Goal: Task Accomplishment & Management: Manage account settings

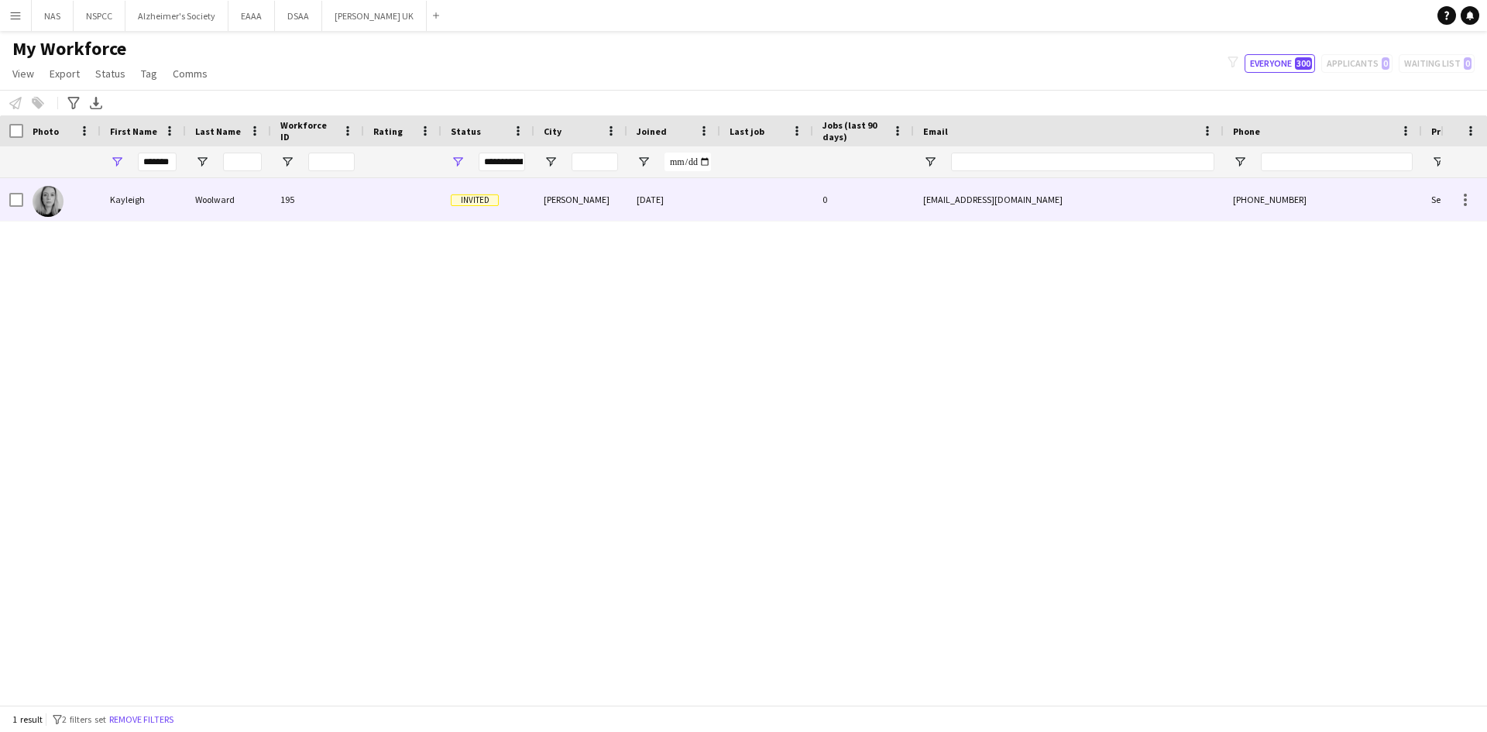
click at [490, 199] on span "Invited" at bounding box center [475, 200] width 48 height 12
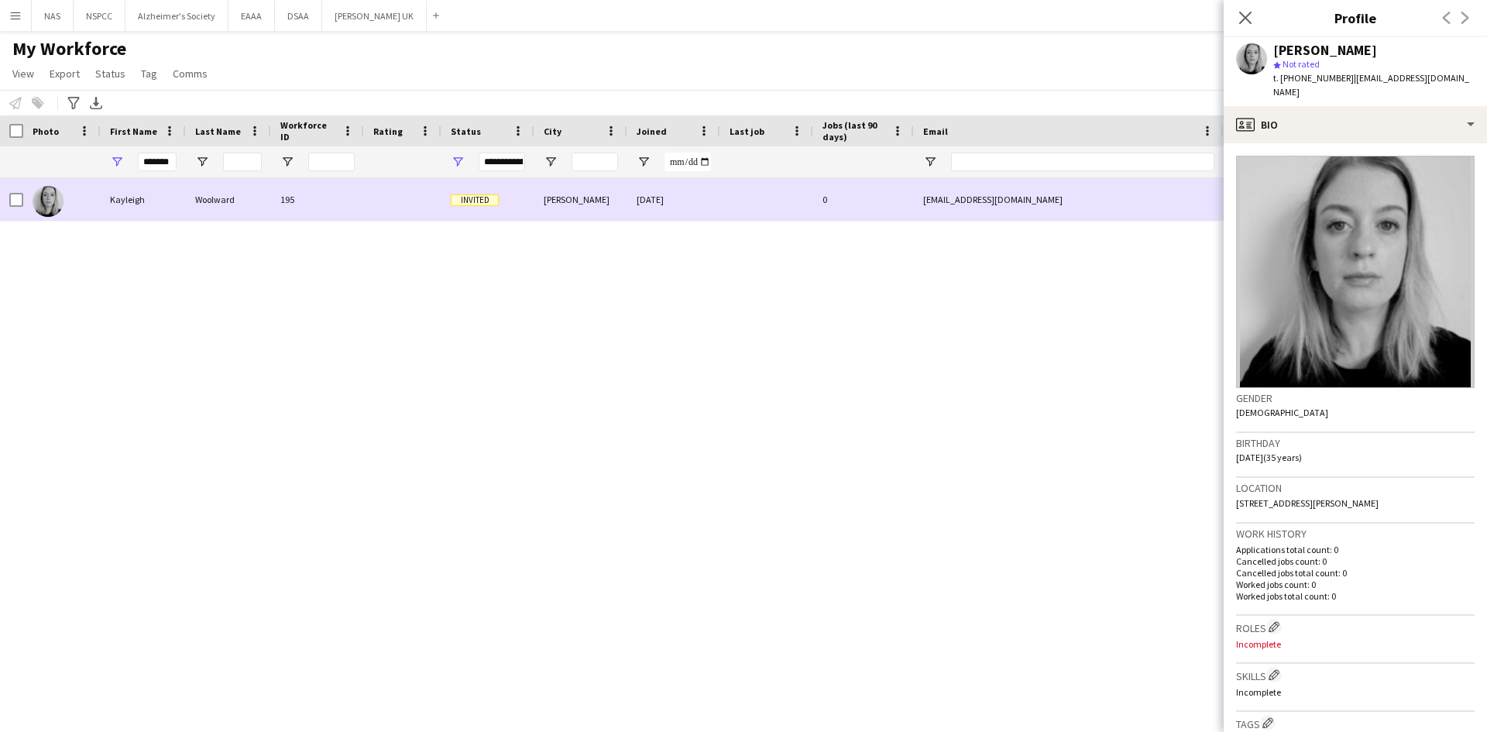
click at [460, 203] on span "Invited" at bounding box center [475, 200] width 48 height 12
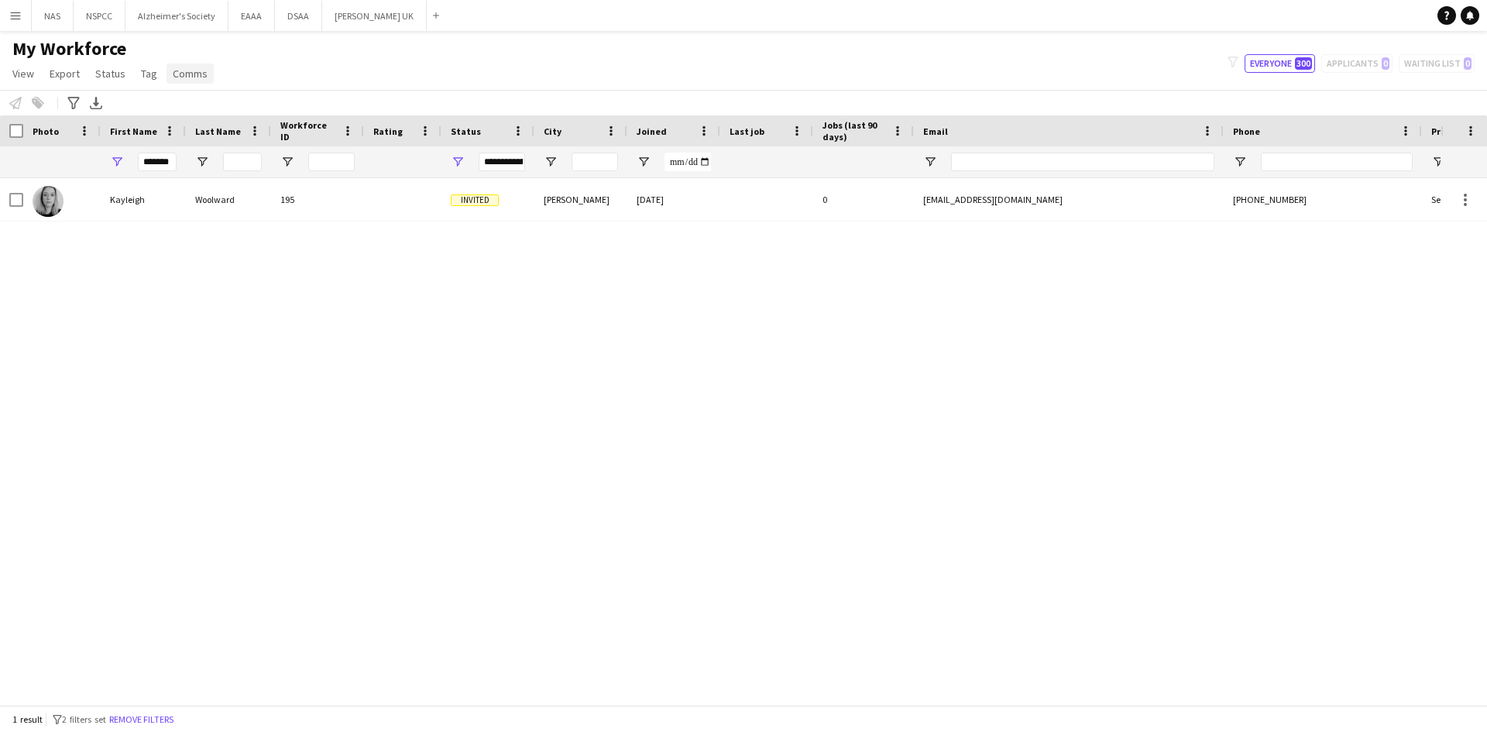
click at [184, 68] on span "Comms" at bounding box center [190, 74] width 35 height 14
click at [328, 53] on div "My Workforce View Views Default view New view Update view Delete view Edit name…" at bounding box center [743, 63] width 1487 height 53
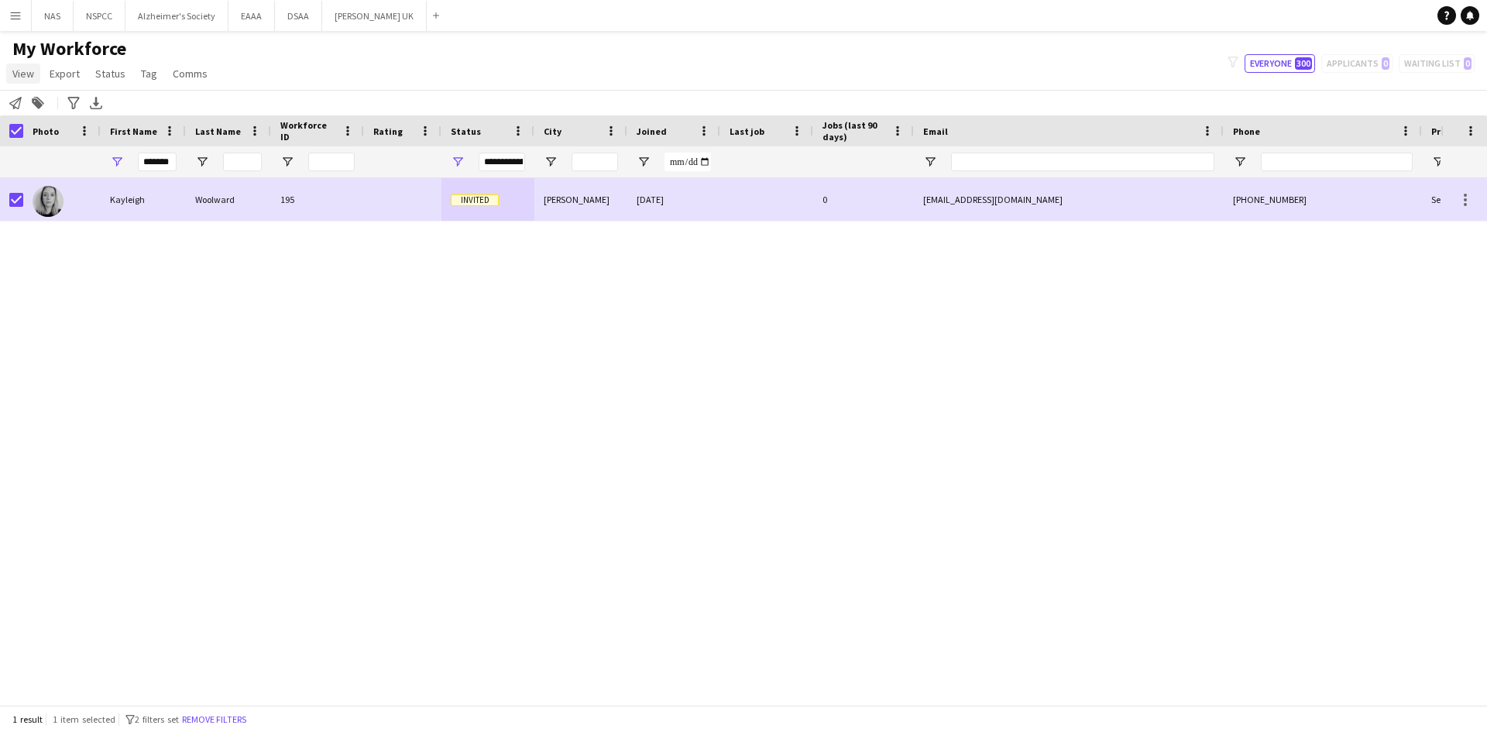
click at [30, 68] on span "View" at bounding box center [23, 74] width 22 height 14
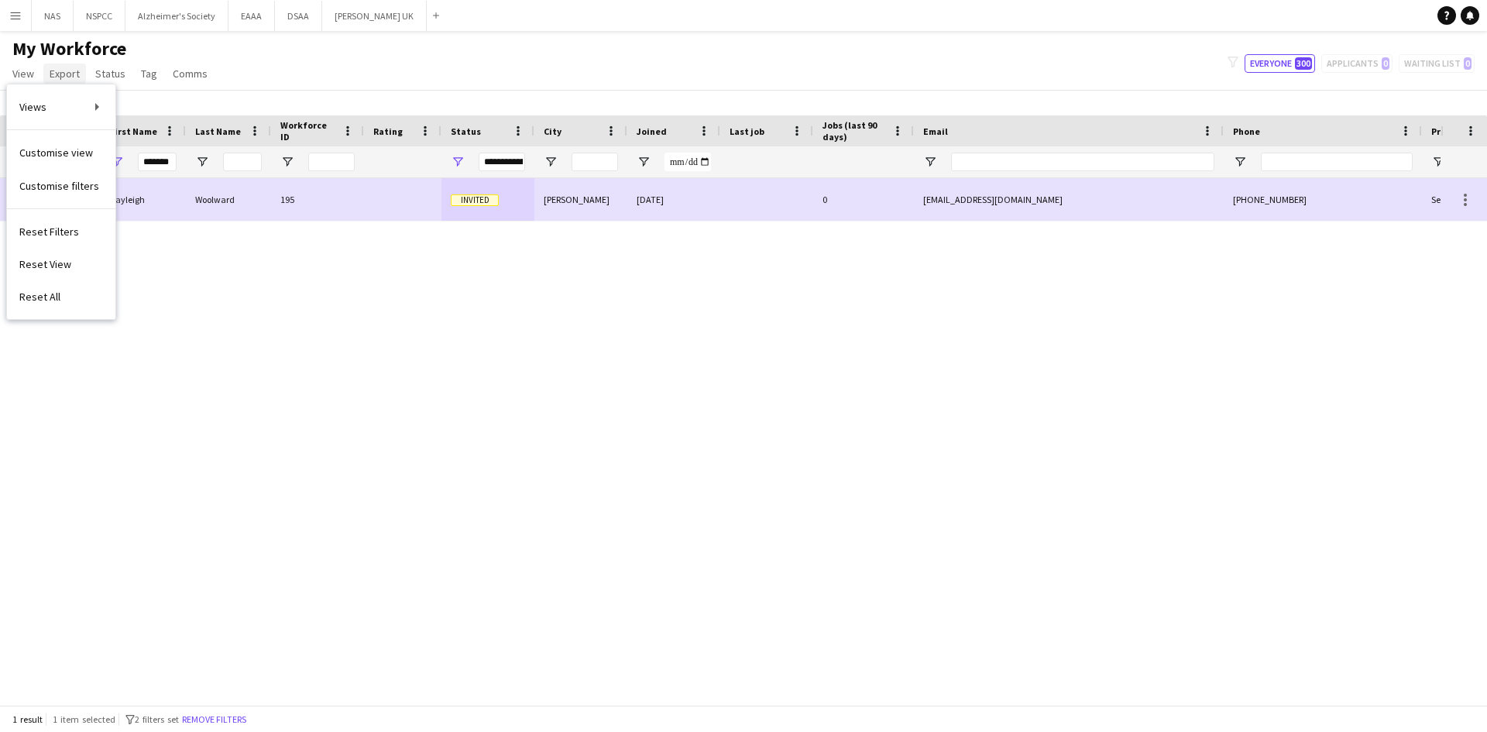
click at [72, 72] on span "Export" at bounding box center [65, 74] width 30 height 14
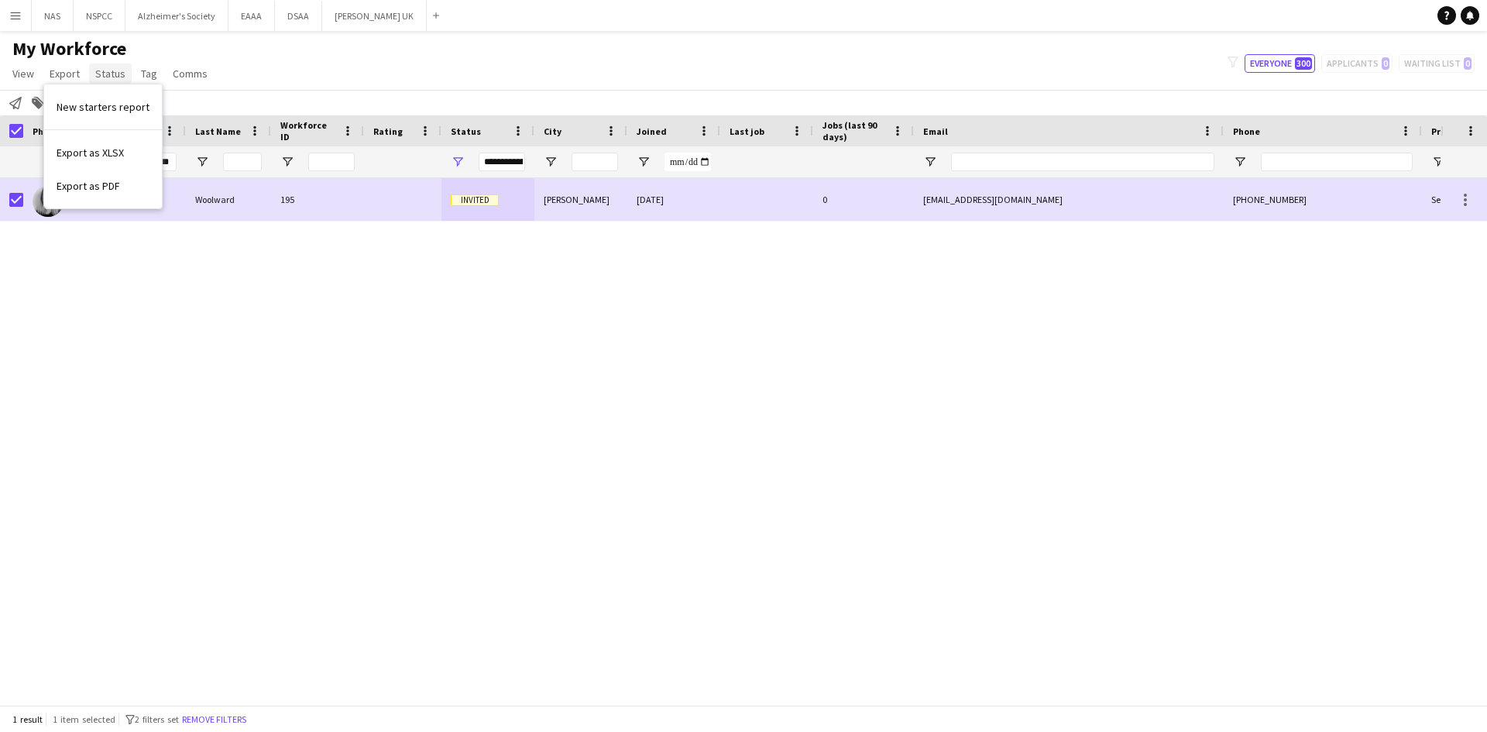
click at [105, 74] on span "Status" at bounding box center [110, 74] width 30 height 14
click at [150, 73] on span "Tag" at bounding box center [149, 74] width 16 height 14
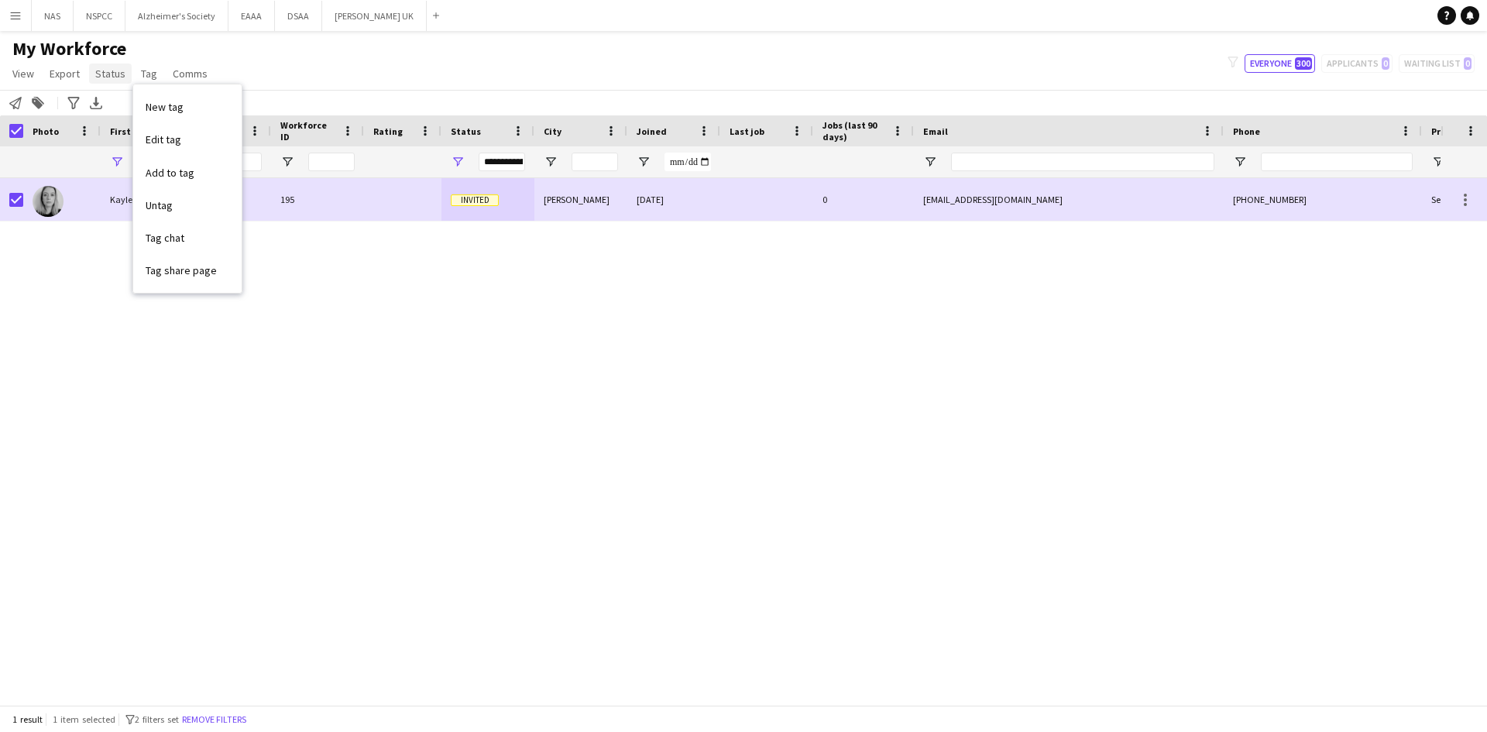
click at [101, 69] on span "Status" at bounding box center [110, 74] width 30 height 14
click at [129, 102] on link "Edit" at bounding box center [143, 107] width 108 height 33
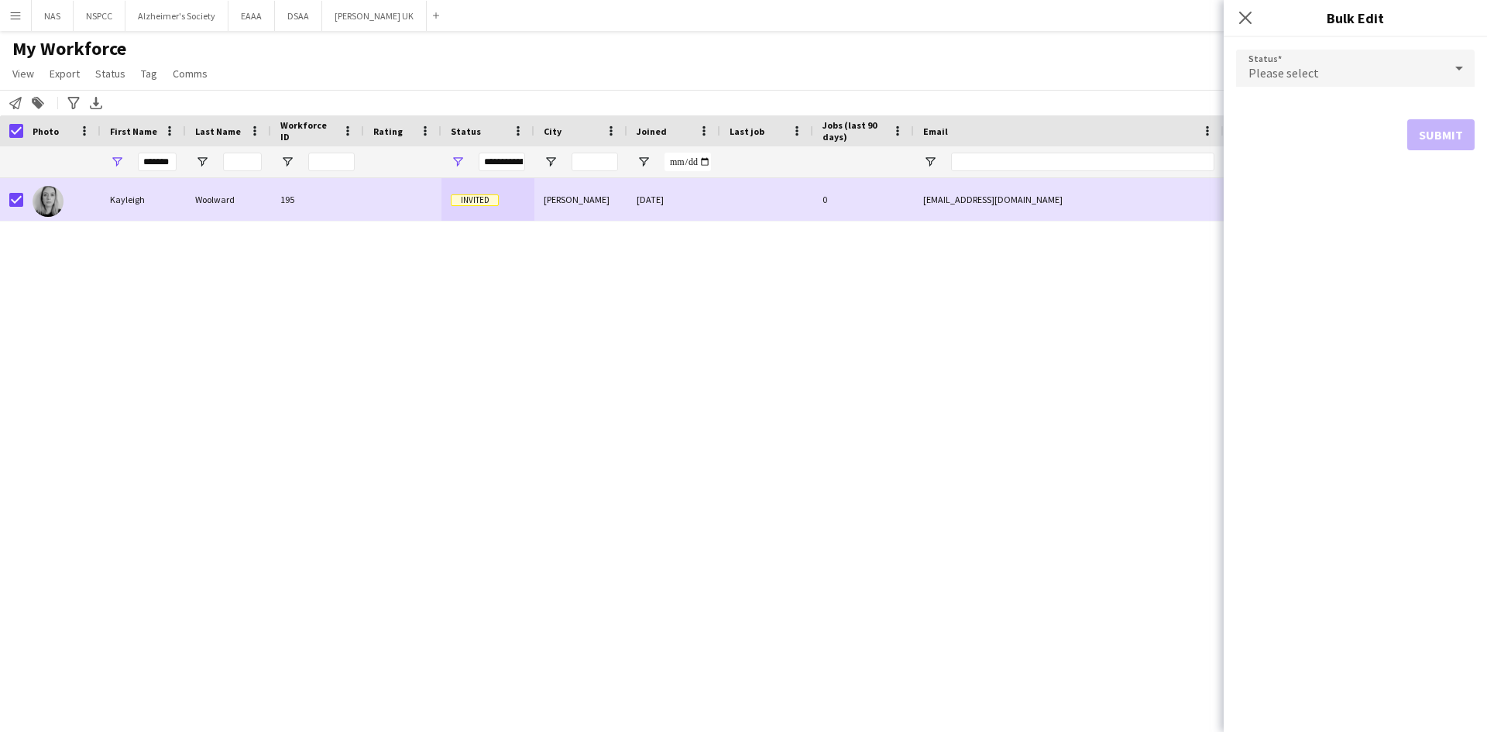
click at [1311, 67] on span "Please select" at bounding box center [1284, 72] width 70 height 15
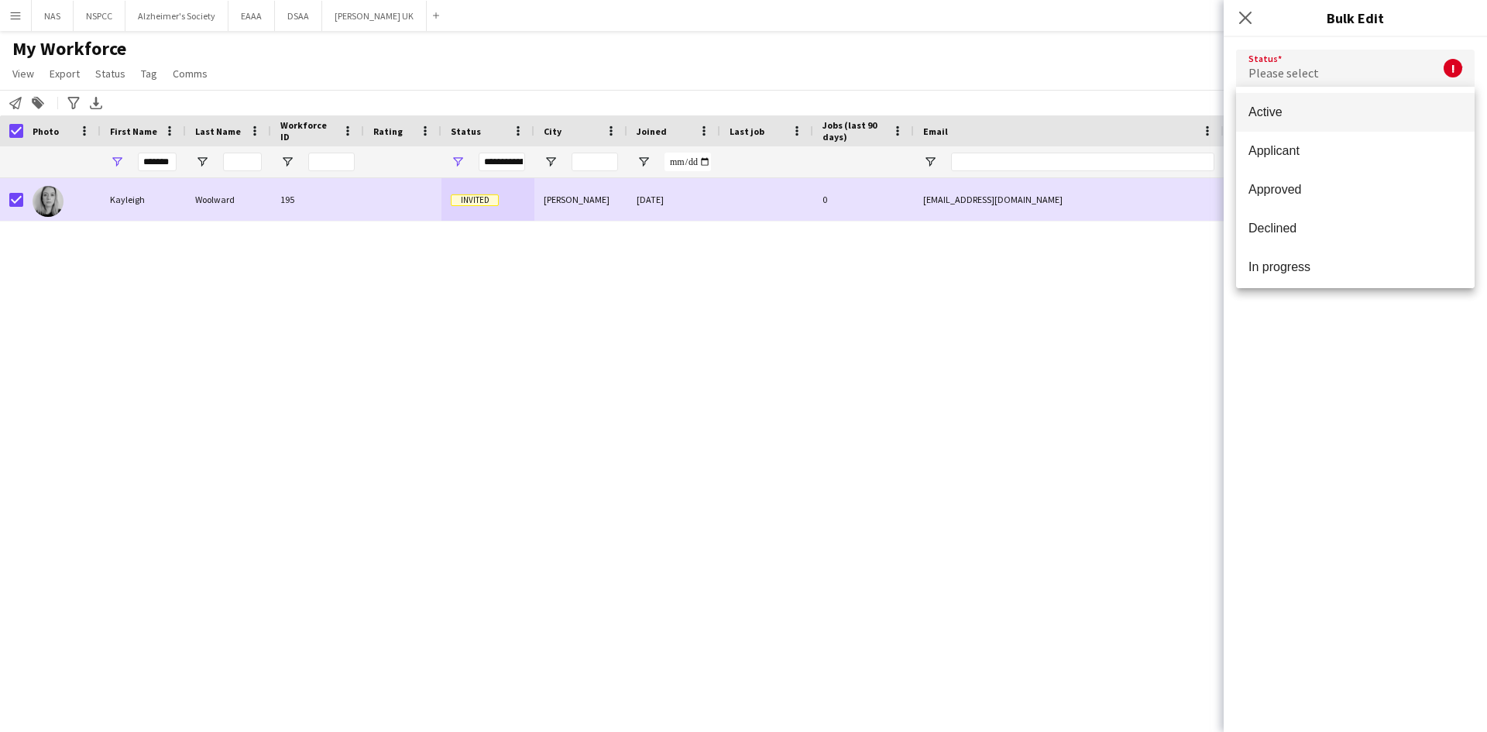
click at [732, 321] on div at bounding box center [743, 366] width 1487 height 732
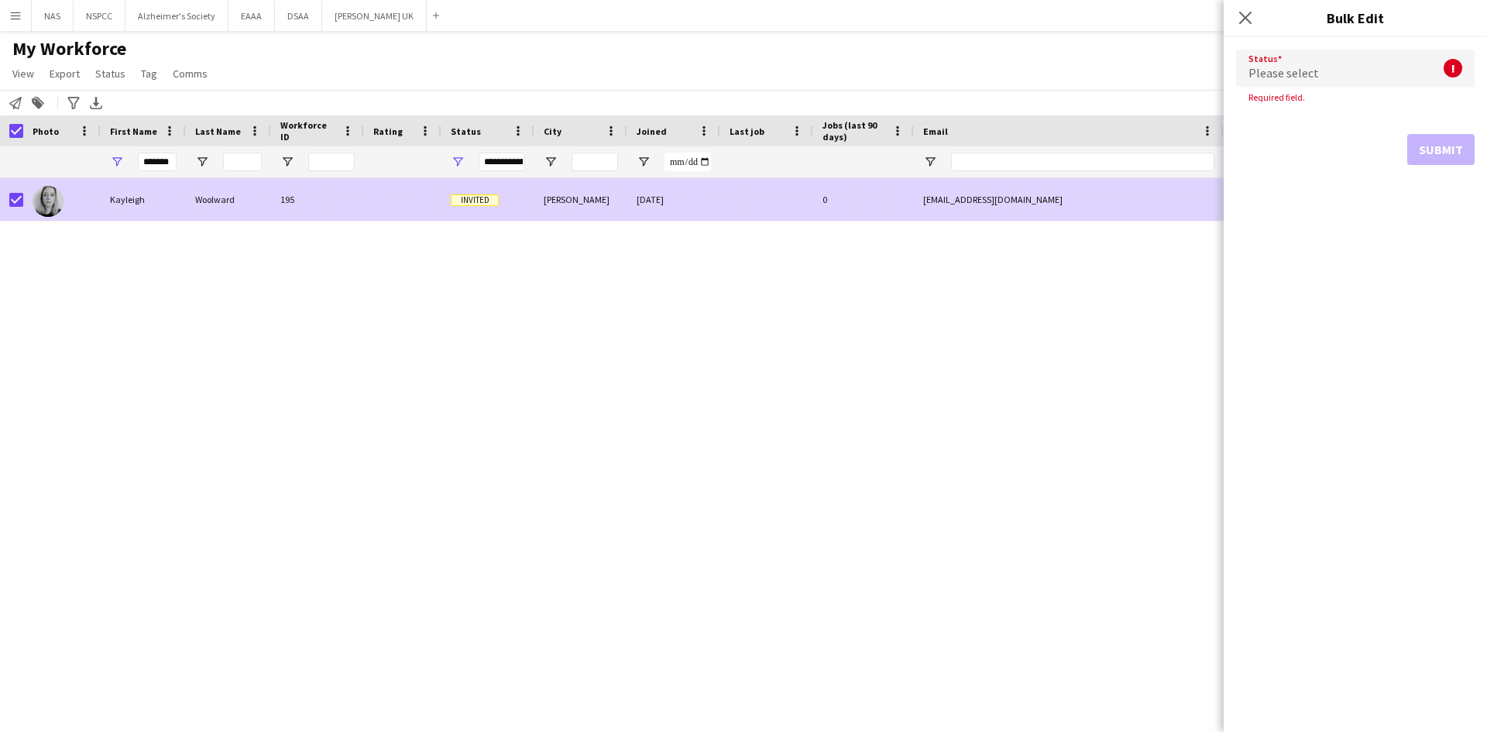
click at [173, 199] on div "Kayleigh" at bounding box center [143, 199] width 85 height 43
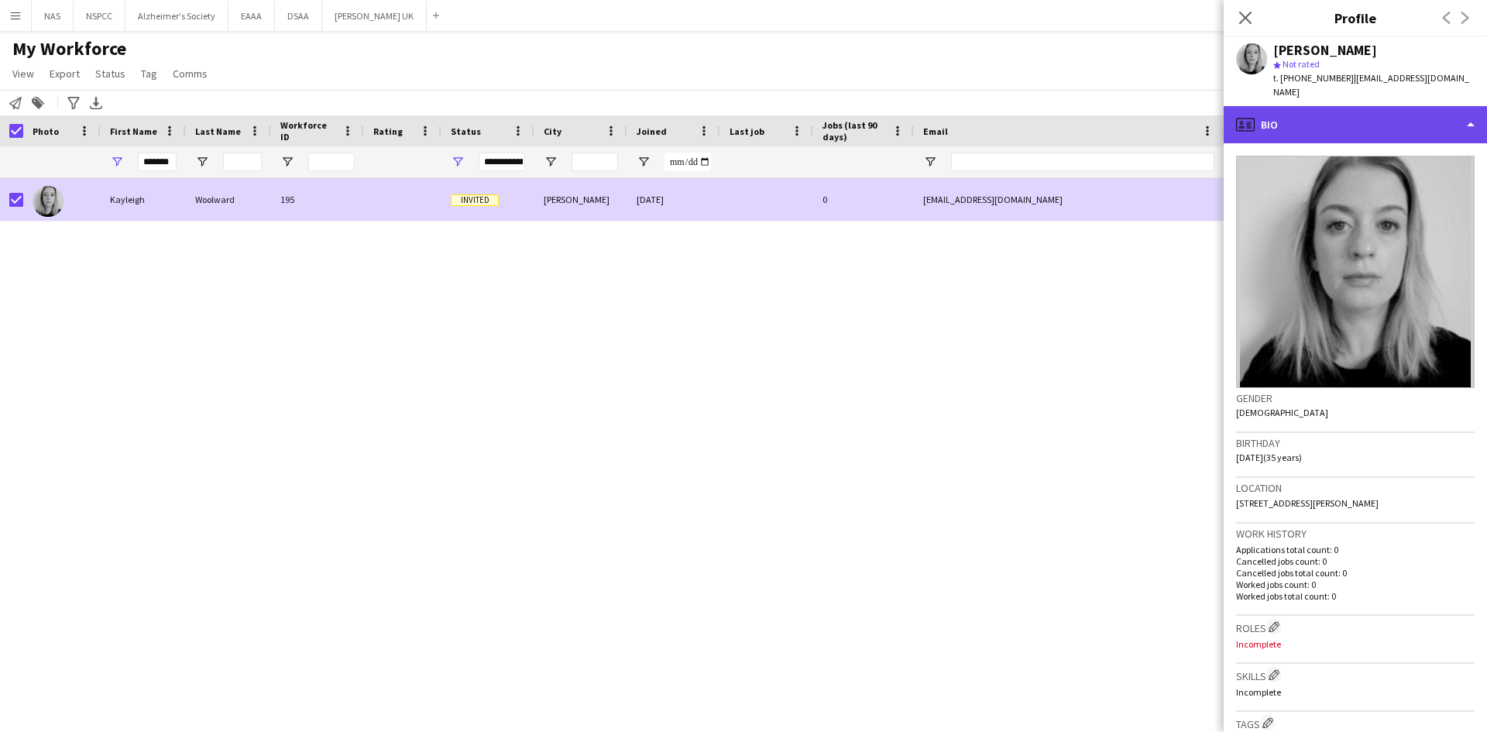
click at [1373, 115] on div "profile Bio" at bounding box center [1355, 124] width 263 height 37
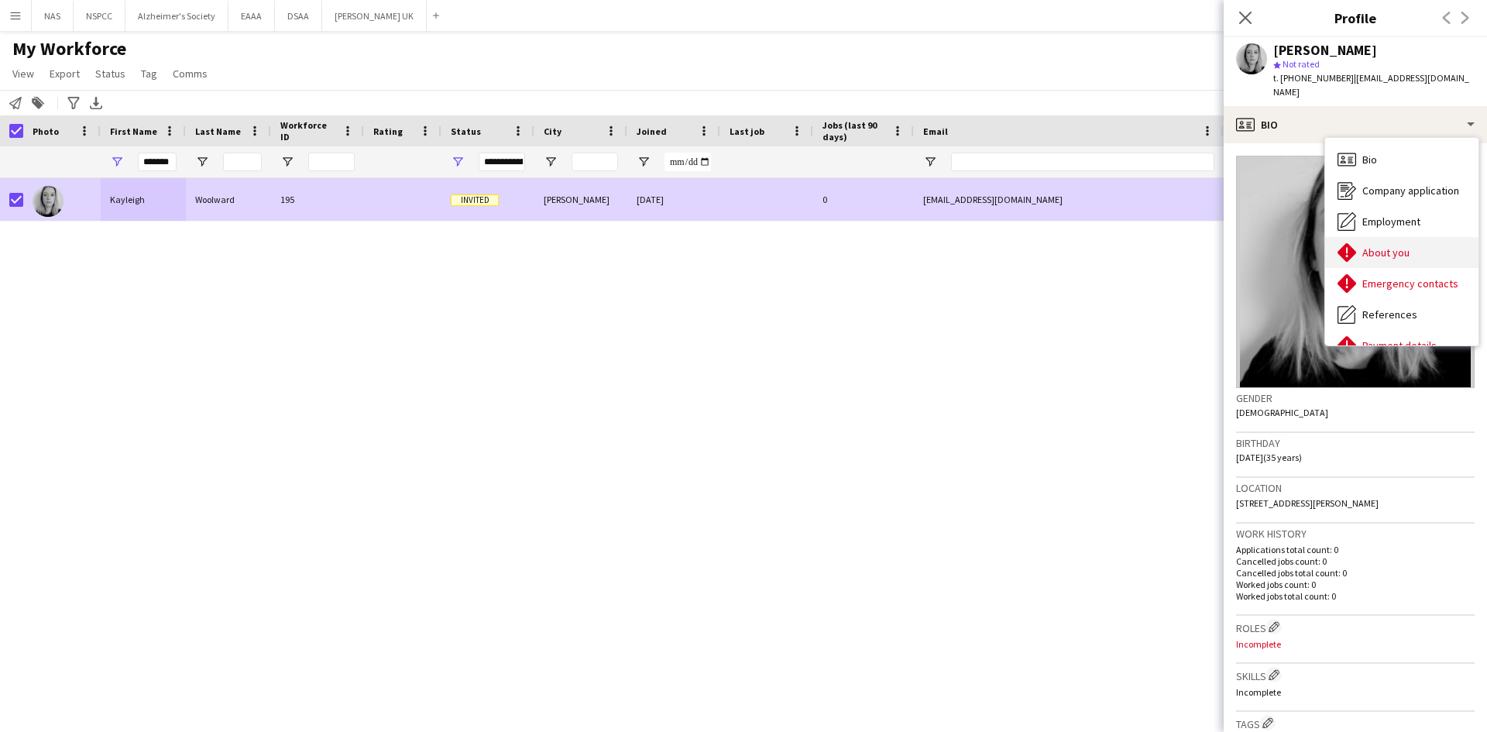
click at [1374, 247] on span "About you" at bounding box center [1386, 253] width 47 height 14
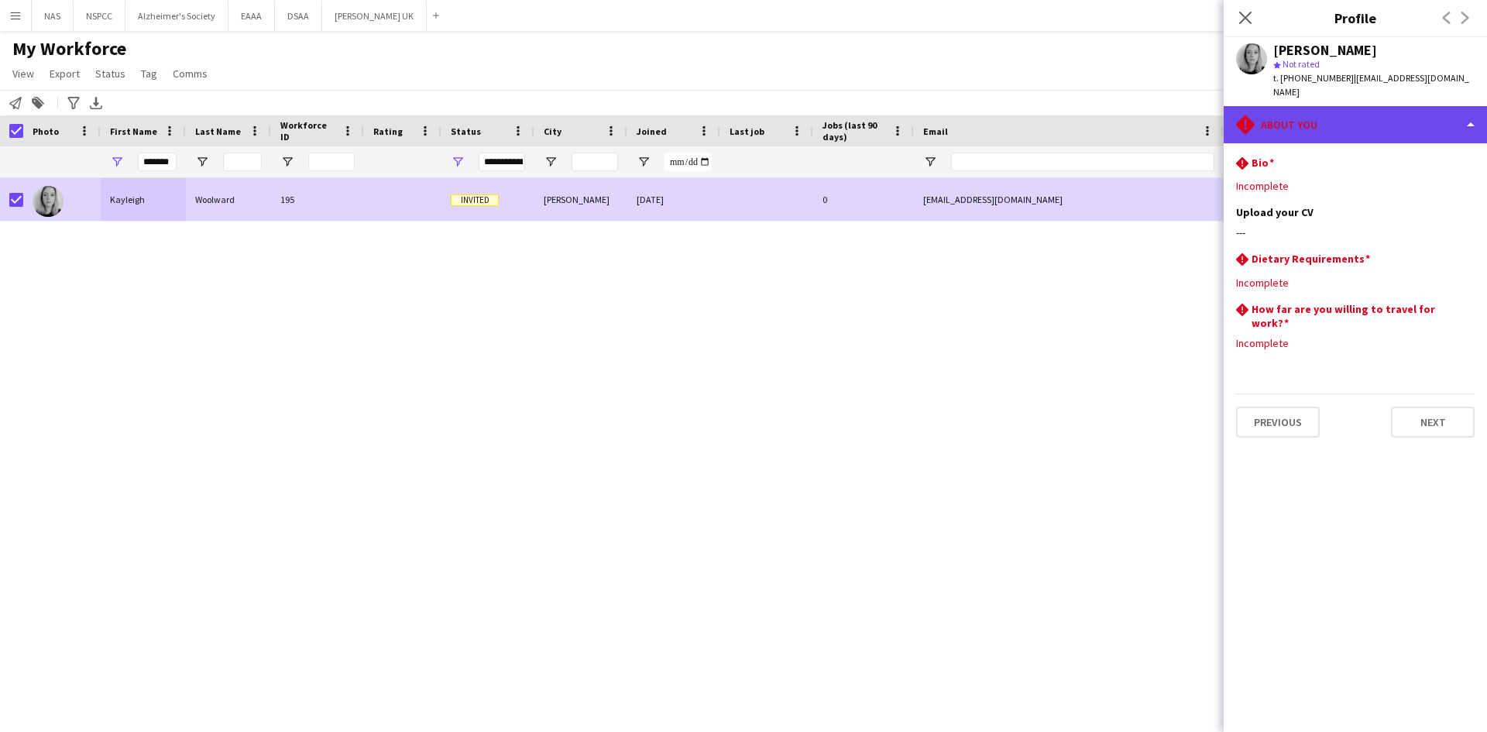
click at [1328, 126] on div "rhombus-alert About you" at bounding box center [1355, 124] width 263 height 37
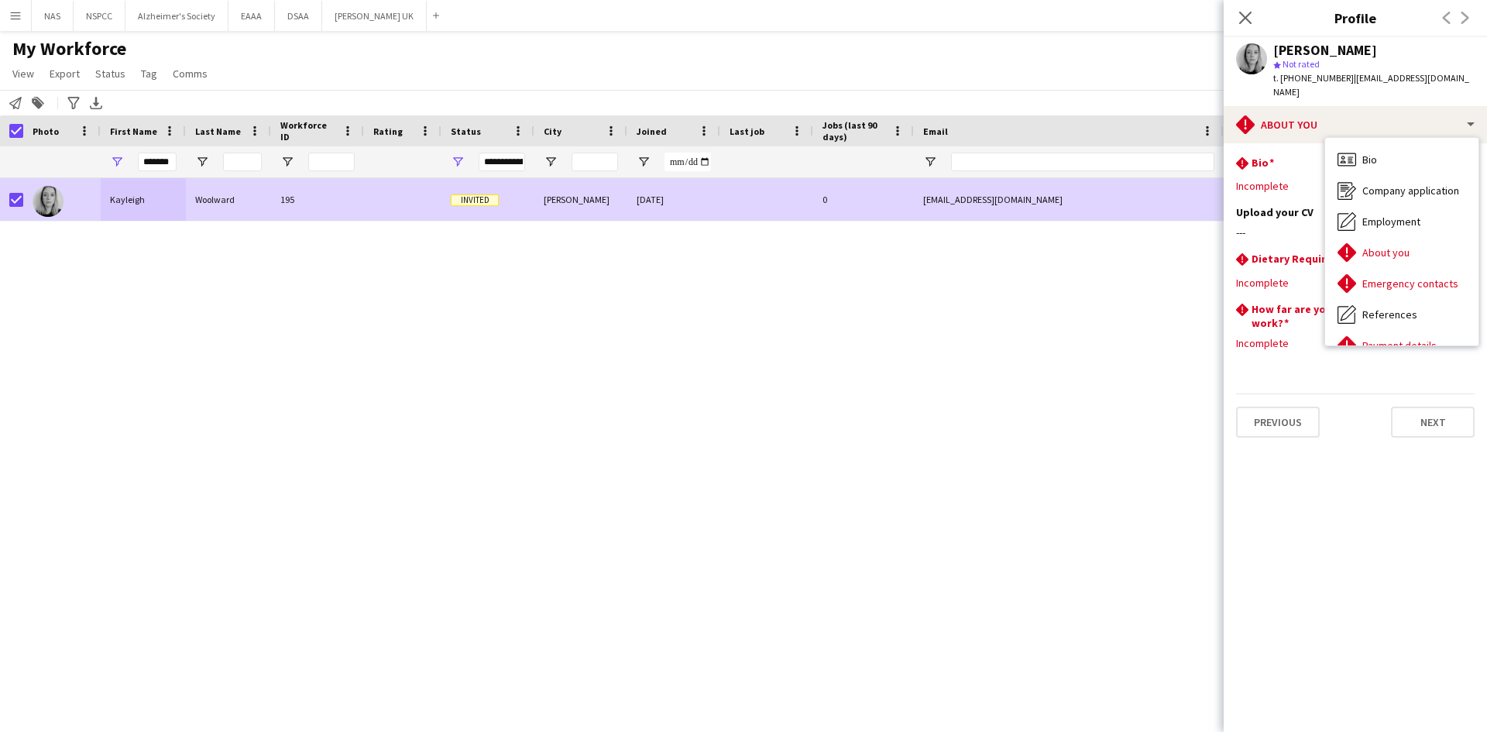
drag, startPoint x: 1354, startPoint y: 95, endPoint x: 1347, endPoint y: 74, distance: 21.3
click at [1347, 74] on div "t. [PHONE_NUMBER] | [EMAIL_ADDRESS][DOMAIN_NAME]" at bounding box center [1373, 85] width 201 height 28
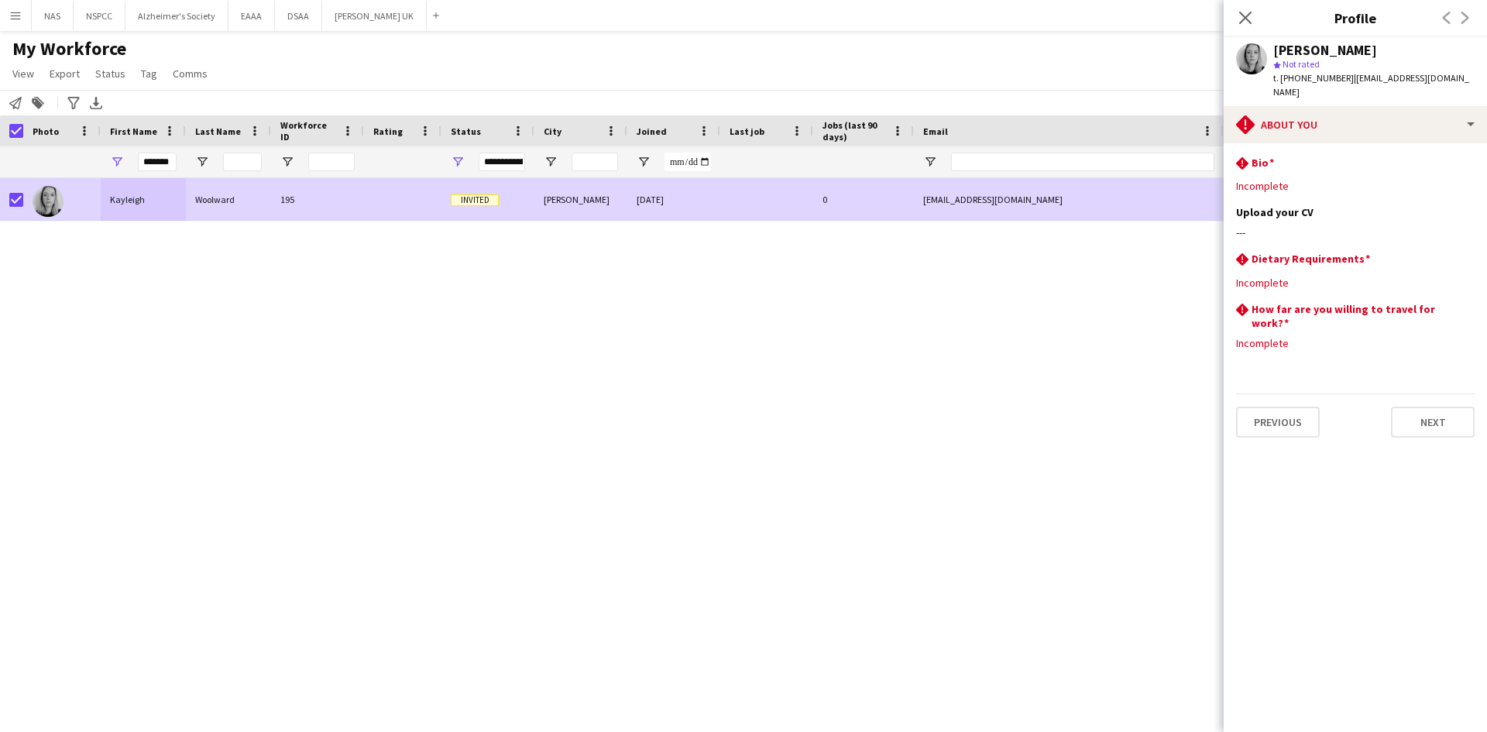
copy span "[EMAIL_ADDRESS][DOMAIN_NAME]"
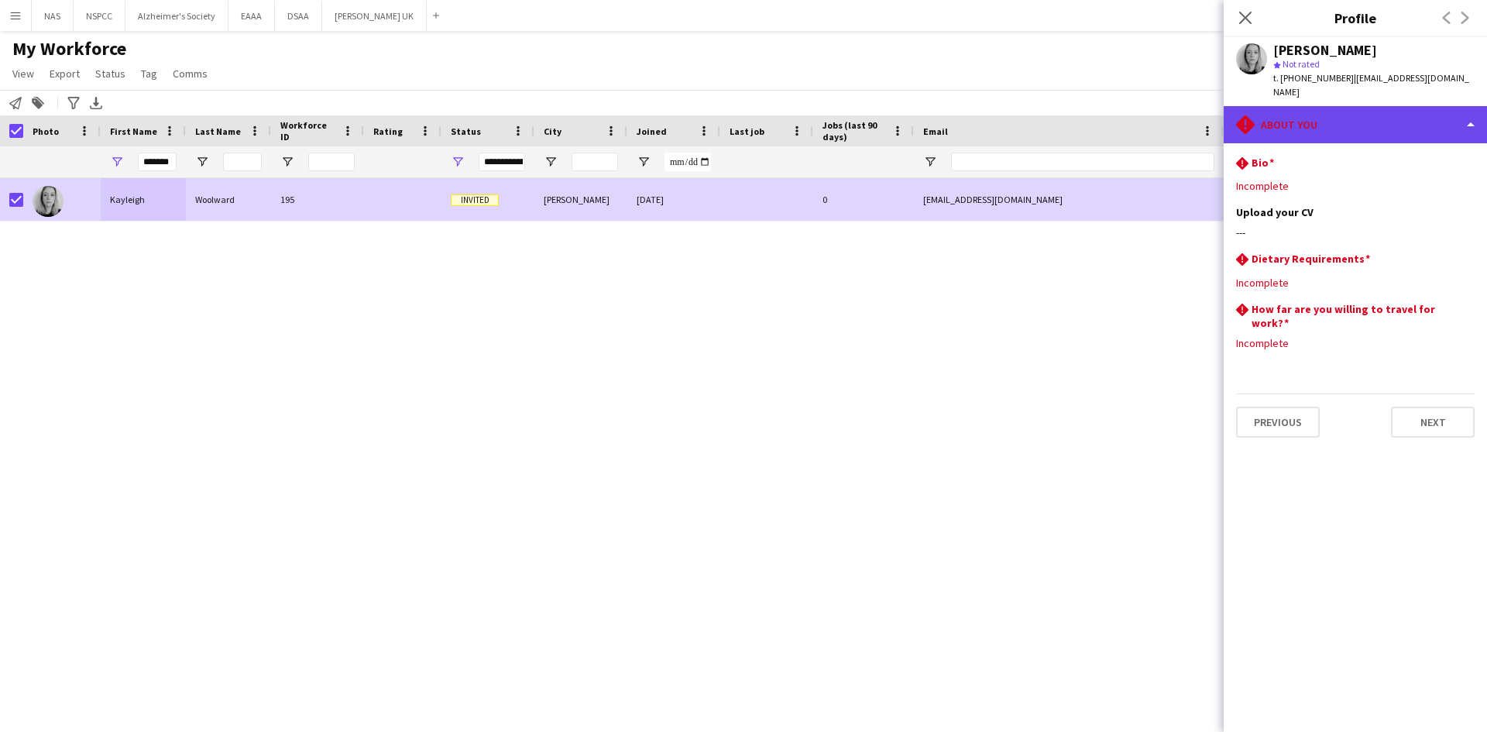
click at [1301, 125] on div "rhombus-alert About you" at bounding box center [1355, 124] width 263 height 37
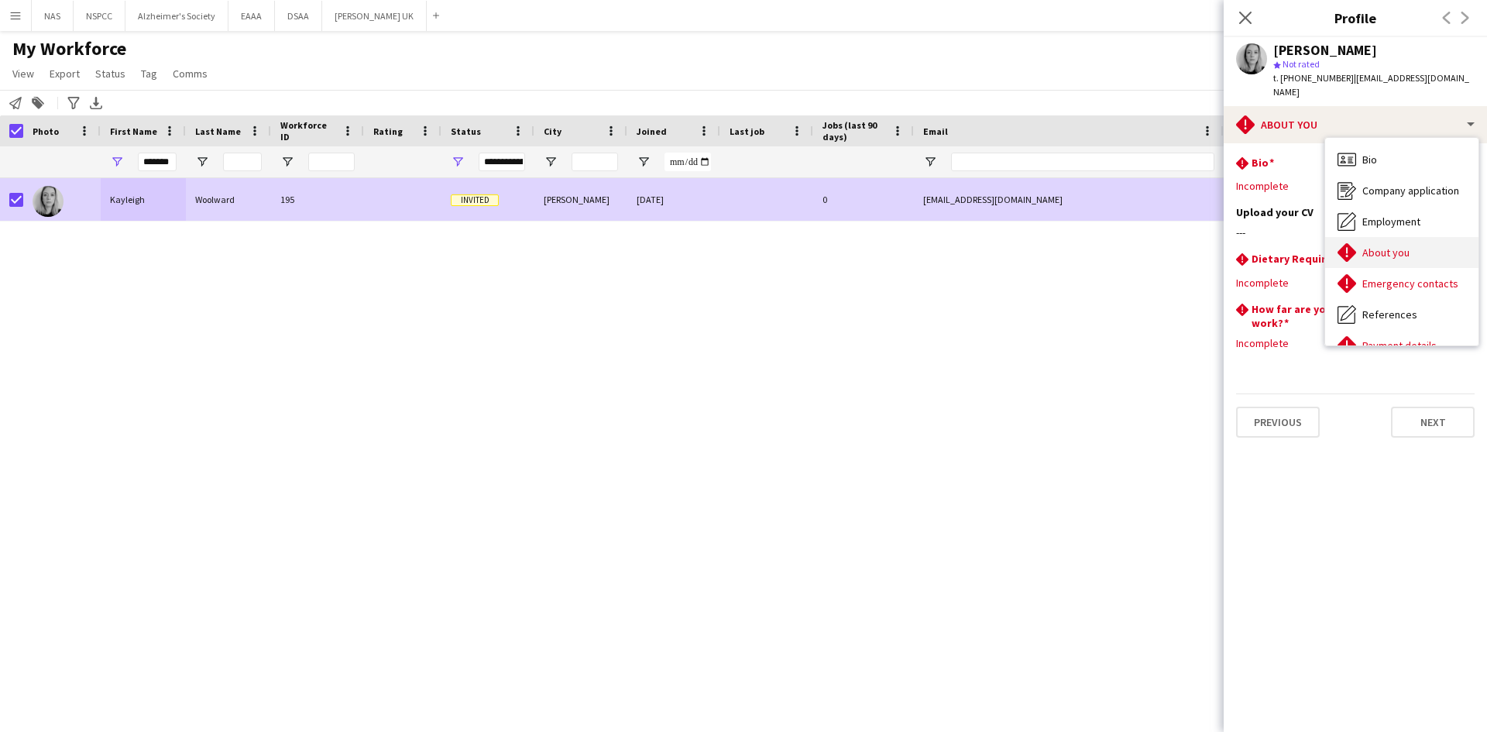
click at [1394, 253] on span "About you" at bounding box center [1386, 253] width 47 height 14
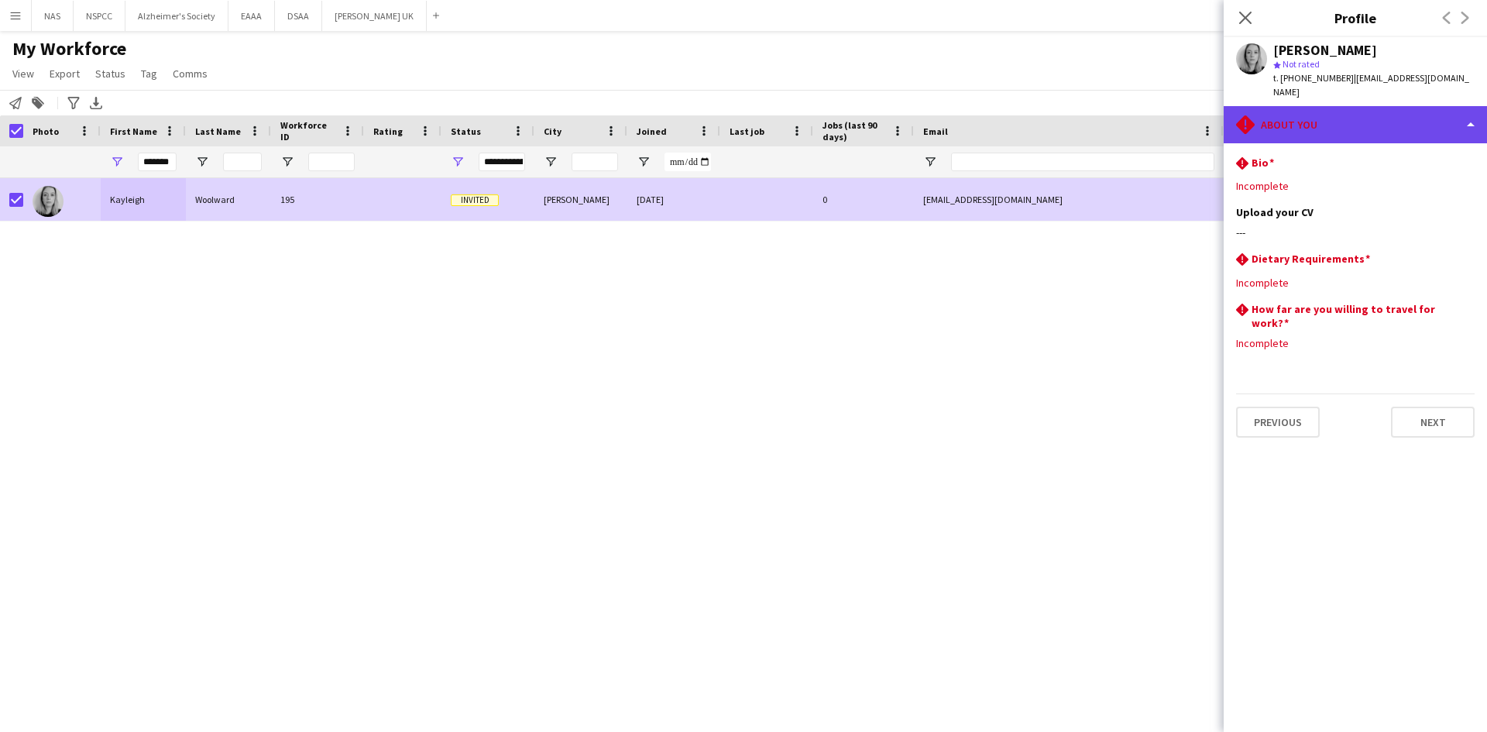
click at [1356, 114] on div "rhombus-alert About you" at bounding box center [1355, 124] width 263 height 37
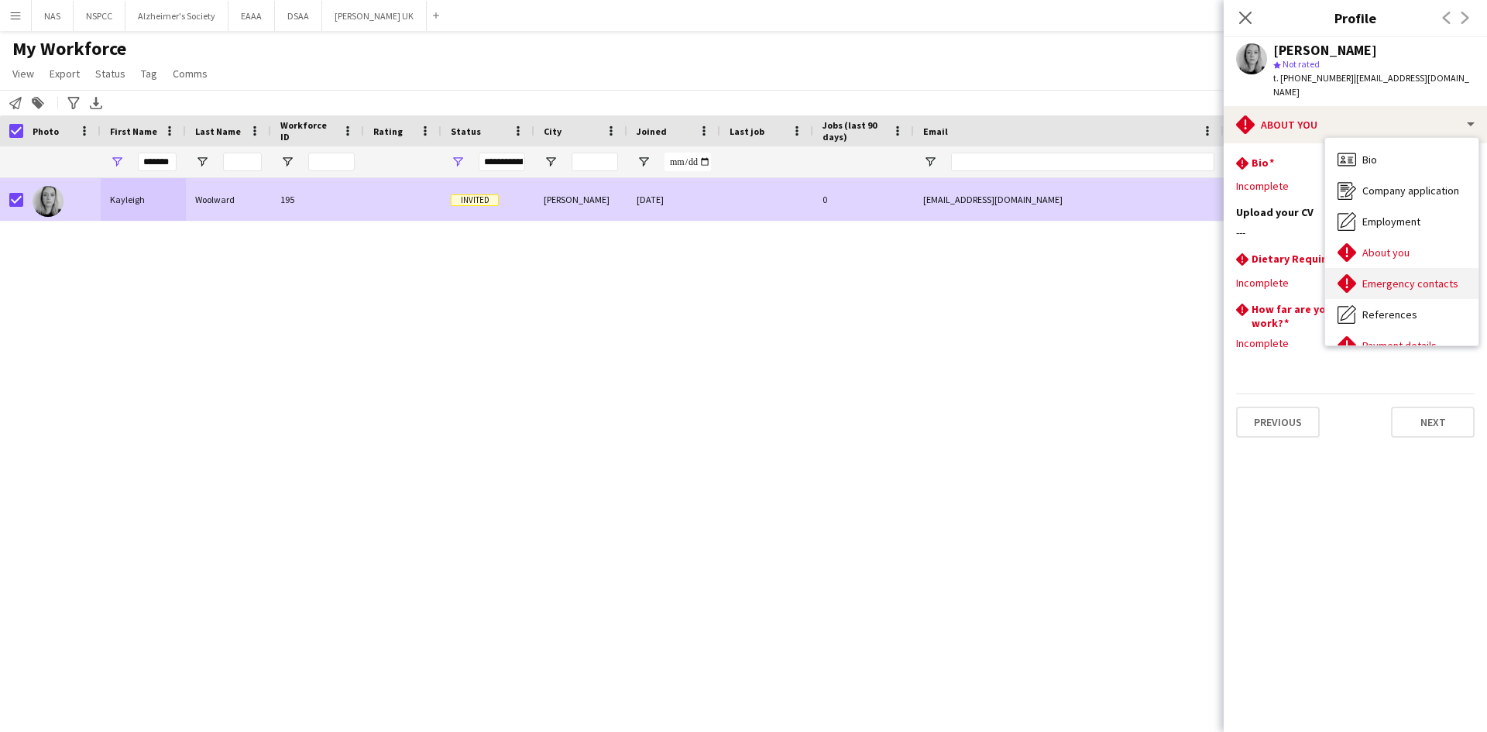
click at [1376, 282] on span "Emergency contacts" at bounding box center [1411, 284] width 96 height 14
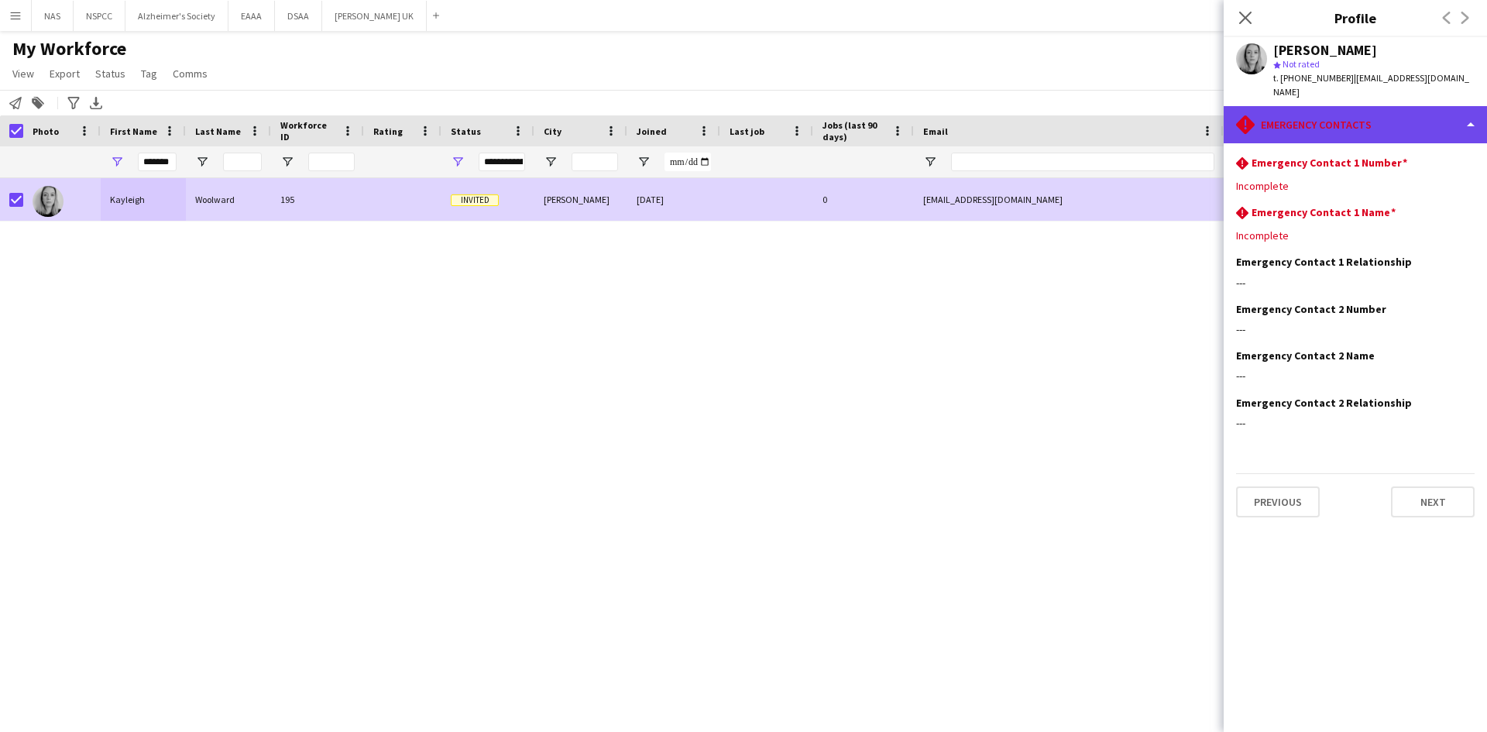
click at [1318, 117] on div "rhombus-alert Emergency contacts" at bounding box center [1355, 124] width 263 height 37
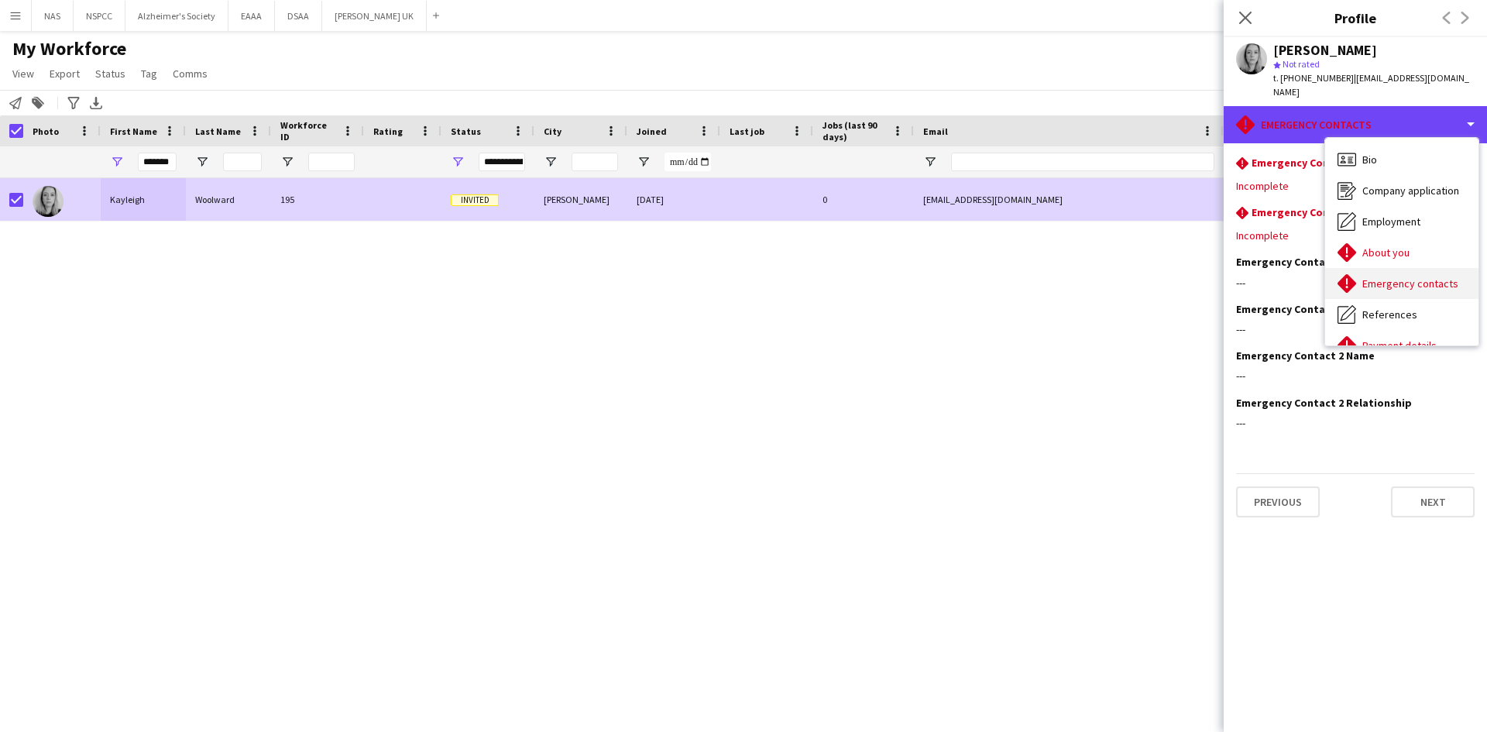
scroll to position [77, 0]
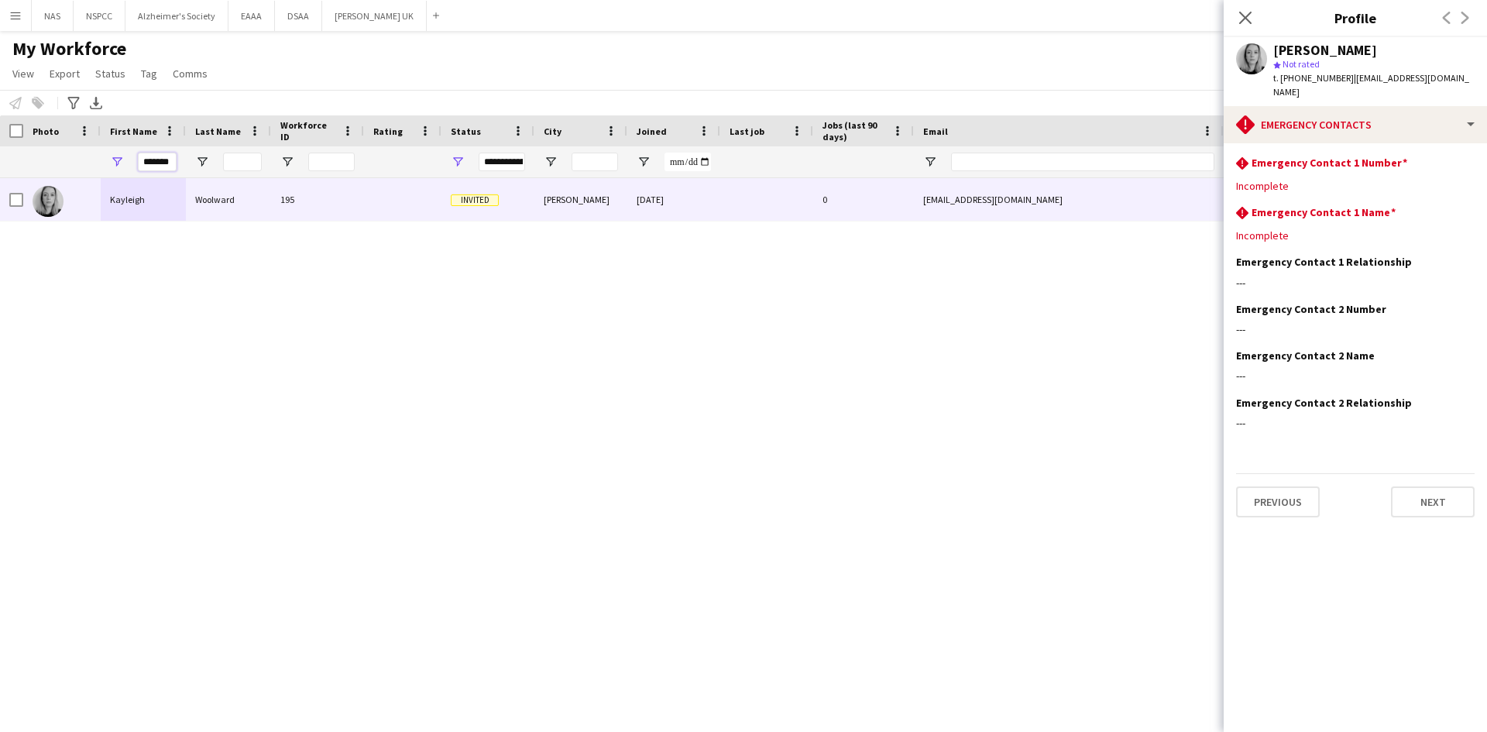
click at [160, 168] on input "*******" at bounding box center [157, 162] width 39 height 19
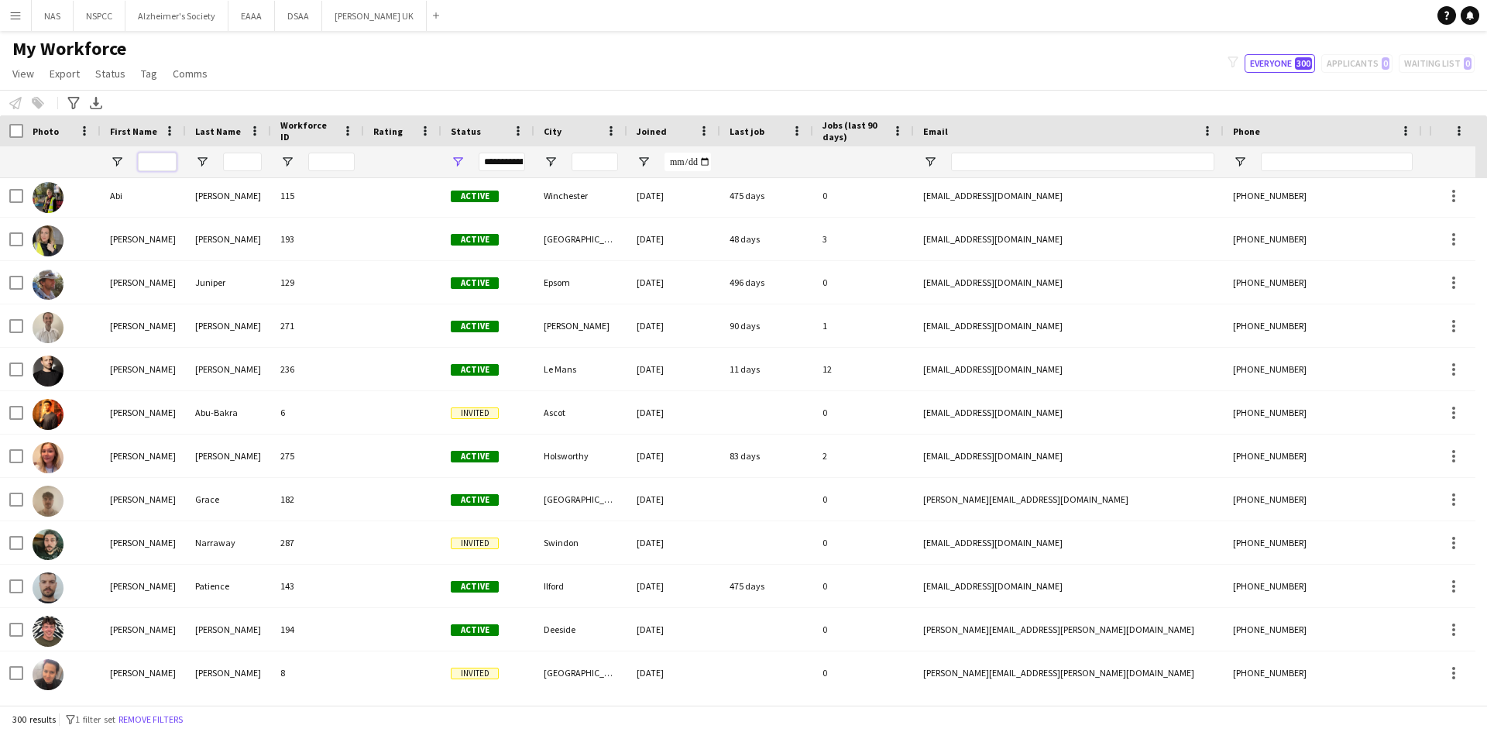
scroll to position [775, 0]
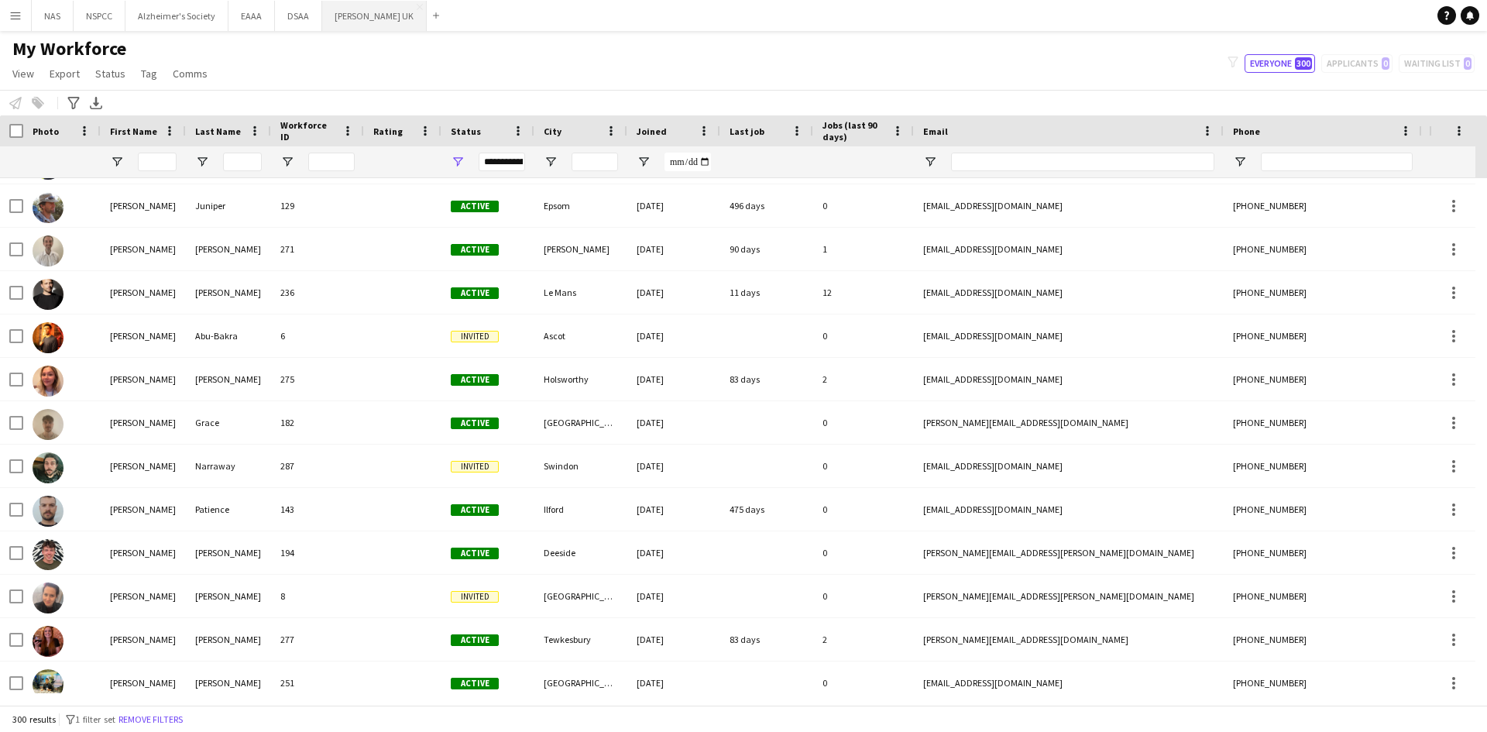
click at [368, 9] on button "[PERSON_NAME] UK Close" at bounding box center [374, 16] width 105 height 30
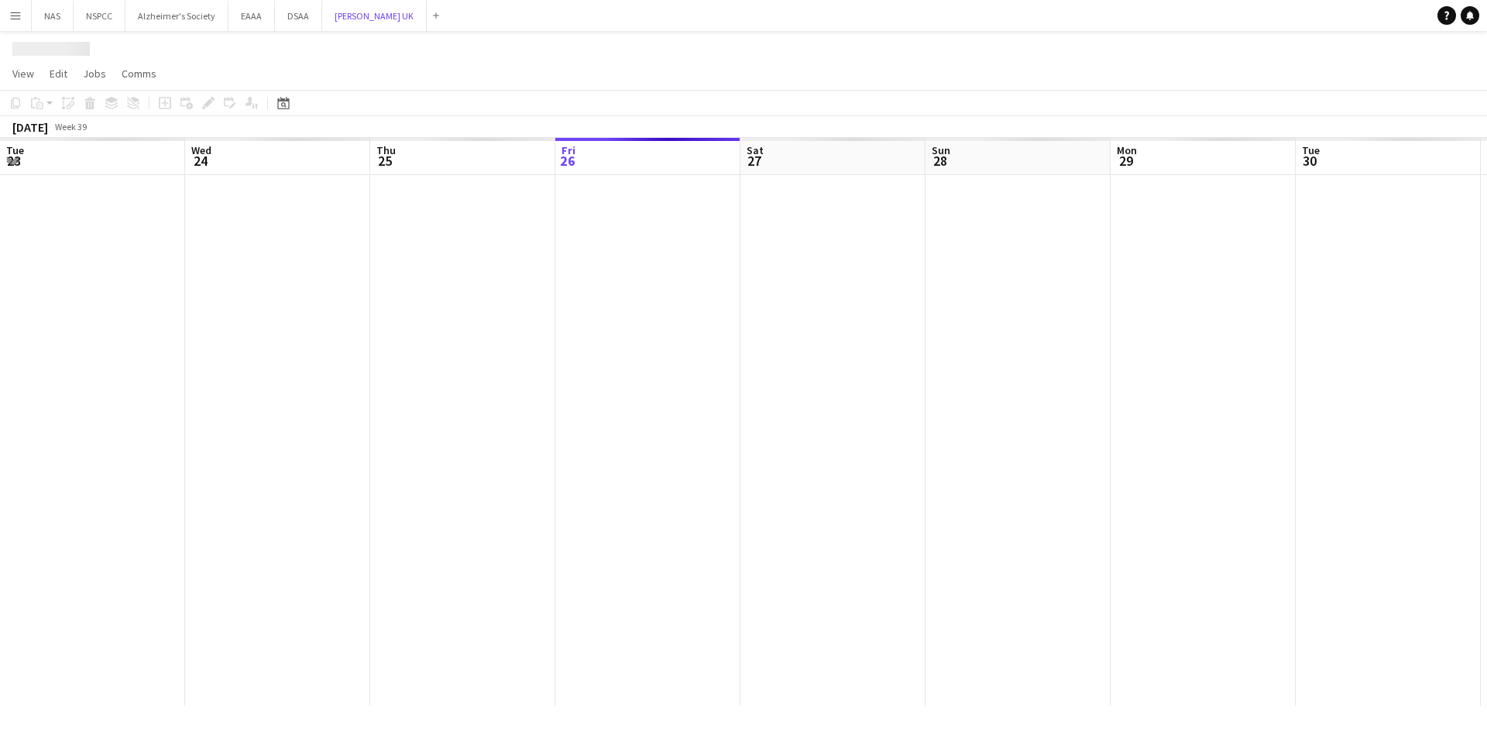
scroll to position [0, 370]
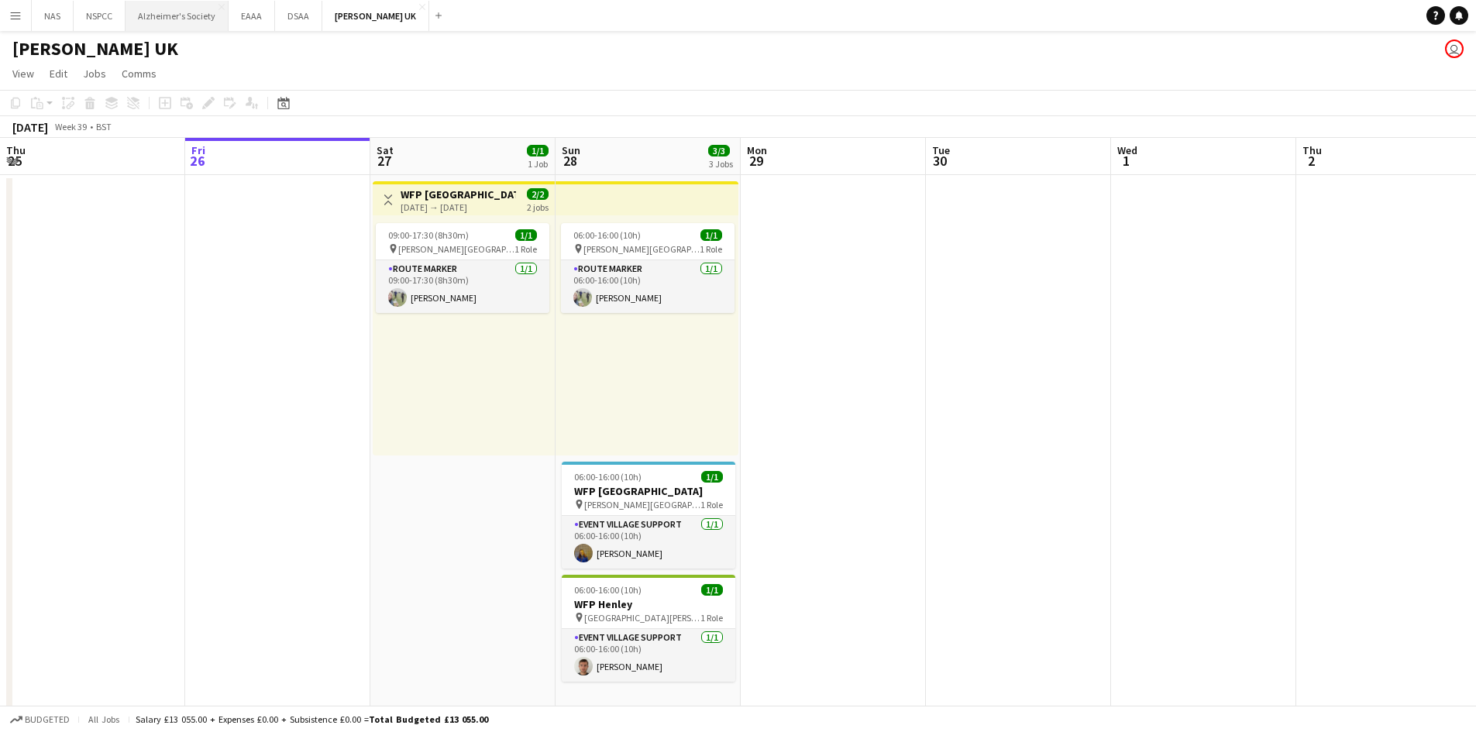
drag, startPoint x: 200, startPoint y: 11, endPoint x: 222, endPoint y: 26, distance: 26.7
click at [200, 11] on button "Alzheimer's Society Close" at bounding box center [176, 16] width 103 height 30
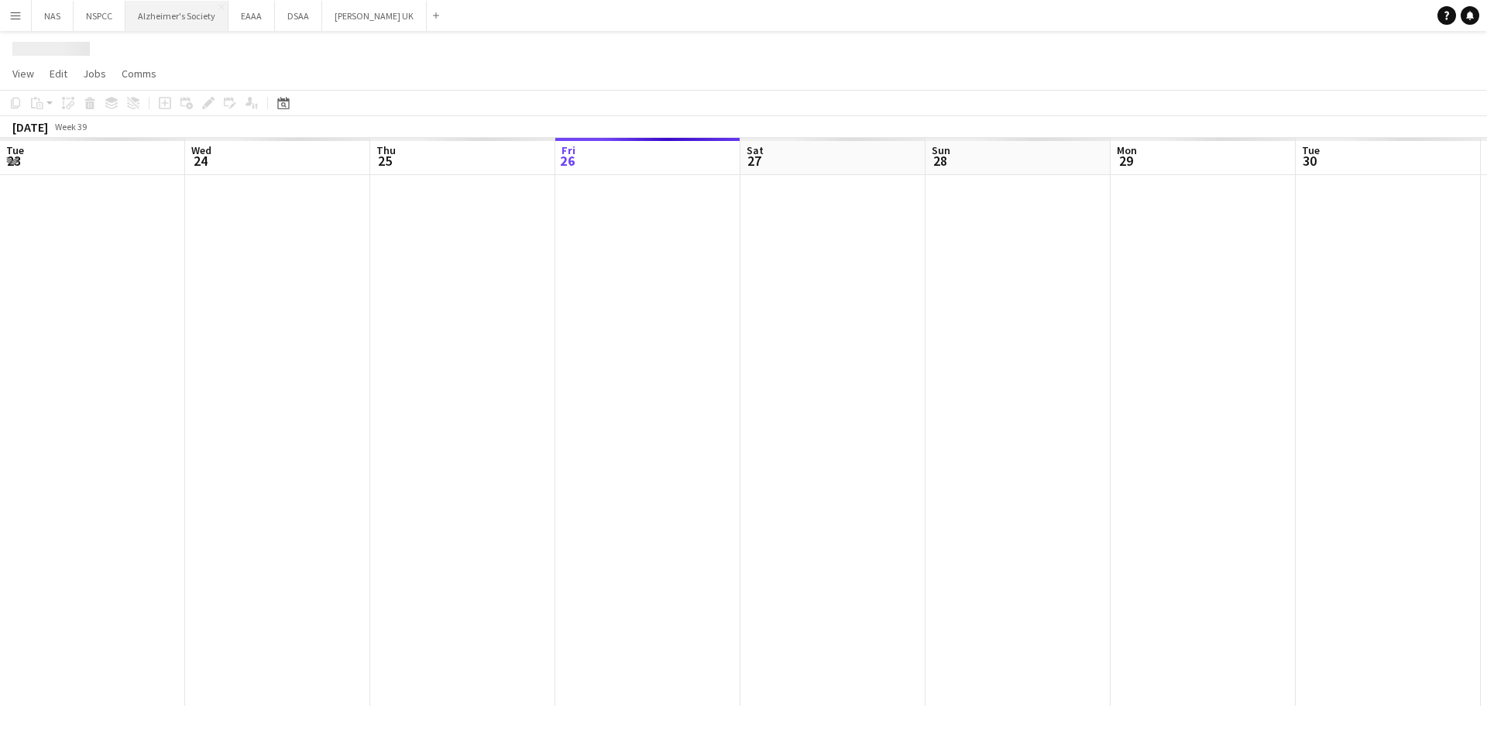
scroll to position [0, 370]
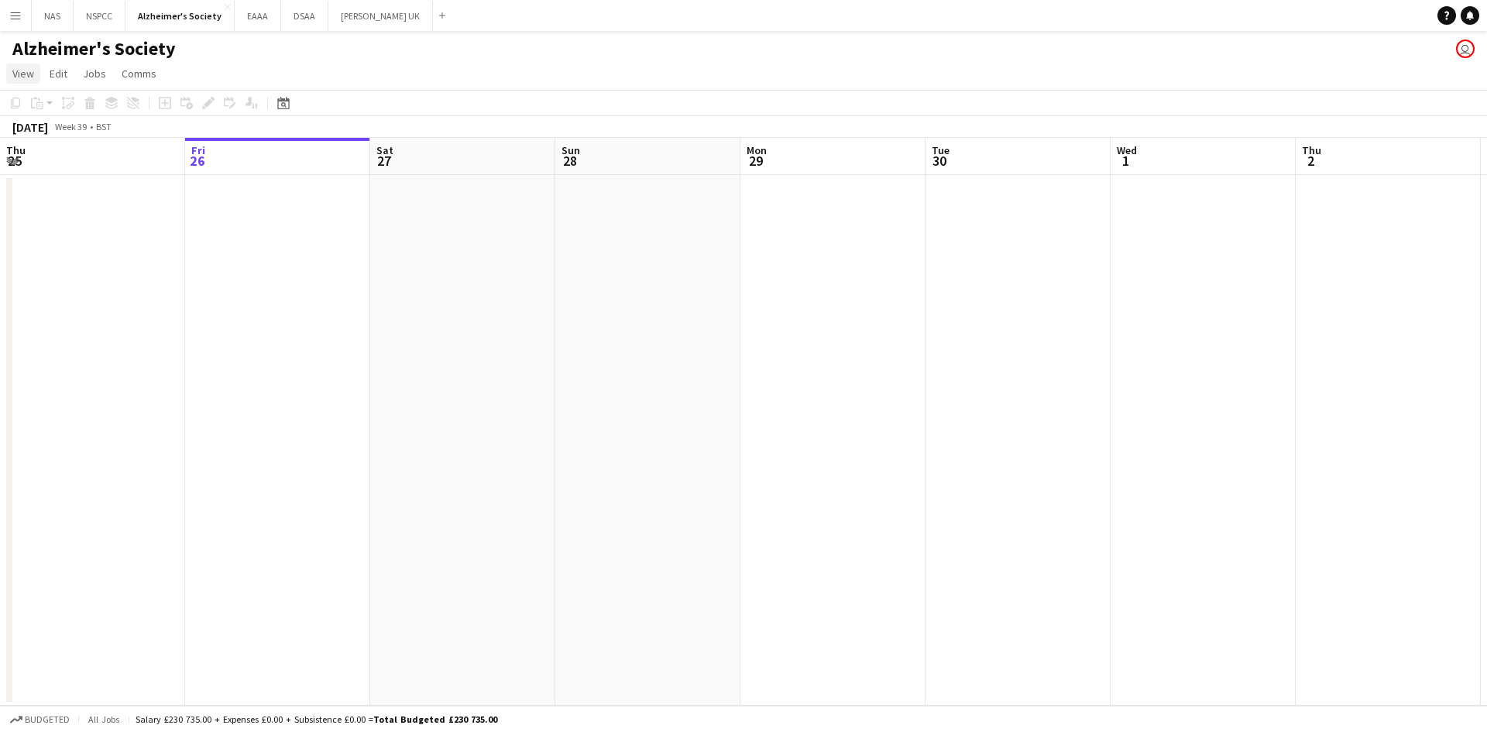
click at [18, 81] on link "View" at bounding box center [23, 74] width 34 height 20
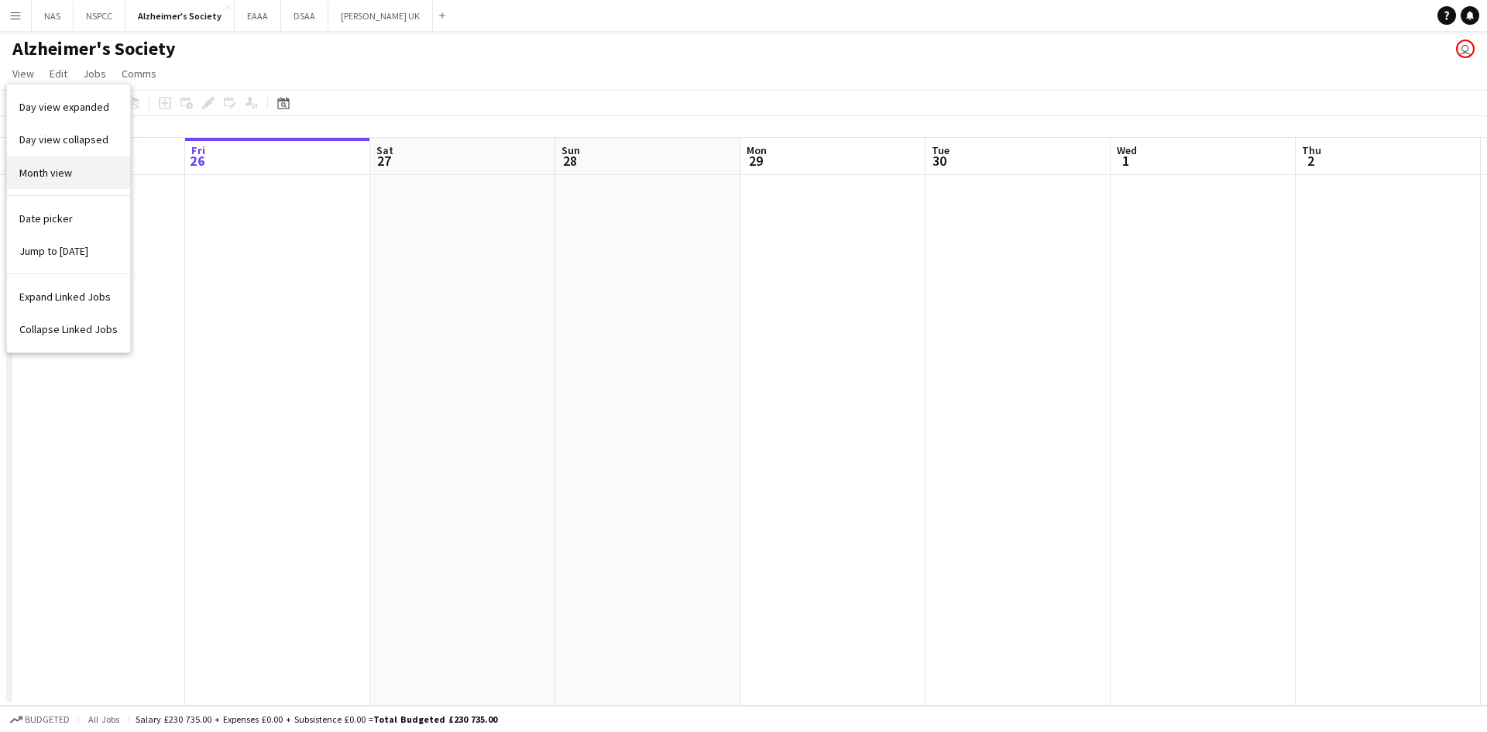
click at [43, 174] on span "Month view" at bounding box center [45, 173] width 53 height 14
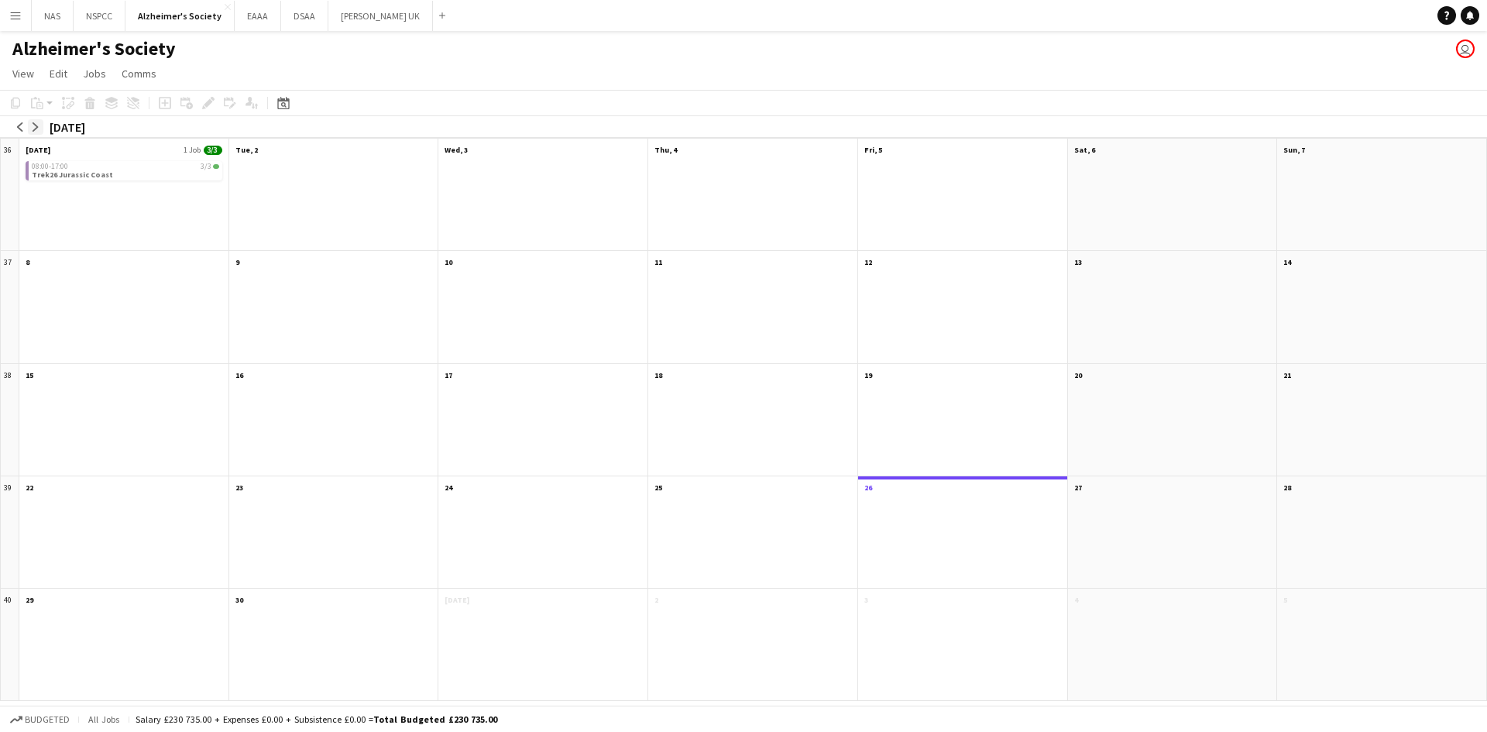
click at [36, 119] on button "arrow-right" at bounding box center [35, 126] width 15 height 15
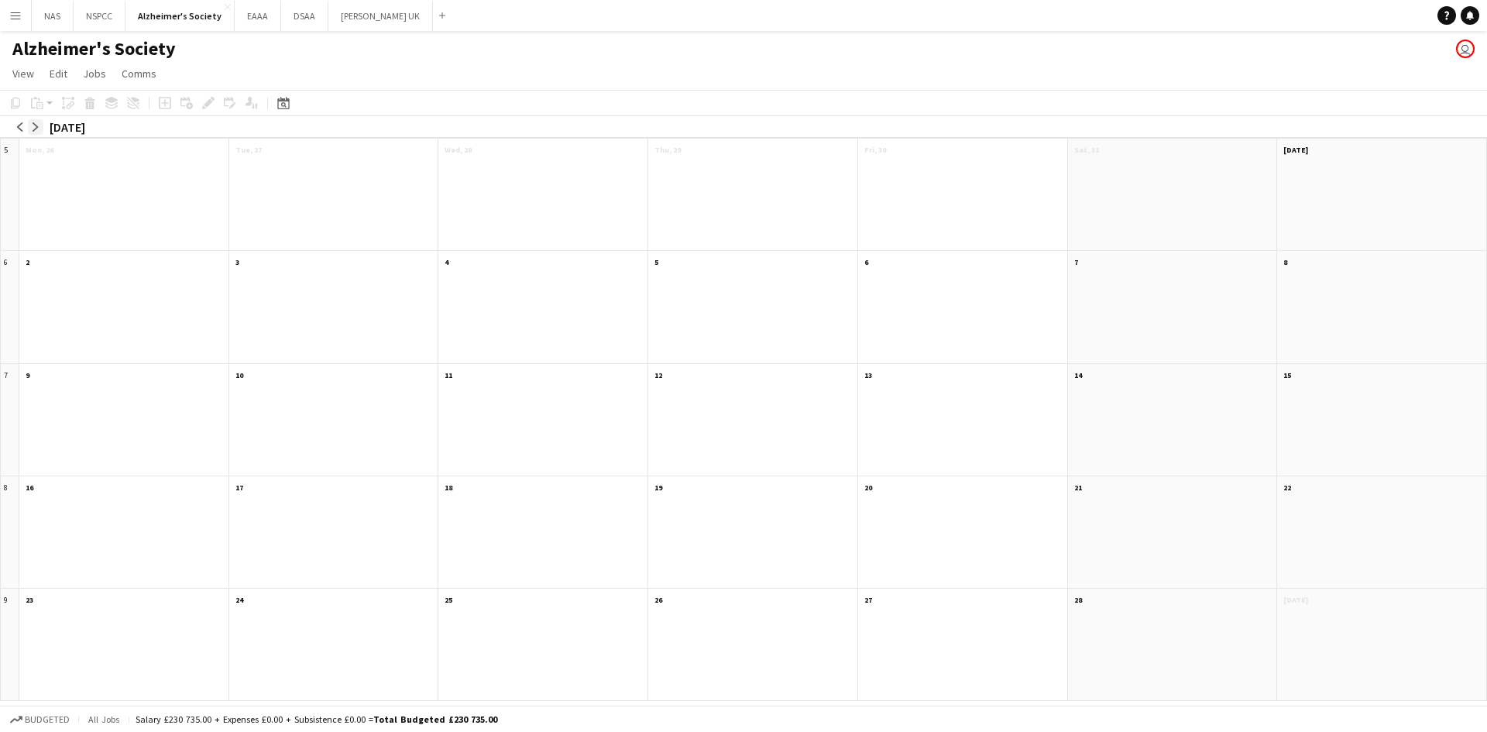
click at [36, 119] on button "arrow-right" at bounding box center [35, 126] width 15 height 15
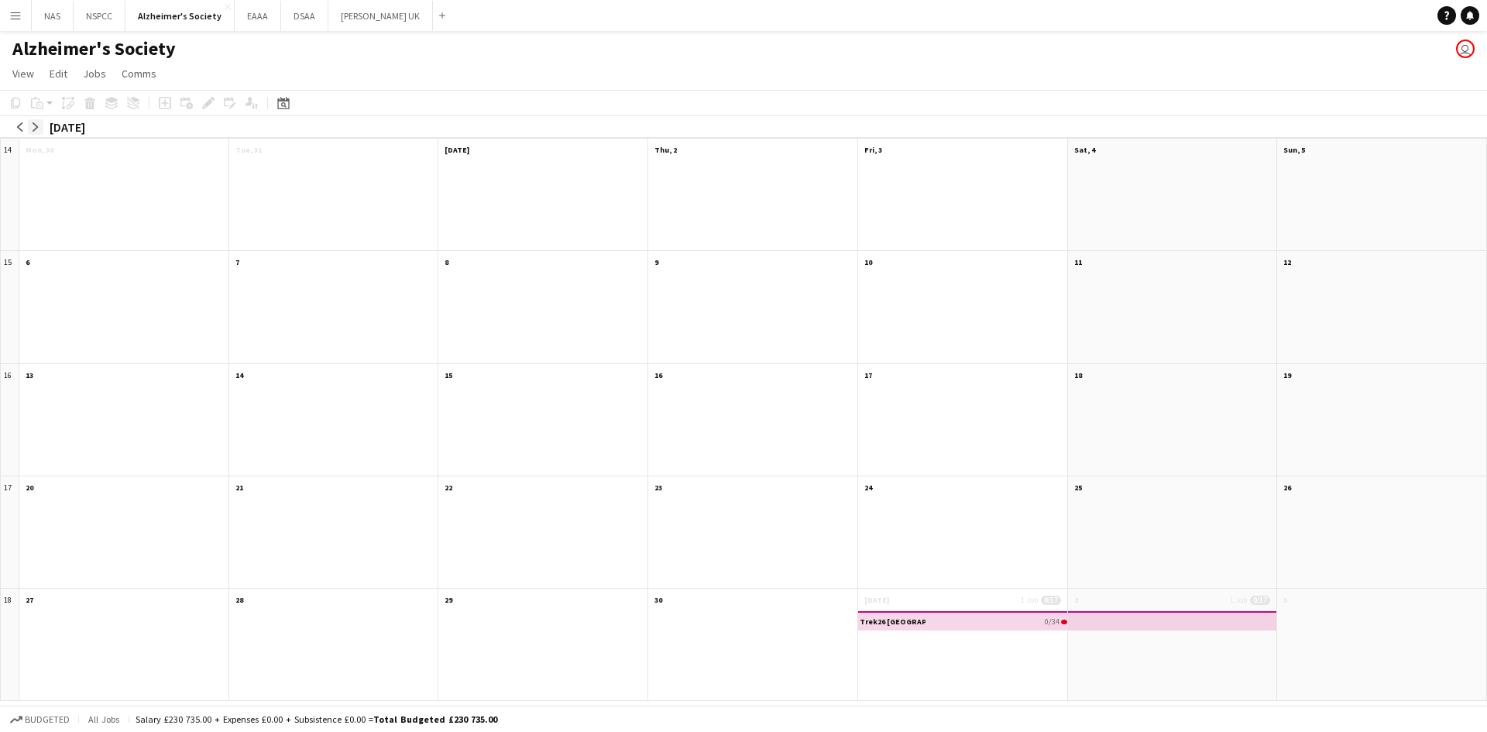
click at [40, 124] on button "arrow-right" at bounding box center [35, 126] width 15 height 15
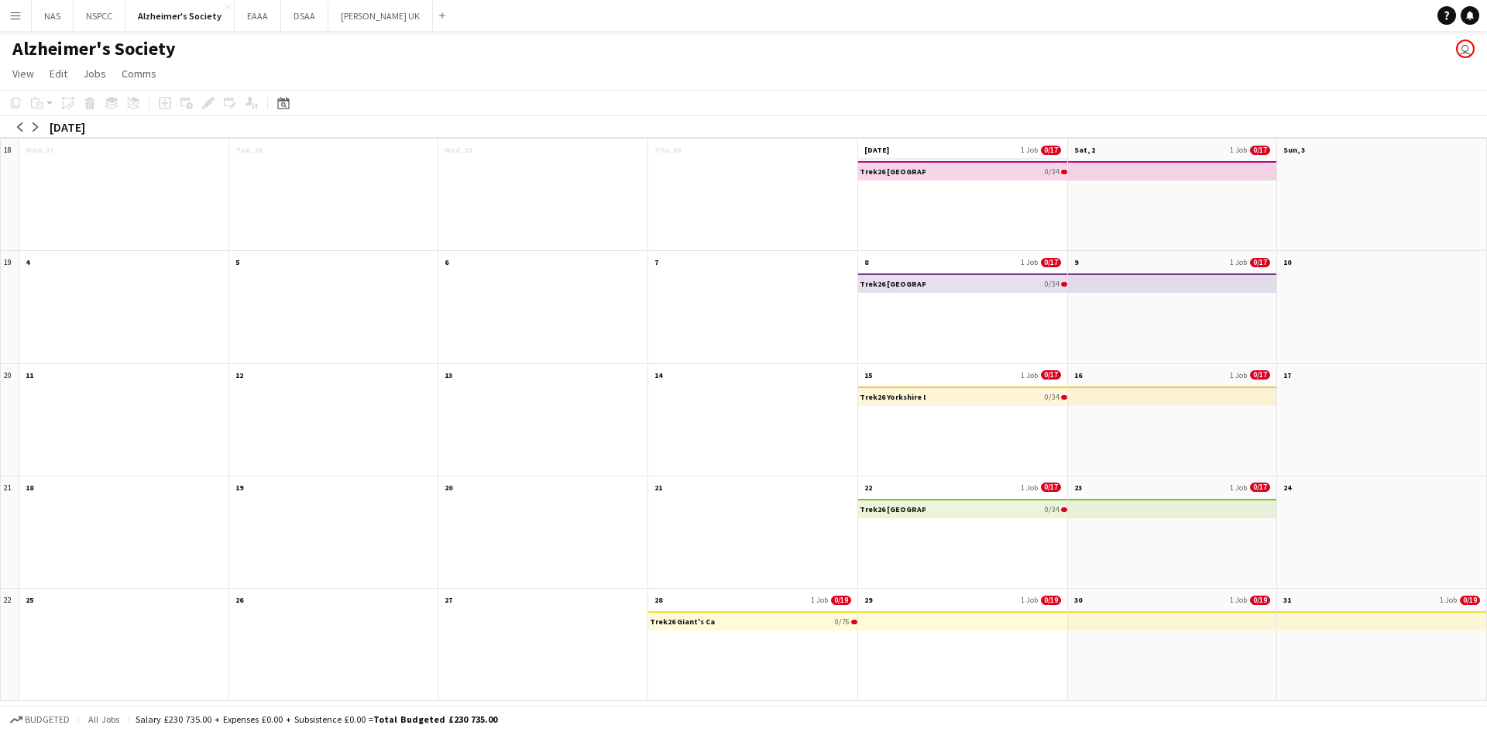
click at [909, 146] on app-month-view-date-header "[DATE] 1 Job 0/17" at bounding box center [962, 148] width 209 height 19
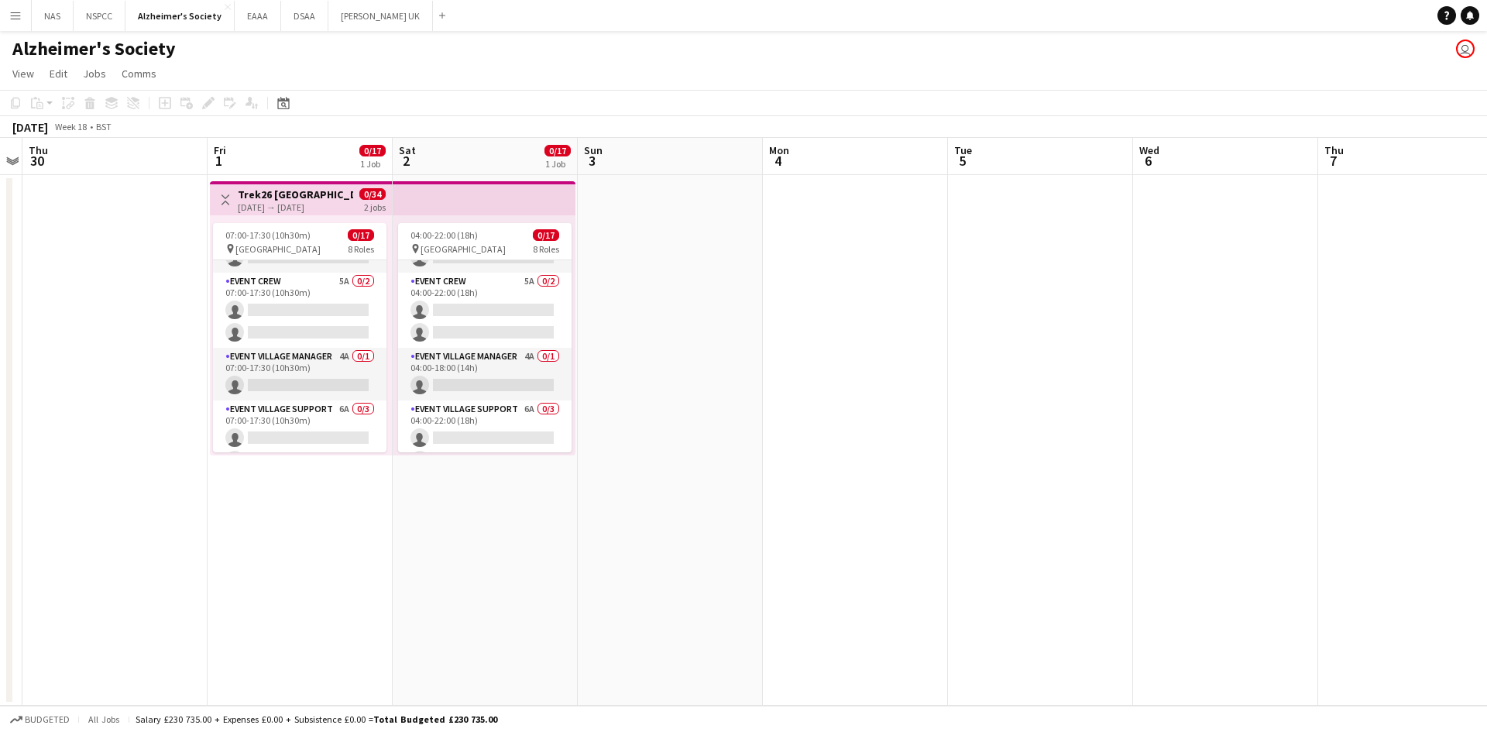
scroll to position [0, 0]
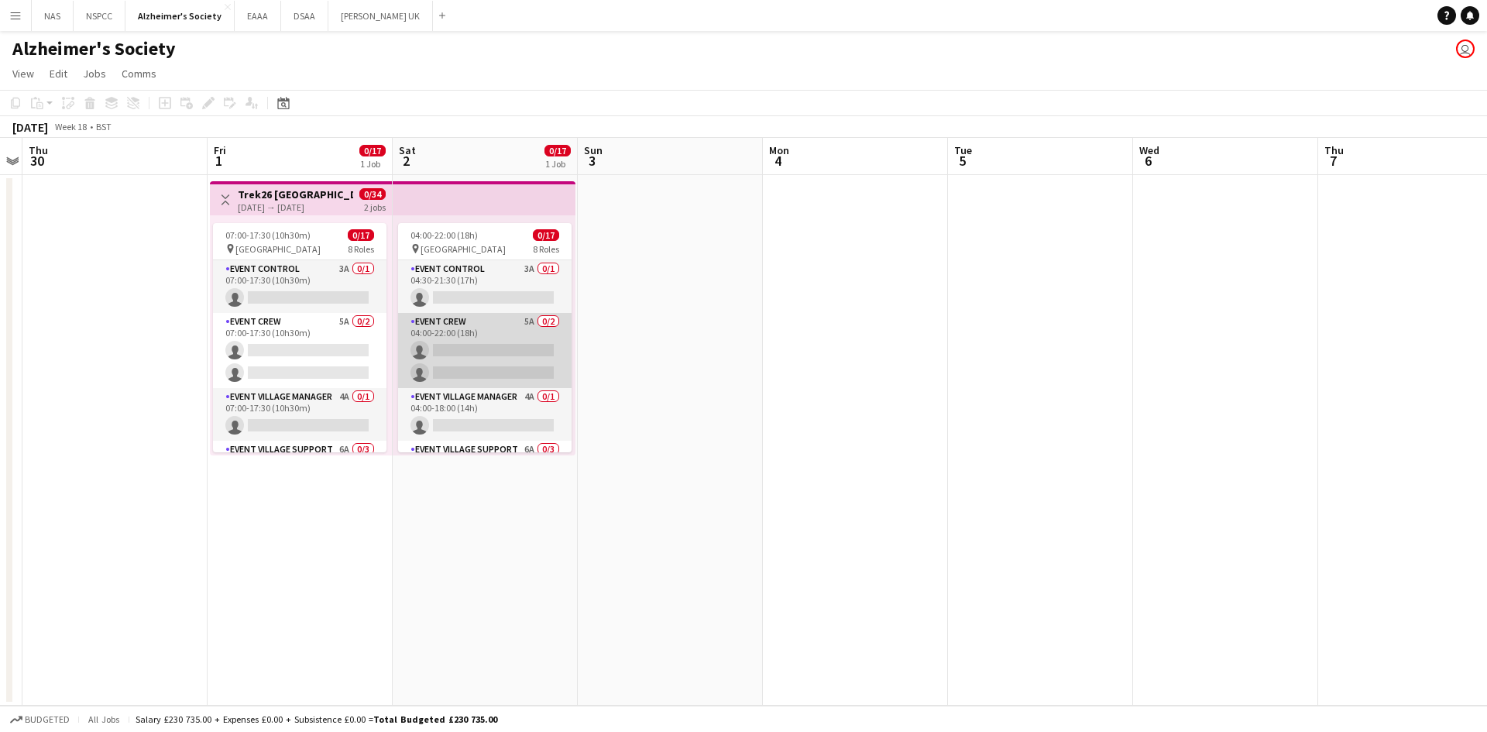
click at [517, 321] on app-card-role "Event Crew 5A 0/2 04:00-22:00 (18h) single-neutral-actions single-neutral-actio…" at bounding box center [485, 350] width 174 height 75
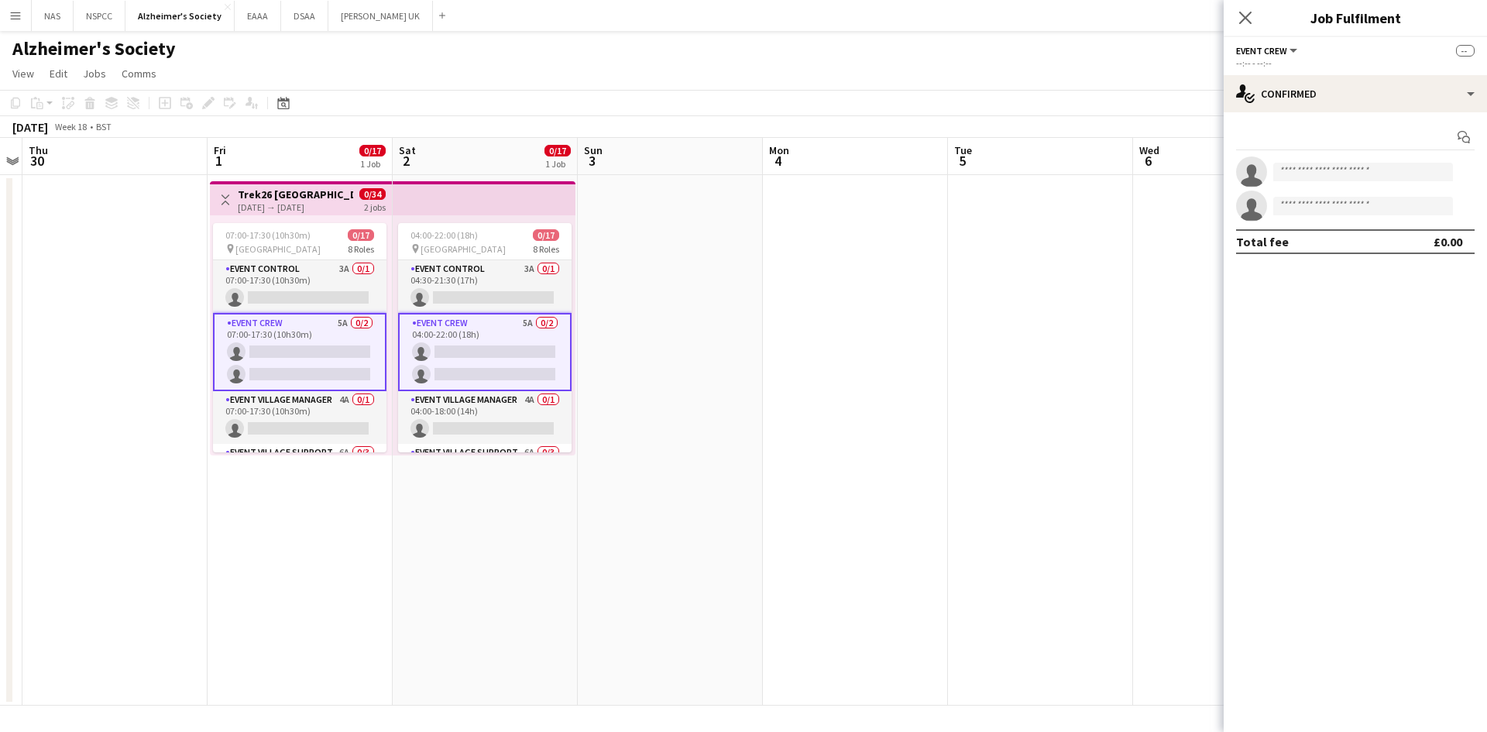
click at [662, 321] on app-date-cell at bounding box center [670, 440] width 185 height 531
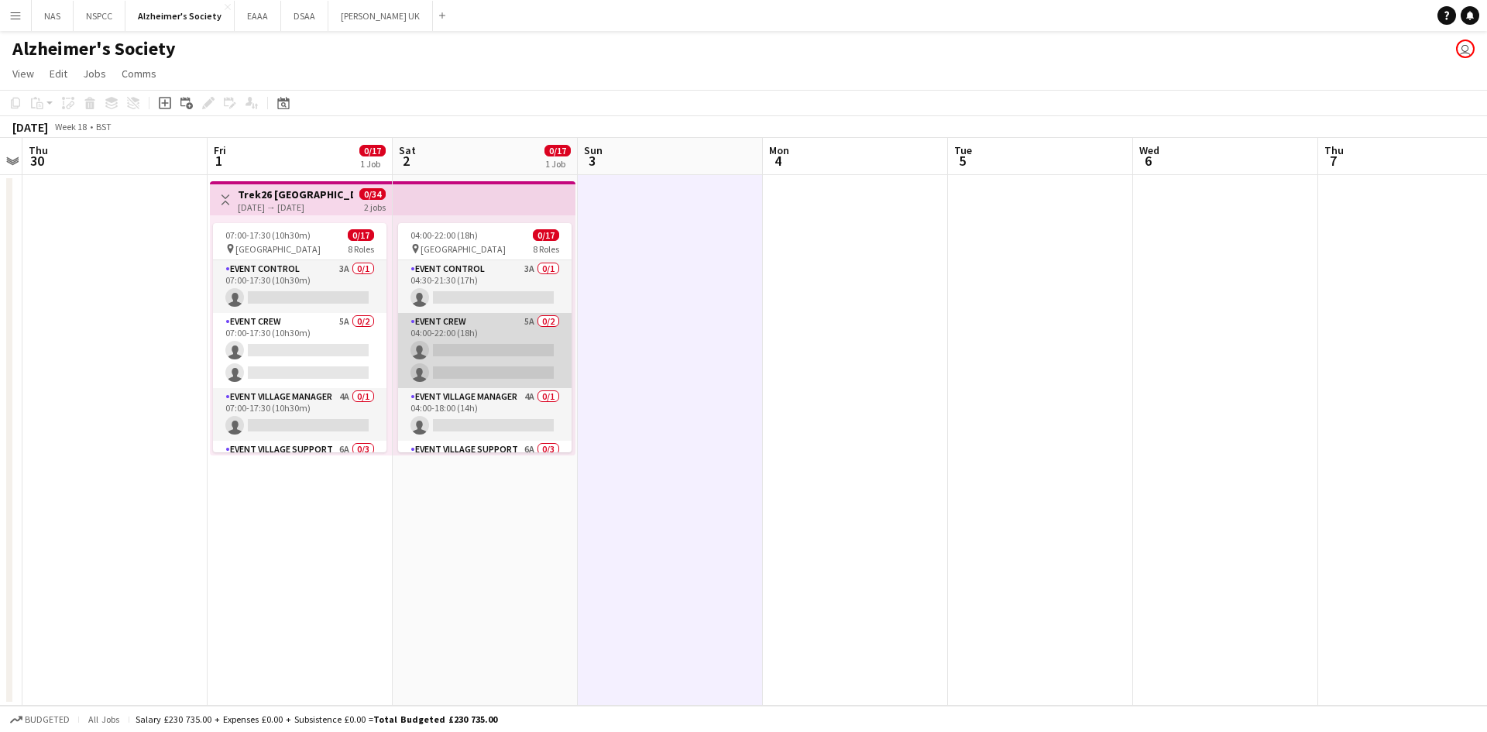
click at [517, 325] on app-card-role "Event Crew 5A 0/2 04:00-22:00 (18h) single-neutral-actions single-neutral-actio…" at bounding box center [485, 350] width 174 height 75
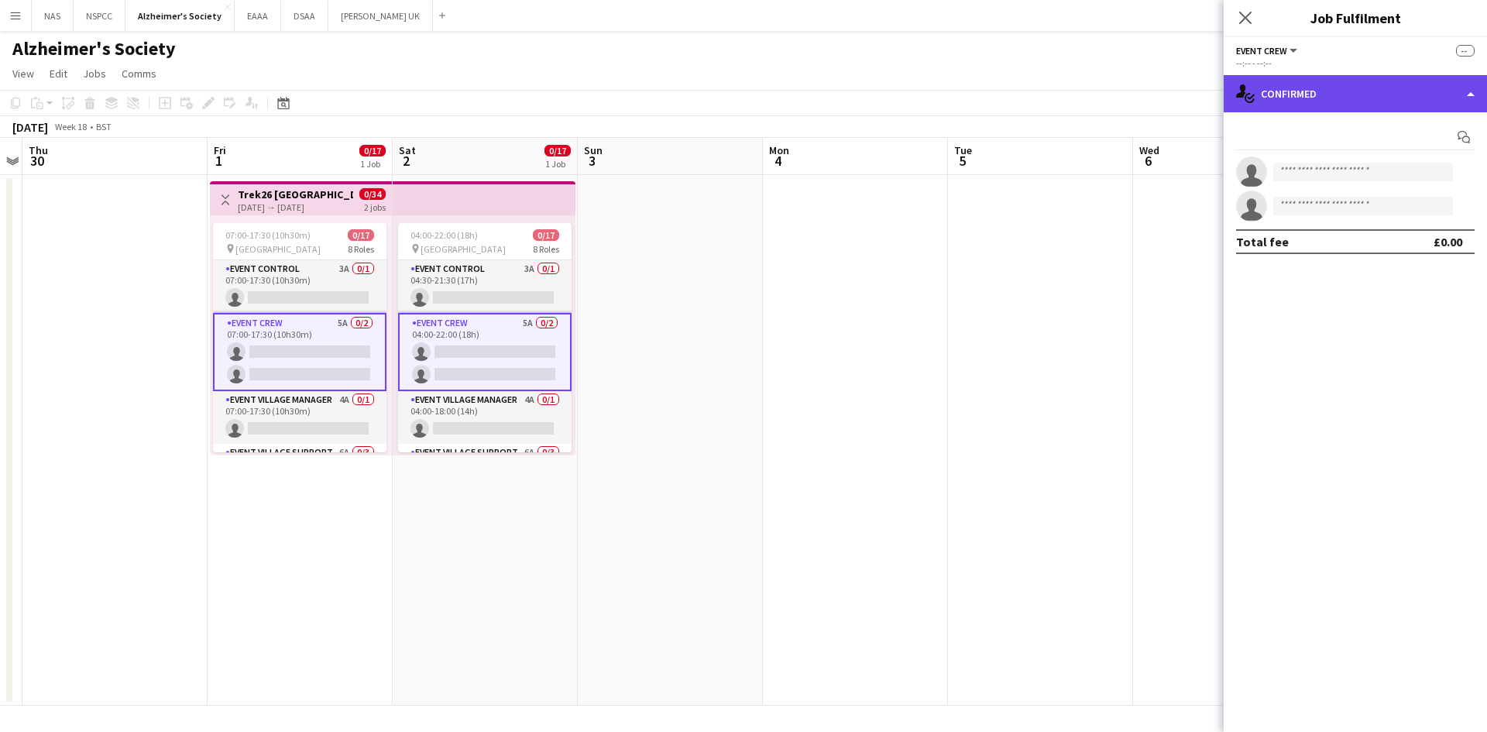
click at [1340, 99] on div "single-neutral-actions-check-2 Confirmed" at bounding box center [1355, 93] width 263 height 37
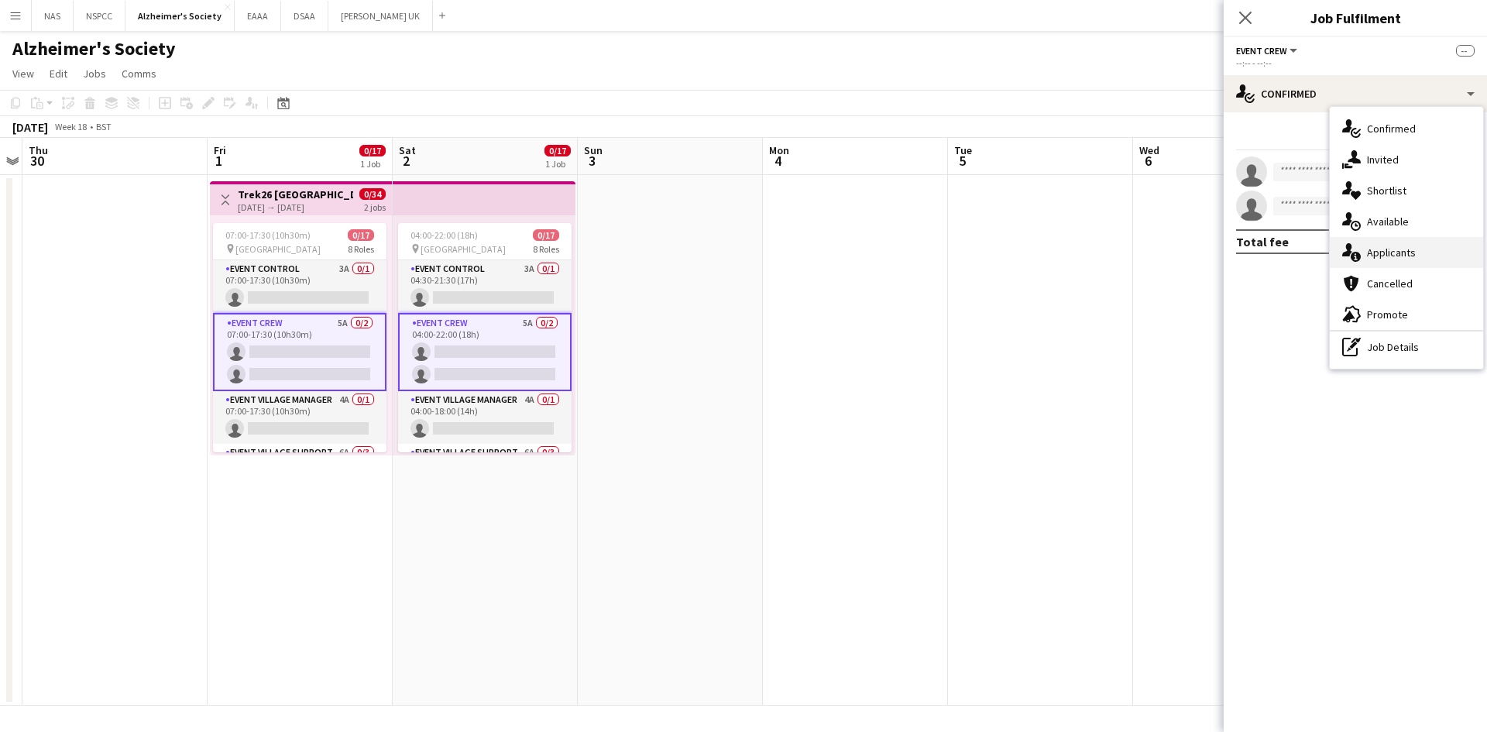
click at [1370, 248] on span "Applicants" at bounding box center [1391, 253] width 49 height 14
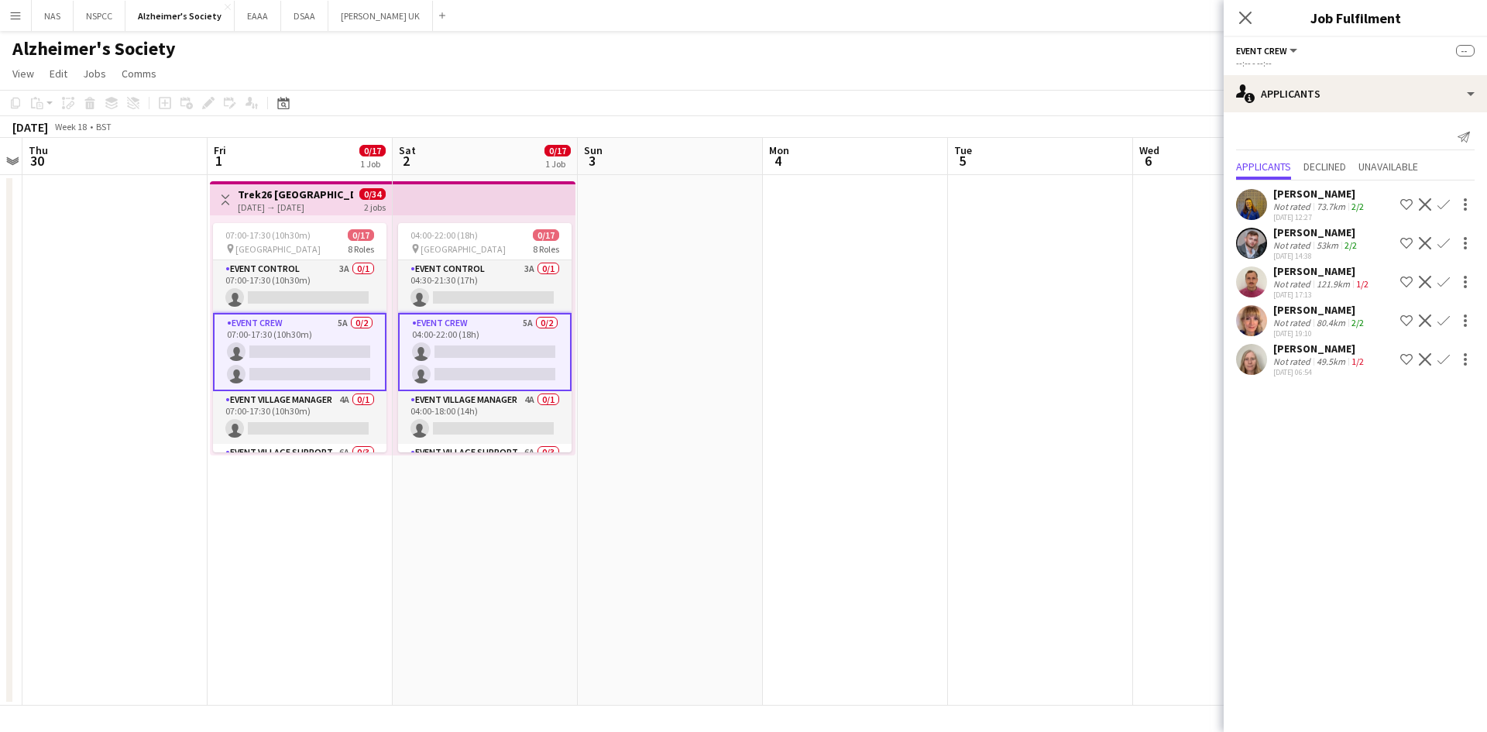
click at [1354, 204] on app-skills-label "2/2" at bounding box center [1358, 207] width 12 height 12
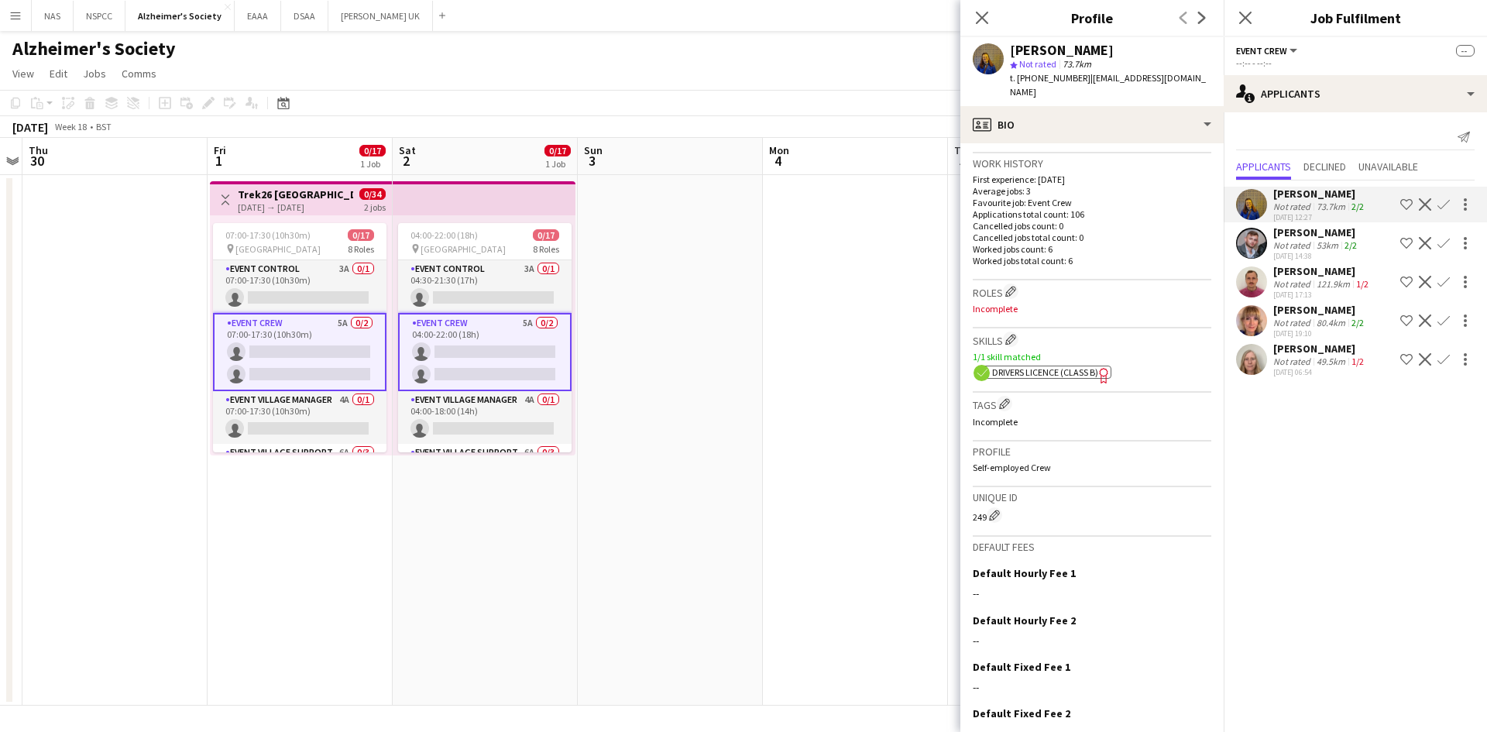
click at [1363, 282] on app-skills-label "1/2" at bounding box center [1362, 284] width 12 height 12
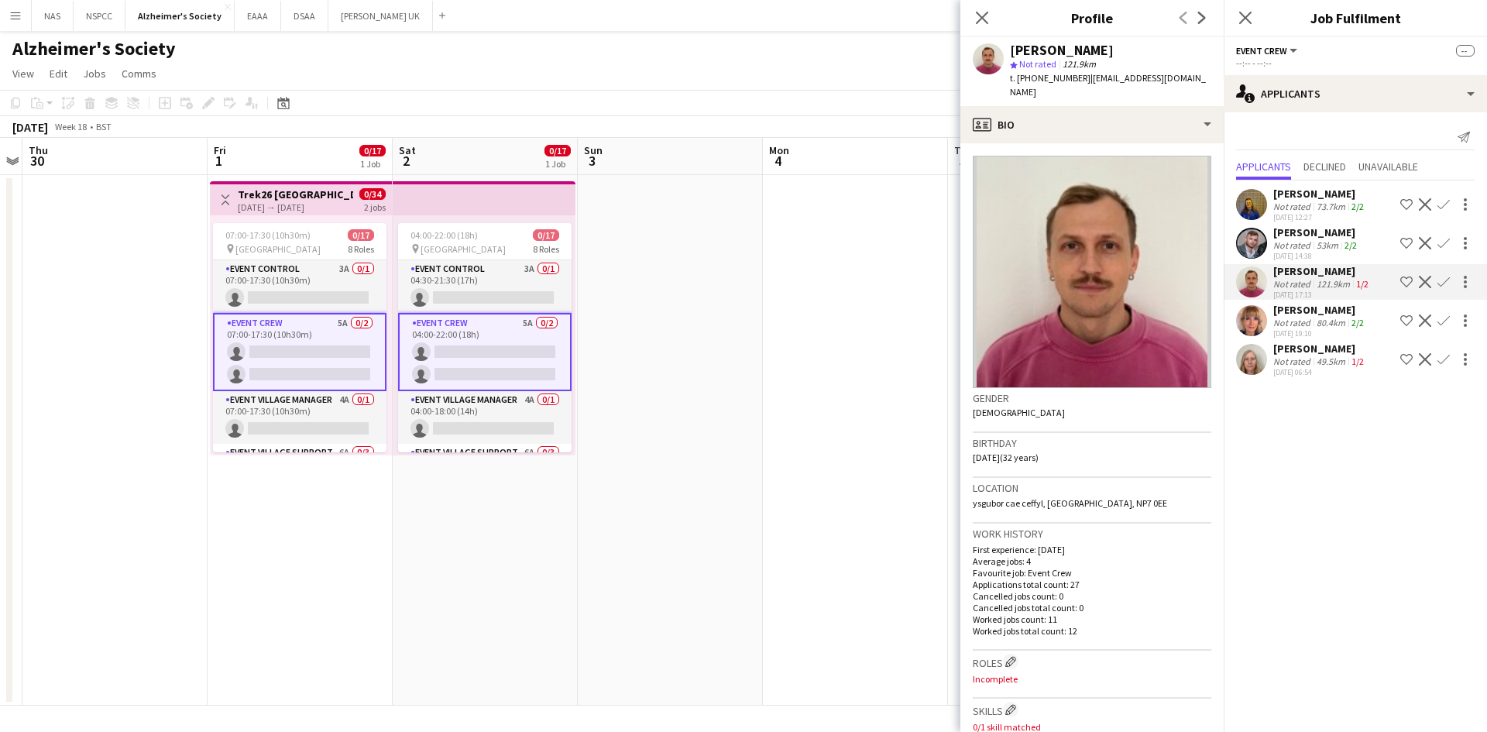
click at [1356, 366] on app-skills-label "1/2" at bounding box center [1358, 362] width 12 height 12
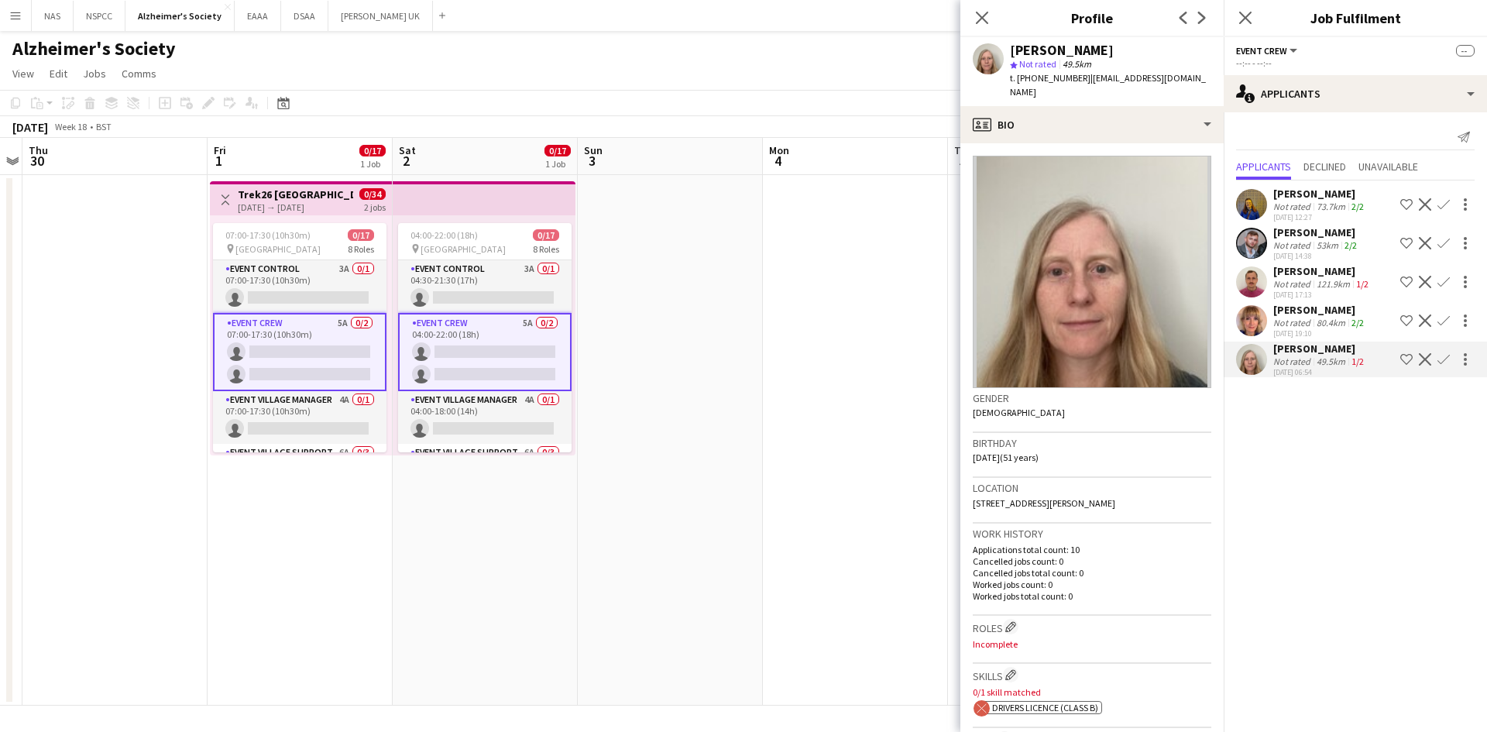
click at [789, 318] on app-date-cell at bounding box center [855, 440] width 185 height 531
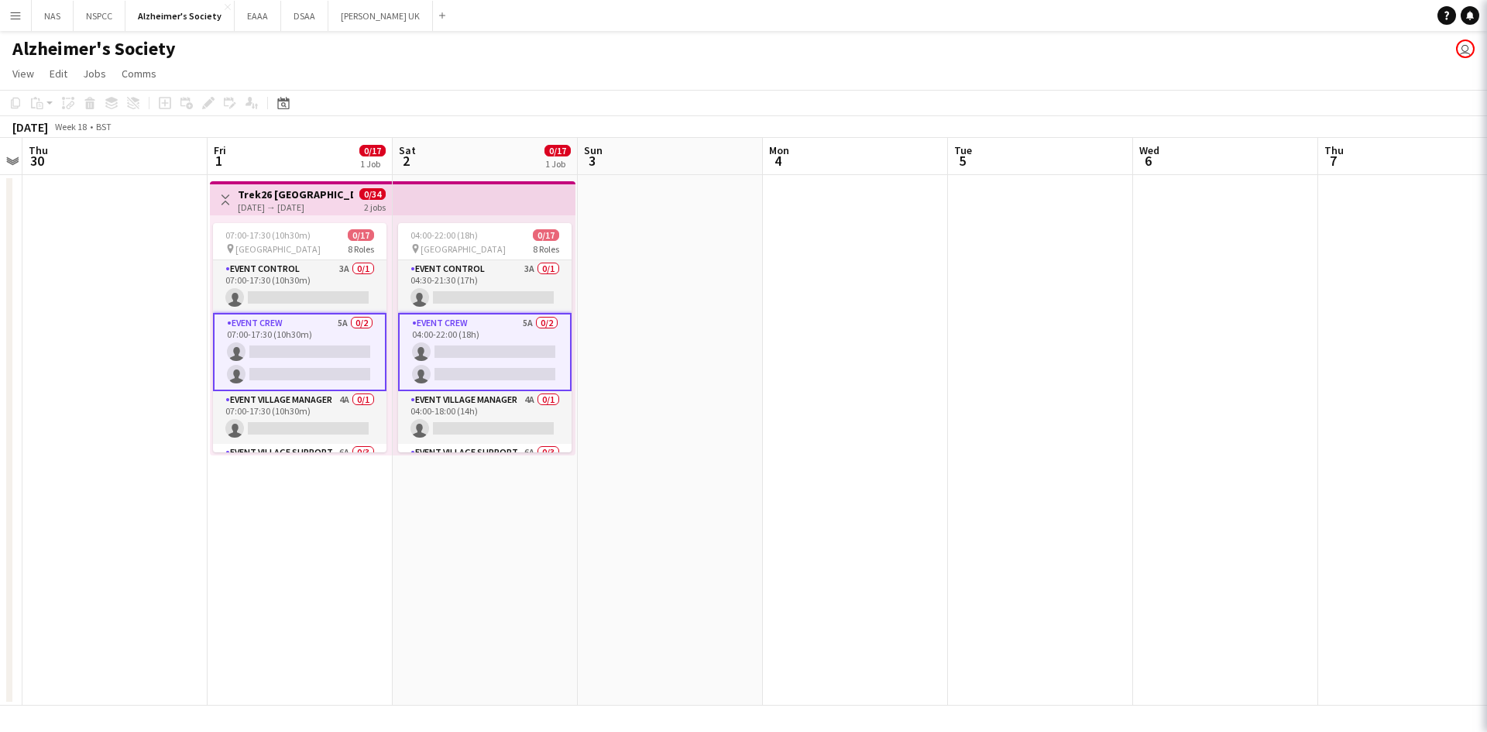
scroll to position [0, 534]
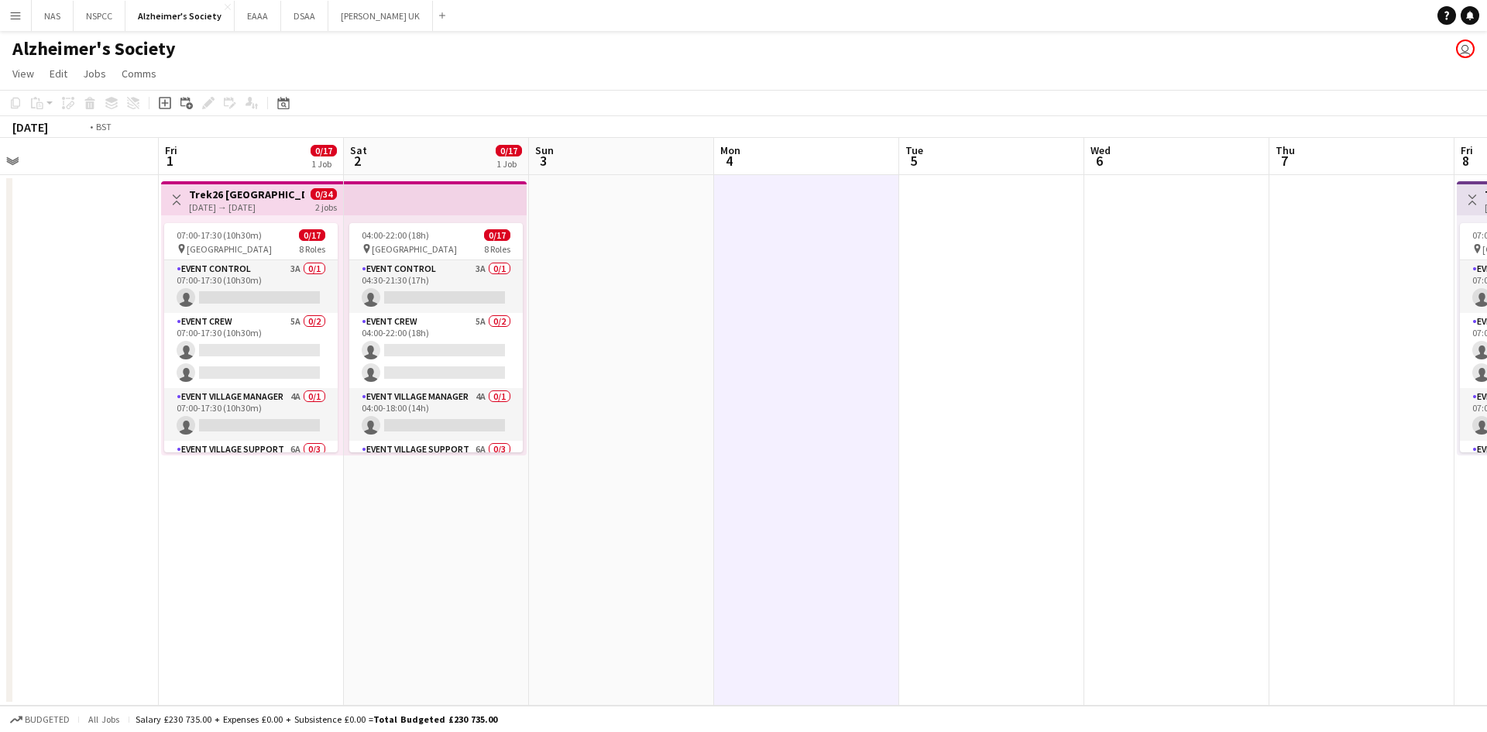
drag, startPoint x: 1266, startPoint y: 384, endPoint x: 409, endPoint y: 359, distance: 857.1
click at [409, 359] on app-calendar-viewport "Mon 27 Tue 28 Wed 29 Thu 30 Fri 1 0/17 1 Job Sat 2 0/17 1 Job Sun 3 Mon 4 Tue 5…" at bounding box center [743, 422] width 1487 height 568
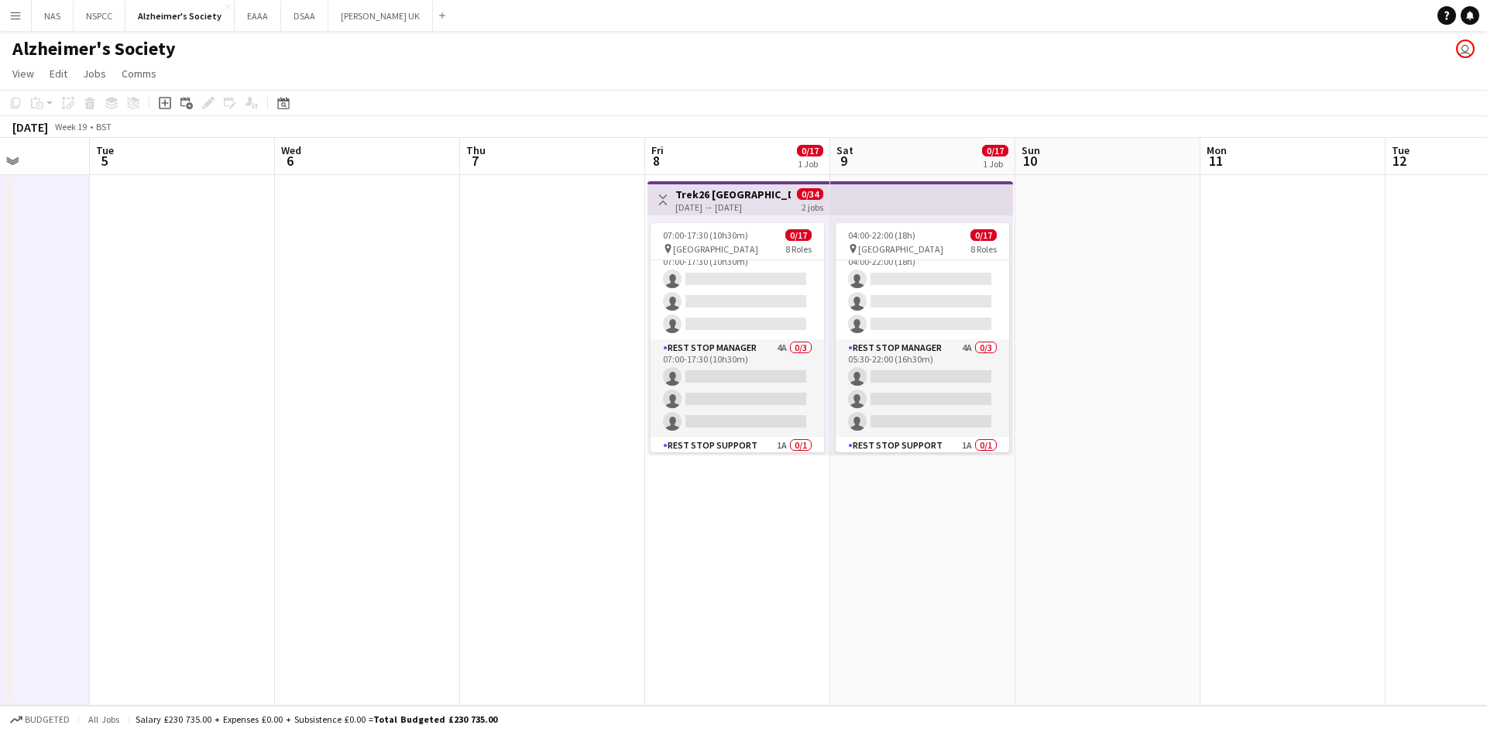
scroll to position [122, 0]
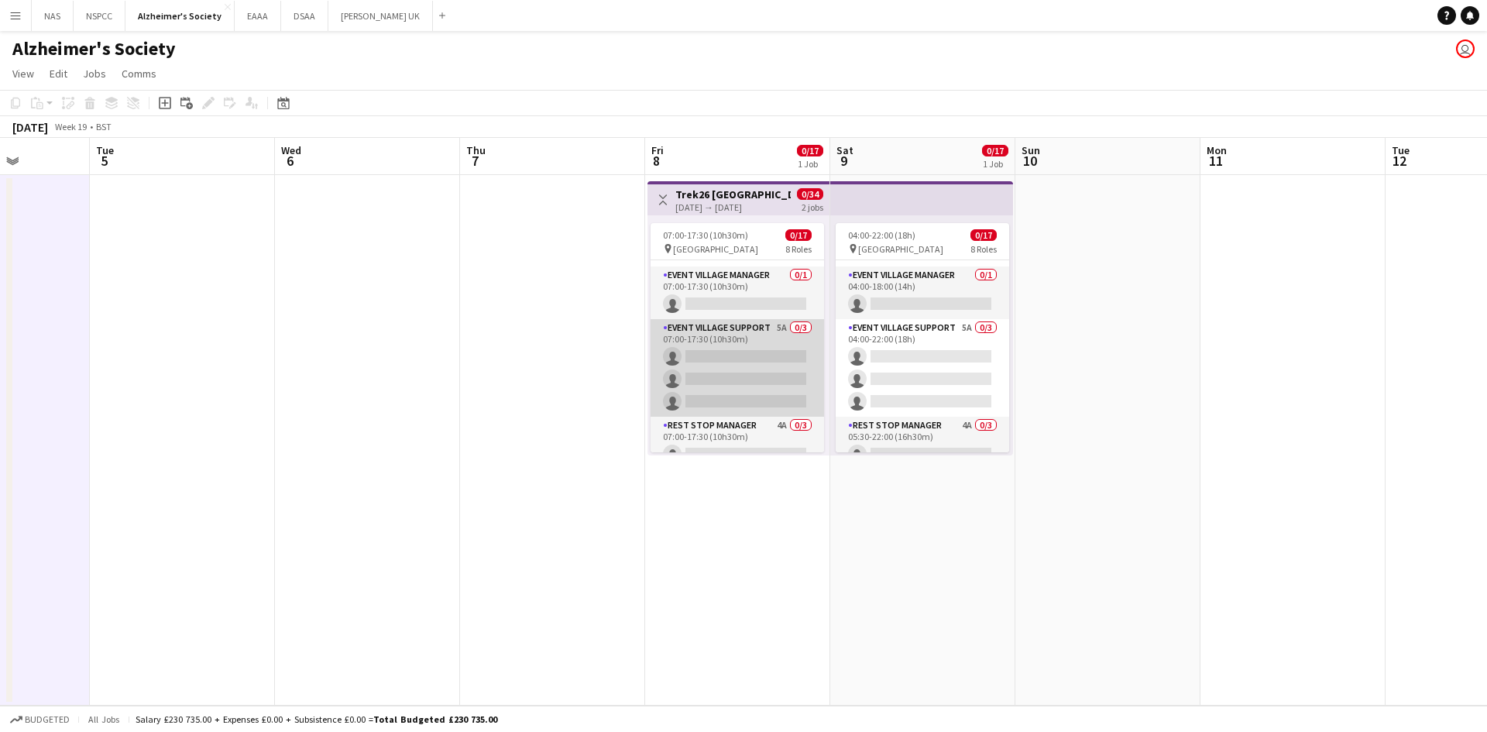
click at [761, 335] on app-card-role "Event Village Support 5A 0/3 07:00-17:30 (10h30m) single-neutral-actions single…" at bounding box center [738, 368] width 174 height 98
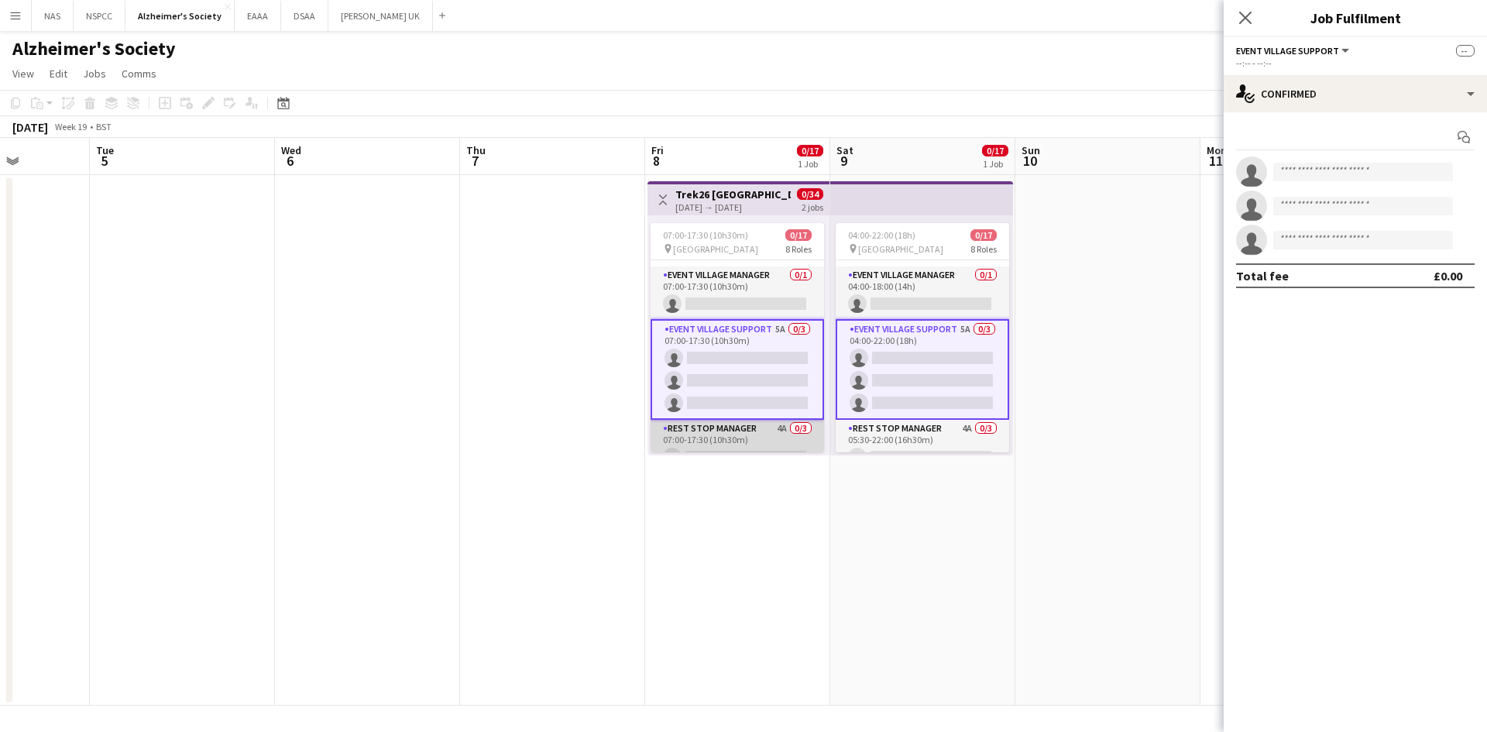
click at [771, 428] on app-card-role "Rest Stop Manager 4A 0/3 07:00-17:30 (10h30m) single-neutral-actions single-neu…" at bounding box center [738, 469] width 174 height 98
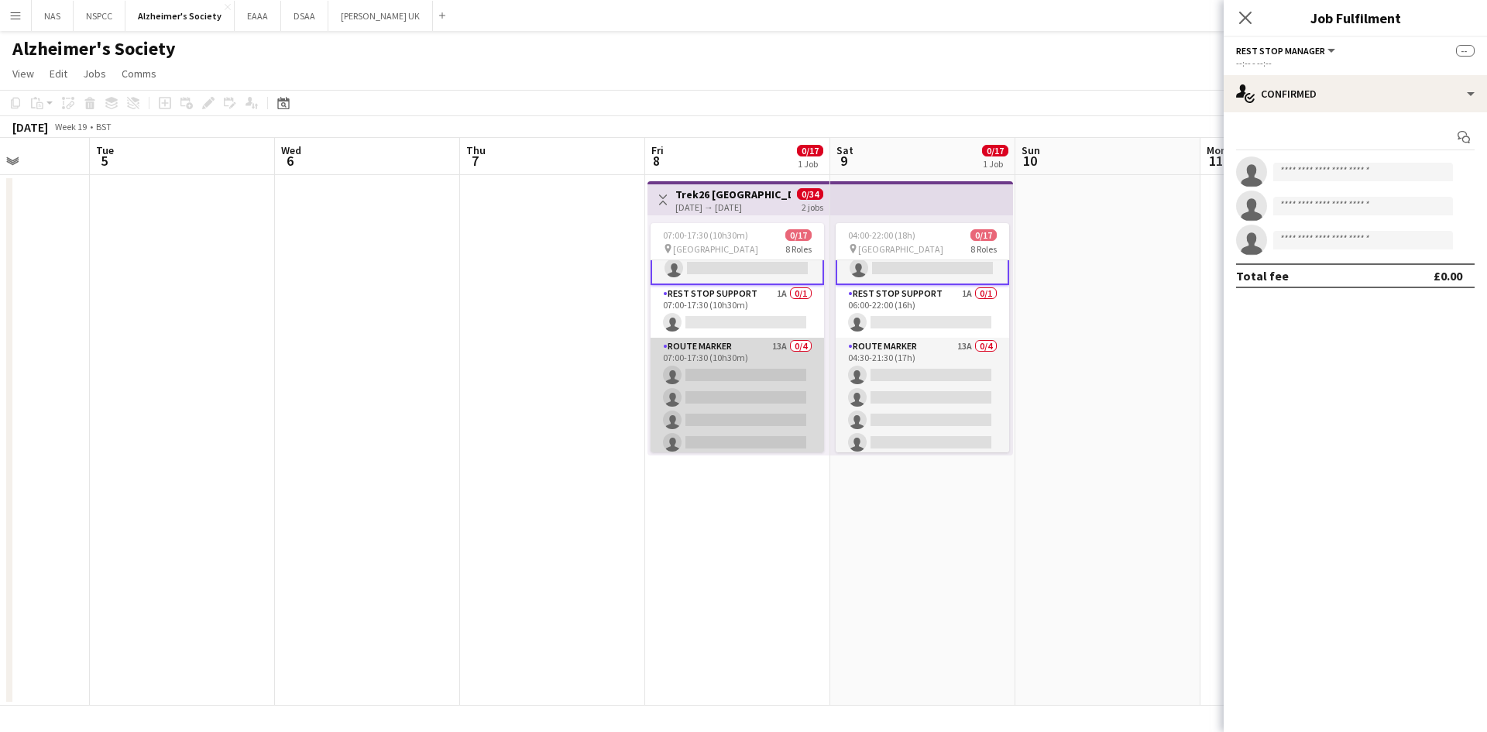
click at [757, 363] on app-card-role "Route Marker 13A 0/4 07:00-17:30 (10h30m) single-neutral-actions single-neutral…" at bounding box center [738, 398] width 174 height 120
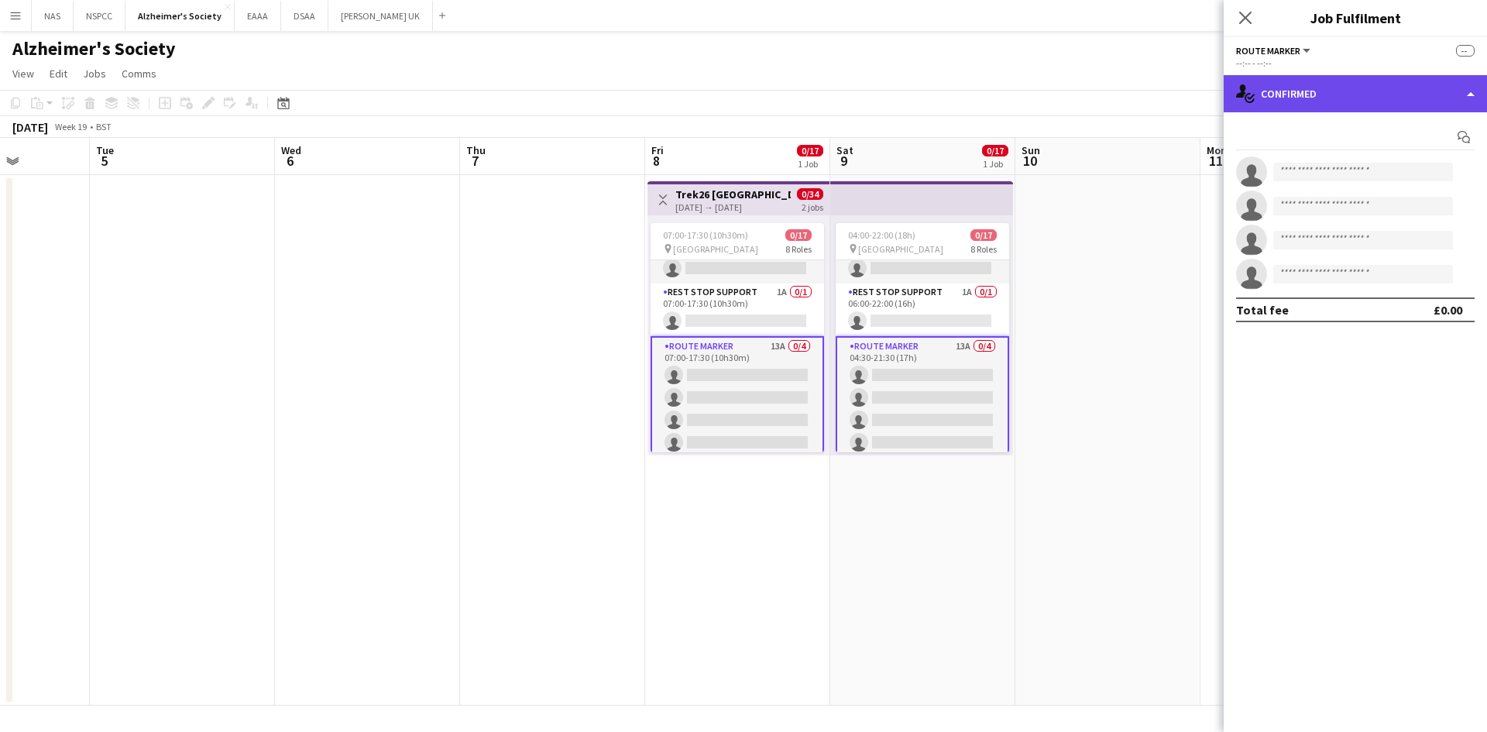
click at [1346, 95] on div "single-neutral-actions-check-2 Confirmed" at bounding box center [1355, 93] width 263 height 37
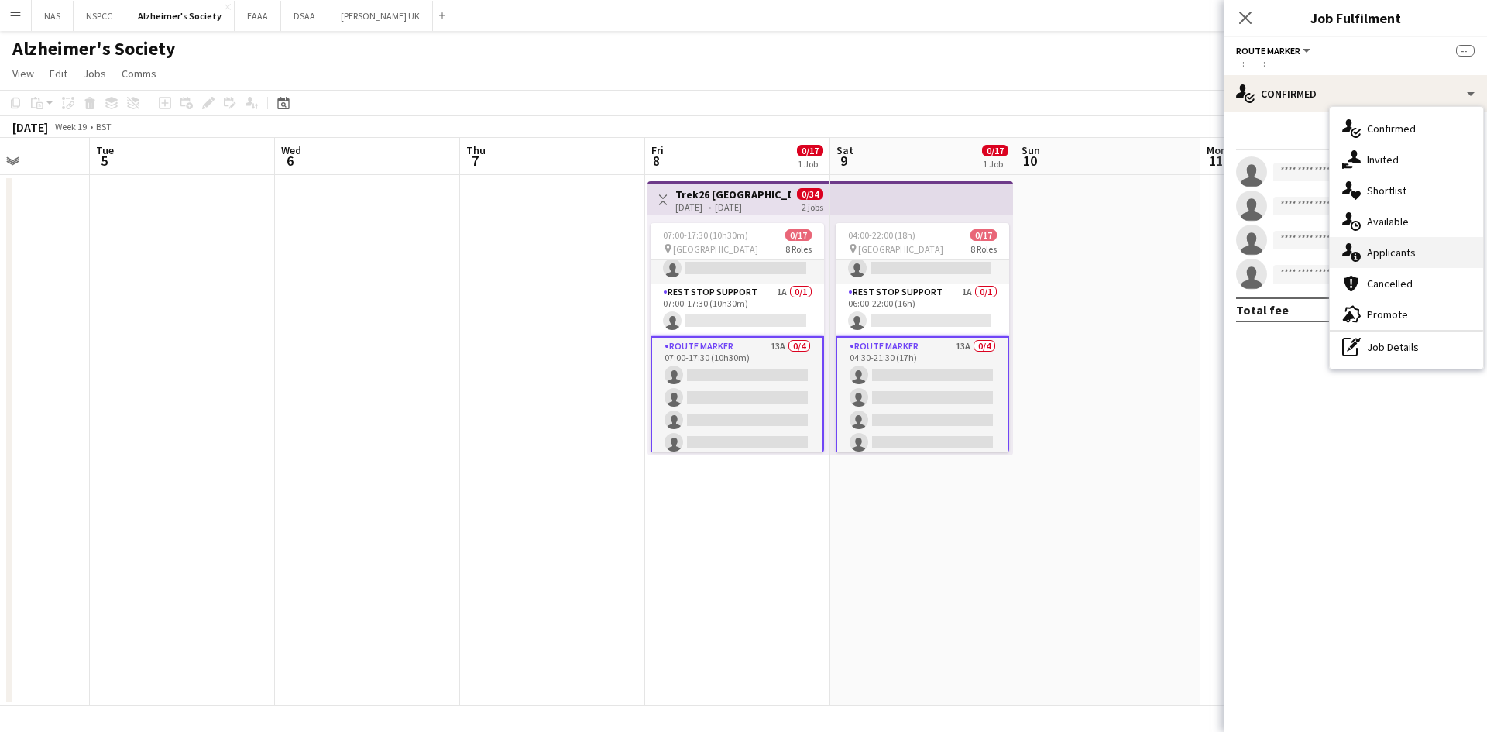
click at [1383, 244] on div "single-neutral-actions-information Applicants" at bounding box center [1406, 252] width 153 height 31
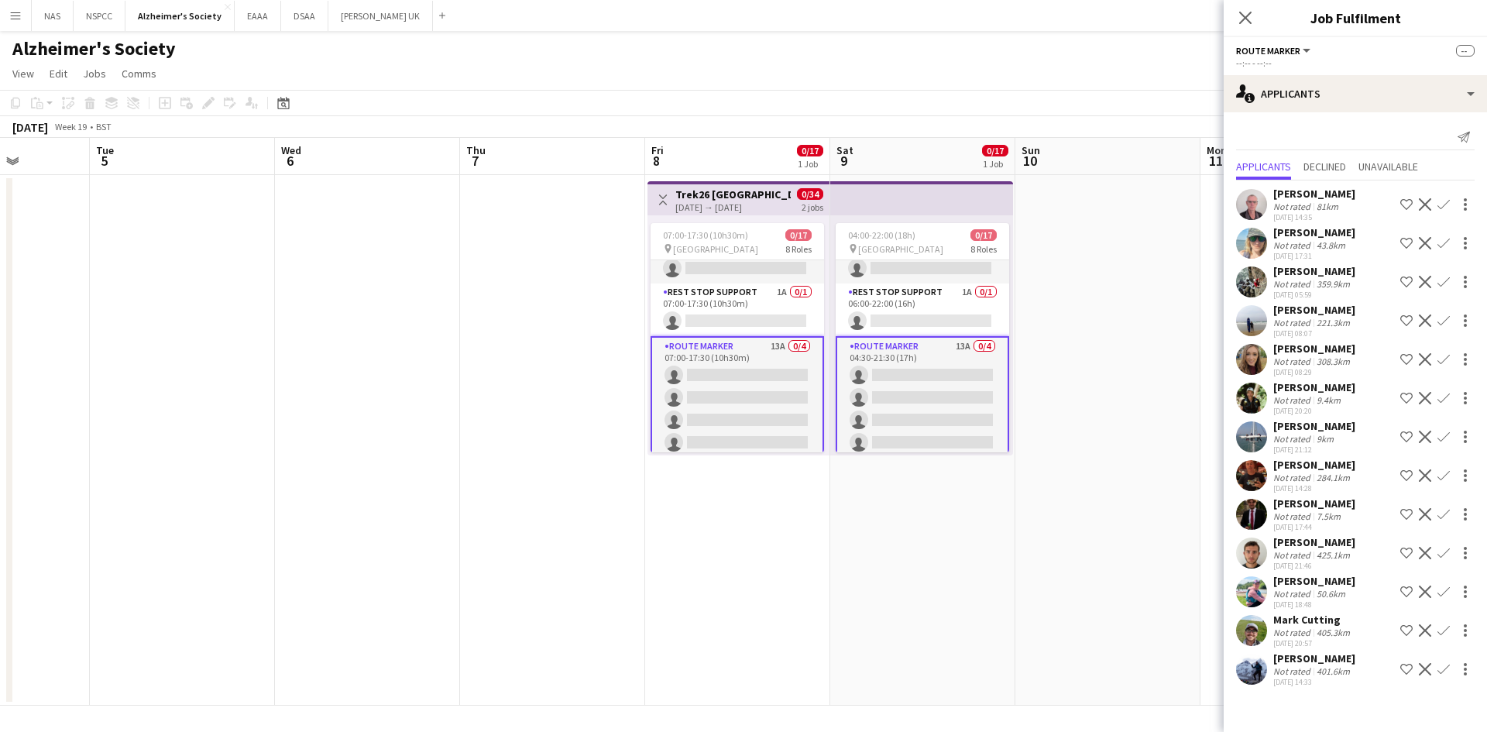
click at [1092, 376] on app-date-cell at bounding box center [1108, 440] width 185 height 531
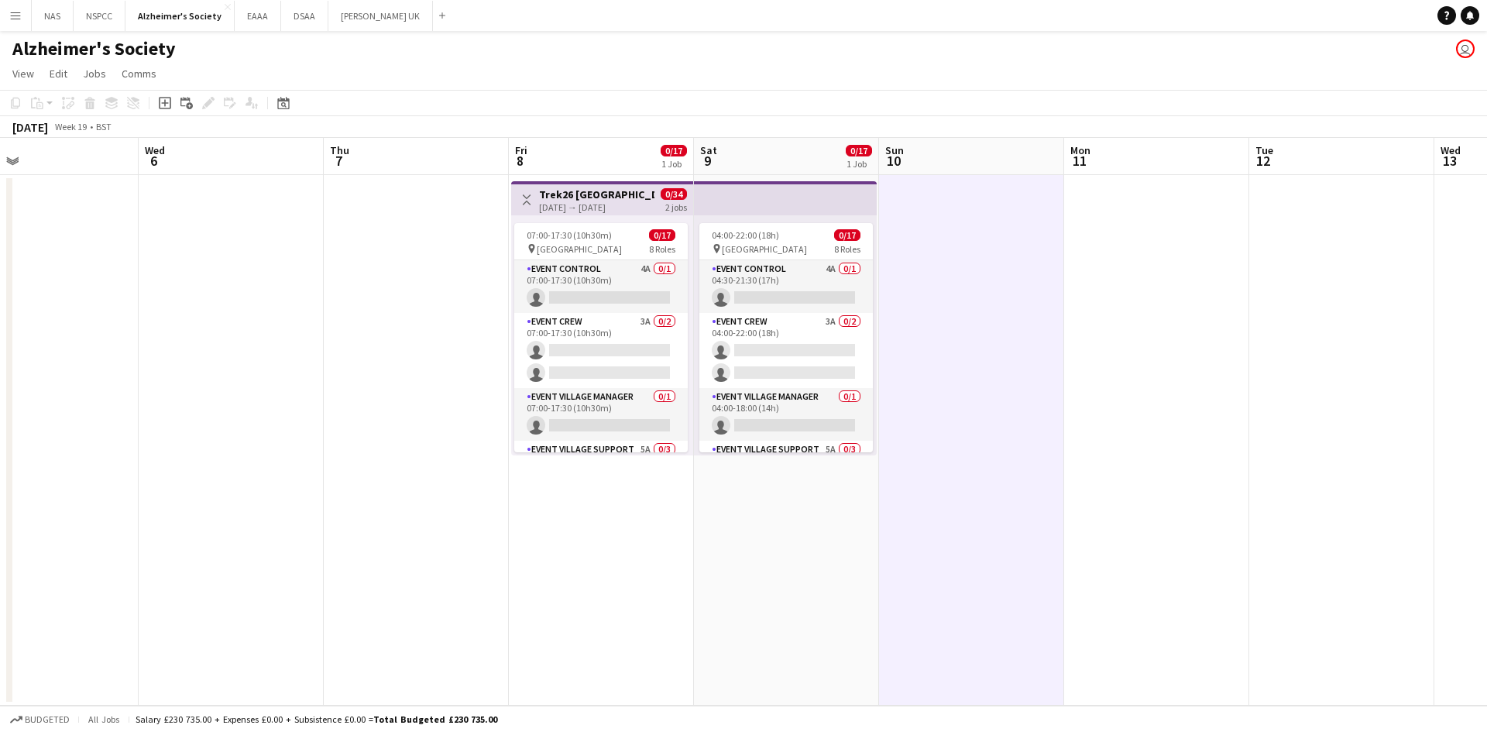
drag, startPoint x: 1057, startPoint y: 329, endPoint x: 284, endPoint y: 290, distance: 774.0
click at [299, 290] on app-calendar-viewport "Sat 2 0/17 1 Job Sun 3 Mon 4 Tue 5 Wed 6 Thu 7 Fri 8 0/17 1 Job Sat 9 0/17 1 Jo…" at bounding box center [743, 422] width 1487 height 568
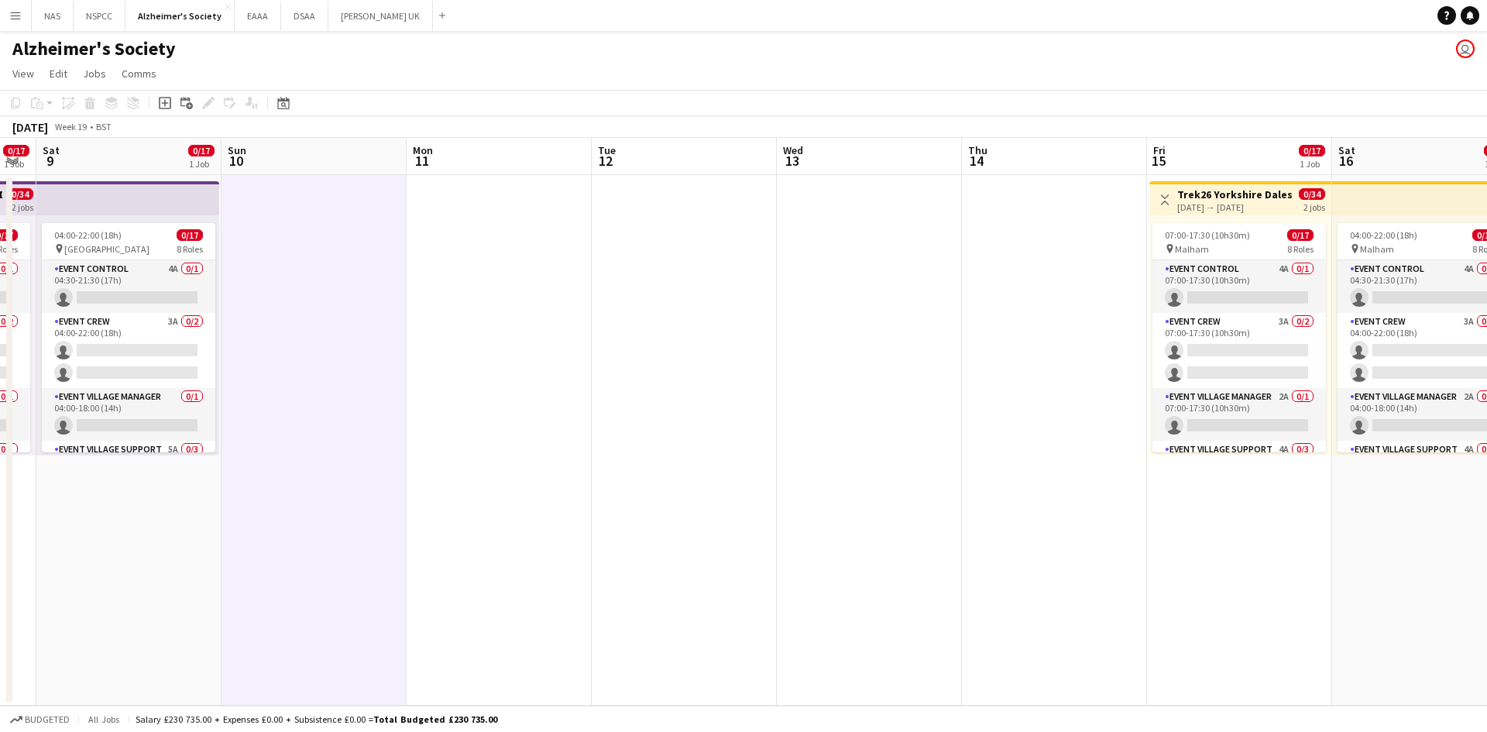
drag, startPoint x: 760, startPoint y: 409, endPoint x: 528, endPoint y: 408, distance: 231.6
click at [529, 408] on app-calendar-viewport "Wed 6 Thu 7 Fri 8 0/17 1 Job Sat 9 0/17 1 Job Sun 10 Mon 11 Tue 12 Wed 13 Thu 1…" at bounding box center [743, 422] width 1487 height 568
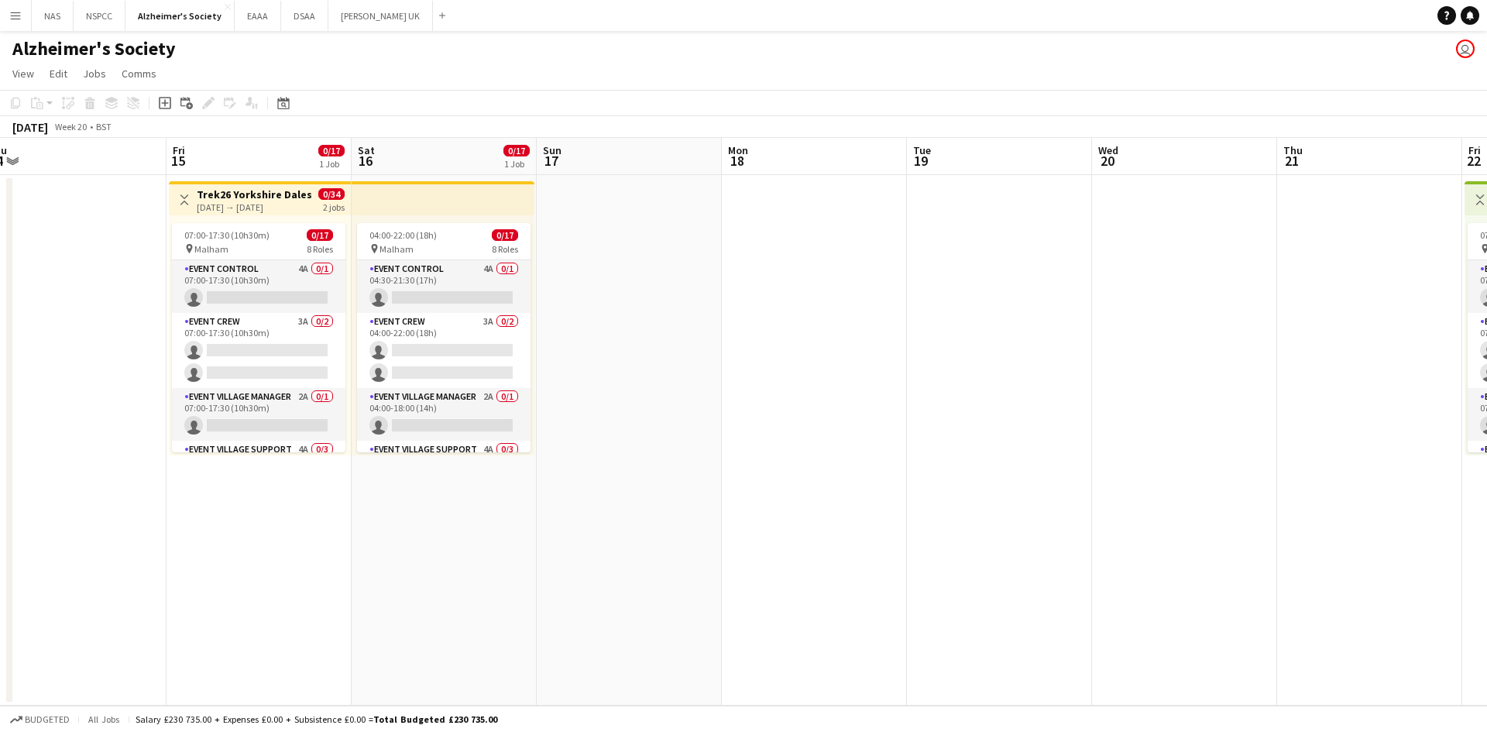
drag, startPoint x: 892, startPoint y: 496, endPoint x: 573, endPoint y: 499, distance: 318.4
click at [573, 499] on app-calendar-viewport "Mon 11 Tue 12 Wed 13 Thu 14 Fri 15 0/17 1 Job Sat 16 0/17 1 Job Sun 17 Mon 18 T…" at bounding box center [743, 422] width 1487 height 568
click at [473, 276] on app-card-role "Event Control 4A 0/1 04:30-21:30 (17h) single-neutral-actions" at bounding box center [444, 286] width 174 height 53
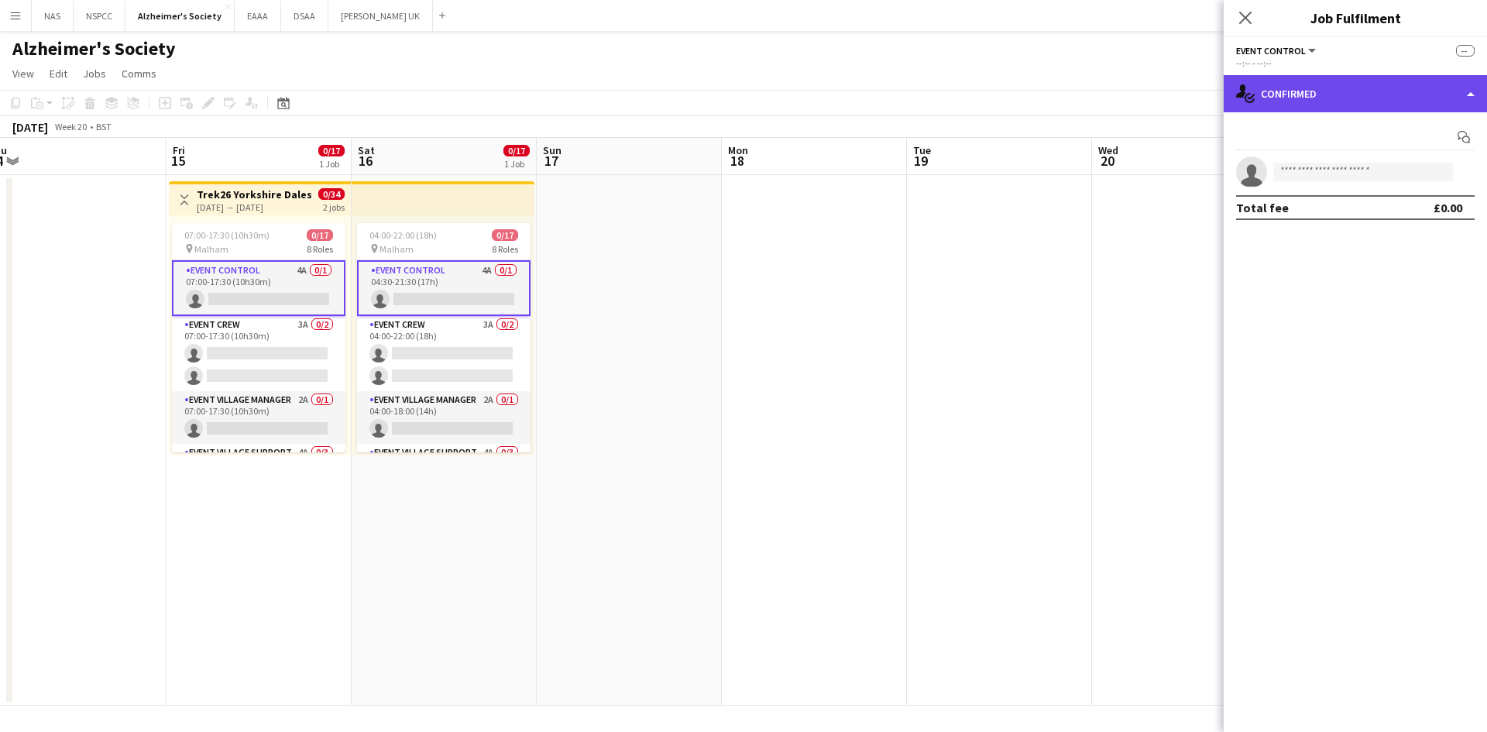
click at [1350, 81] on div "single-neutral-actions-check-2 Confirmed" at bounding box center [1355, 93] width 263 height 37
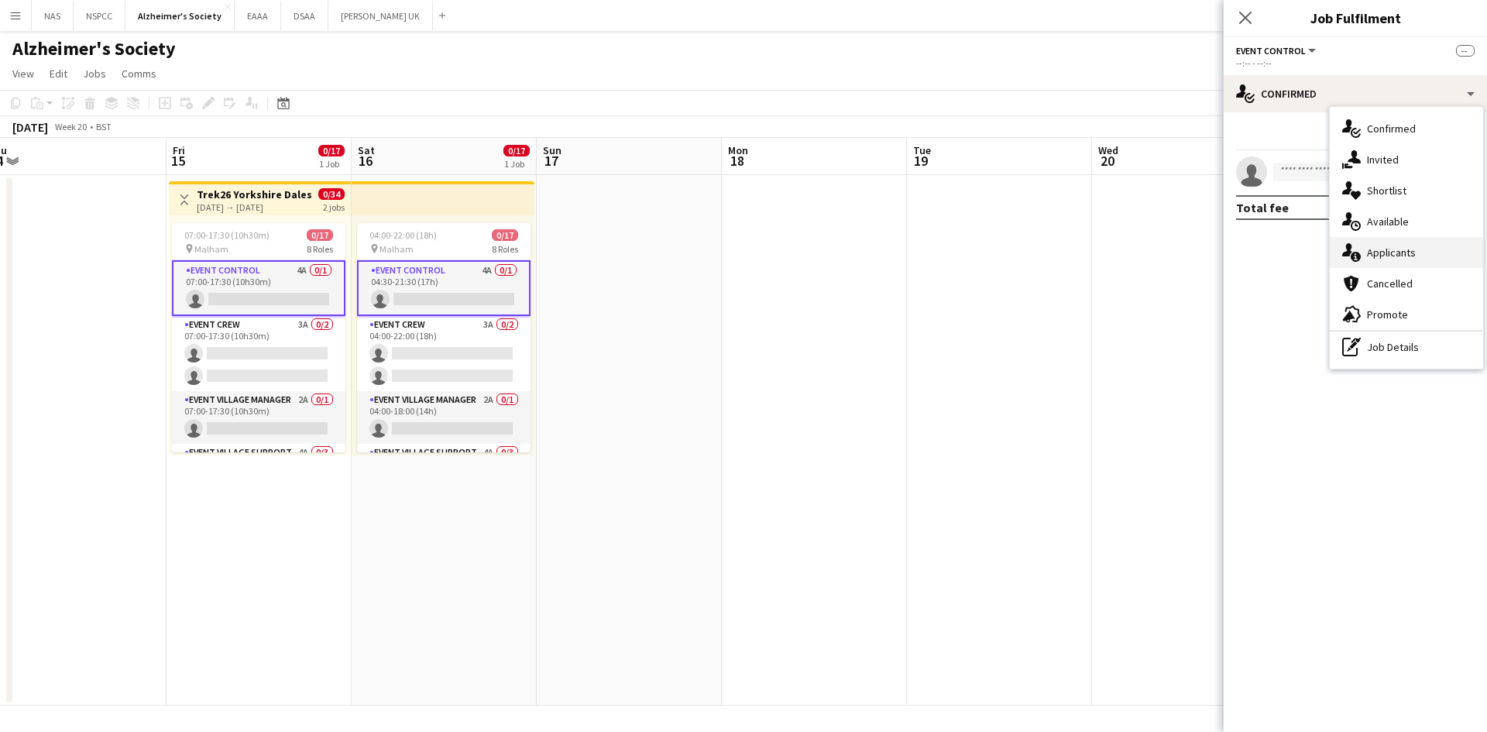
click at [1379, 253] on span "Applicants" at bounding box center [1391, 253] width 49 height 14
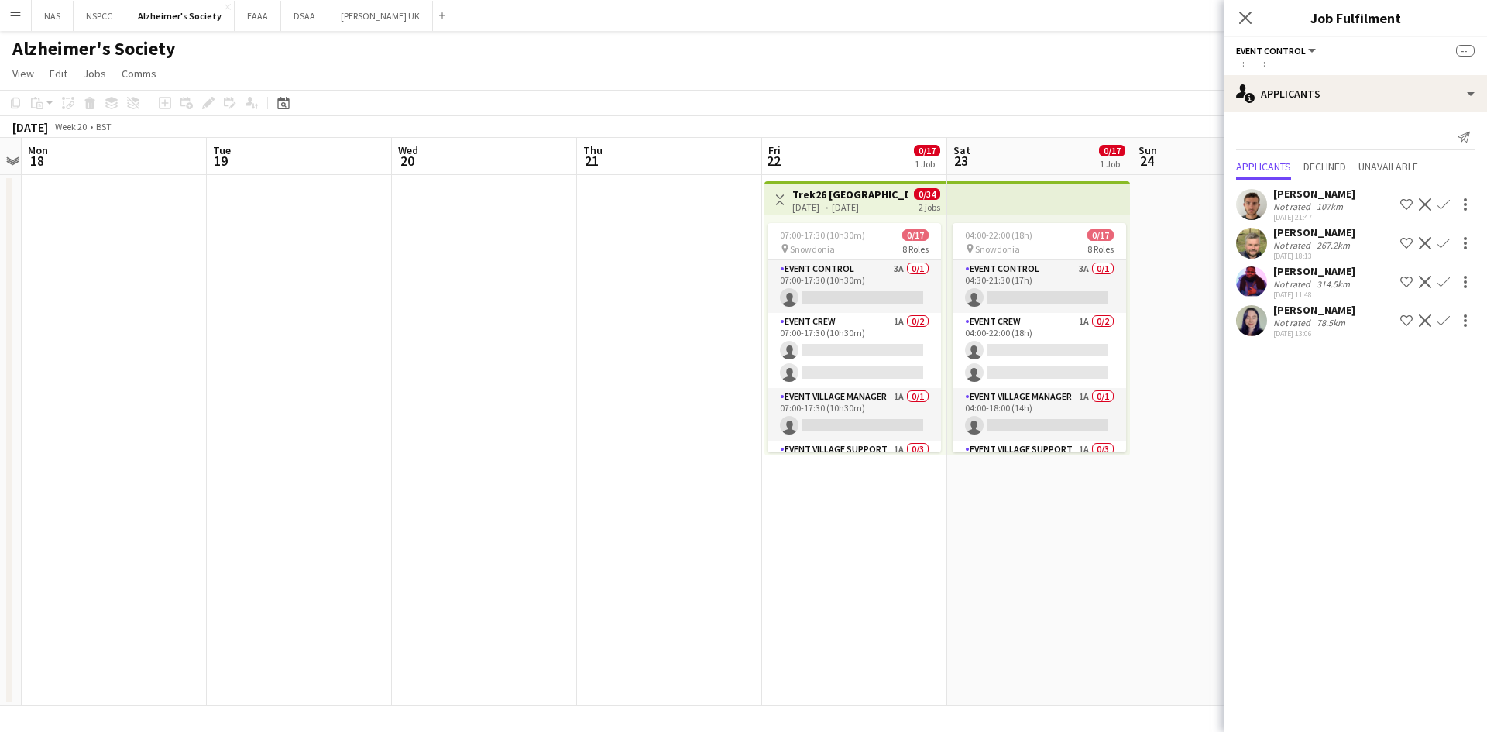
drag, startPoint x: 1146, startPoint y: 326, endPoint x: 446, endPoint y: 299, distance: 700.8
click at [446, 299] on app-calendar-viewport "Fri 15 0/17 1 Job Sat 16 0/17 1 Job Sun 17 Mon 18 Tue 19 Wed 20 Thu 21 Fri 22 0…" at bounding box center [743, 422] width 1487 height 568
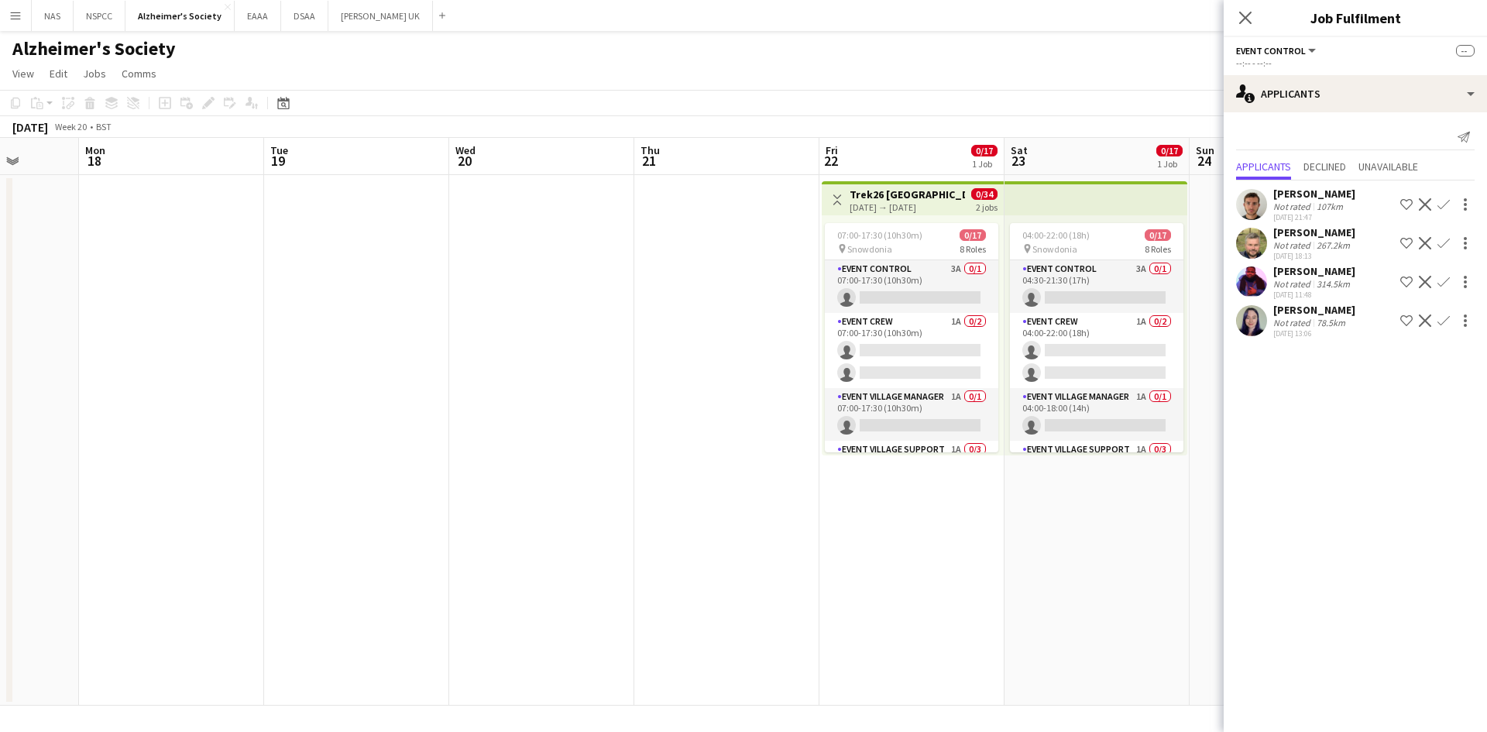
drag, startPoint x: 648, startPoint y: 494, endPoint x: 1050, endPoint y: 475, distance: 403.3
click at [1038, 476] on app-calendar-viewport "Fri 15 0/17 1 Job Sat 16 0/17 1 Job Sun 17 Mon 18 Tue 19 Wed 20 Thu 21 Fri 22 0…" at bounding box center [743, 422] width 1487 height 568
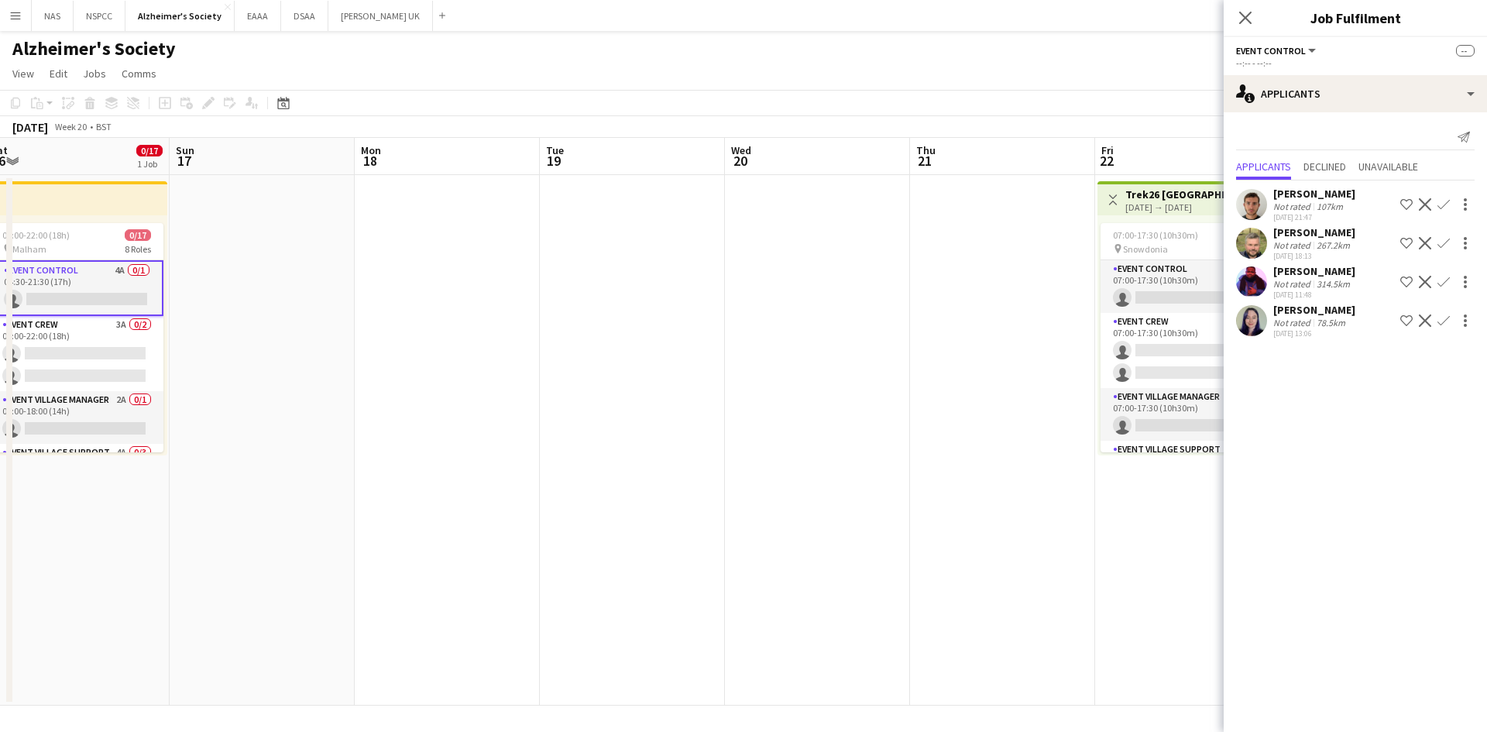
drag, startPoint x: 427, startPoint y: 486, endPoint x: 751, endPoint y: 485, distance: 324.6
click at [751, 485] on app-calendar-viewport "Thu 14 Fri 15 0/17 1 Job Sat 16 0/17 1 Job Sun 17 Mon 18 Tue 19 Wed 20 Thu 21 F…" at bounding box center [743, 422] width 1487 height 568
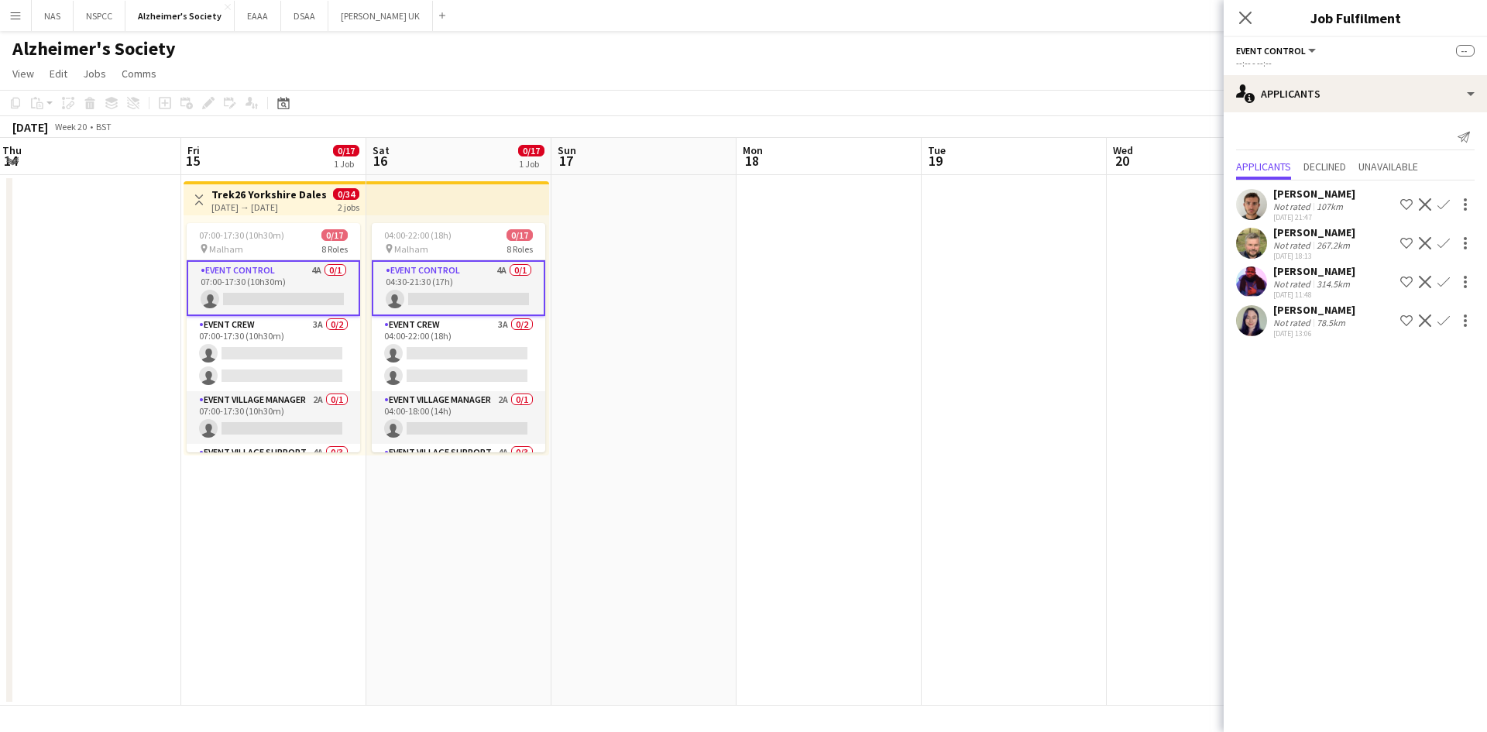
click at [1069, 309] on app-date-cell at bounding box center [1014, 440] width 185 height 531
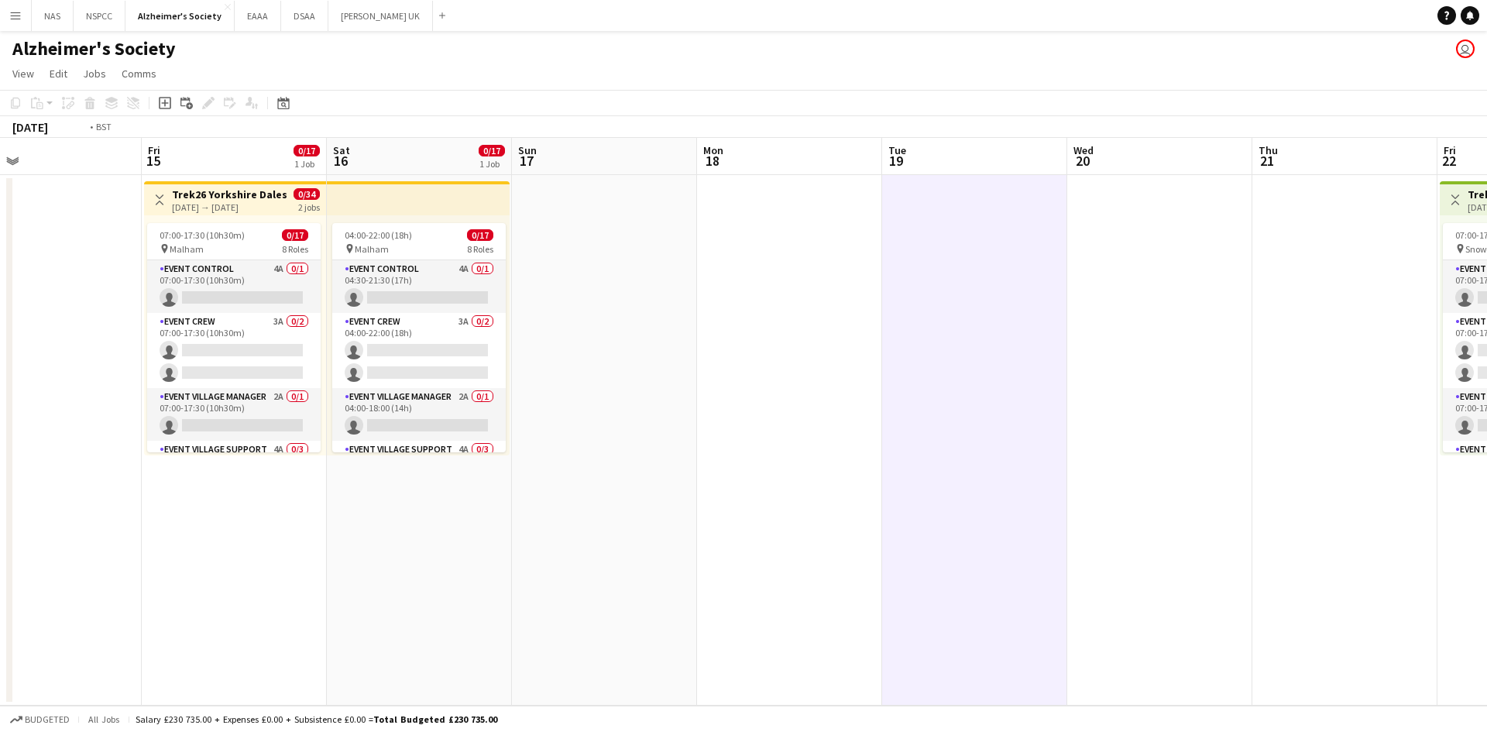
drag, startPoint x: 1339, startPoint y: 325, endPoint x: 528, endPoint y: 338, distance: 811.9
click at [569, 335] on app-calendar-viewport "Tue 12 Wed 13 Thu 14 Fri 15 0/17 1 Job Sat 16 0/17 1 Job Sun 17 Mon 18 Tue 19 W…" at bounding box center [743, 422] width 1487 height 568
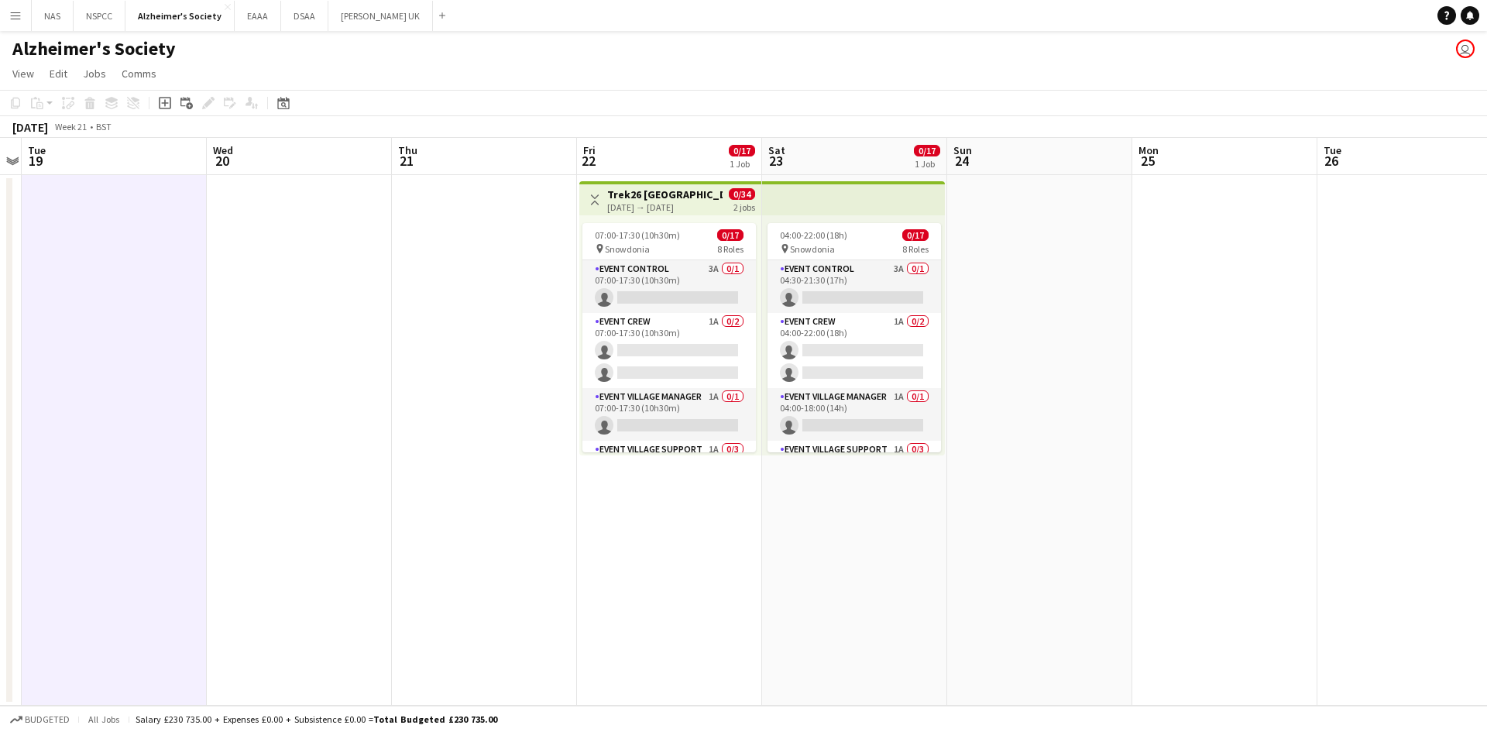
drag, startPoint x: 1189, startPoint y: 371, endPoint x: 946, endPoint y: 374, distance: 243.3
click at [950, 374] on app-calendar-viewport "Sat 16 0/17 1 Job Sun 17 Mon 18 Tue 19 Wed 20 Thu 21 Fri 22 0/17 1 Job Sat 23 0…" at bounding box center [743, 422] width 1487 height 568
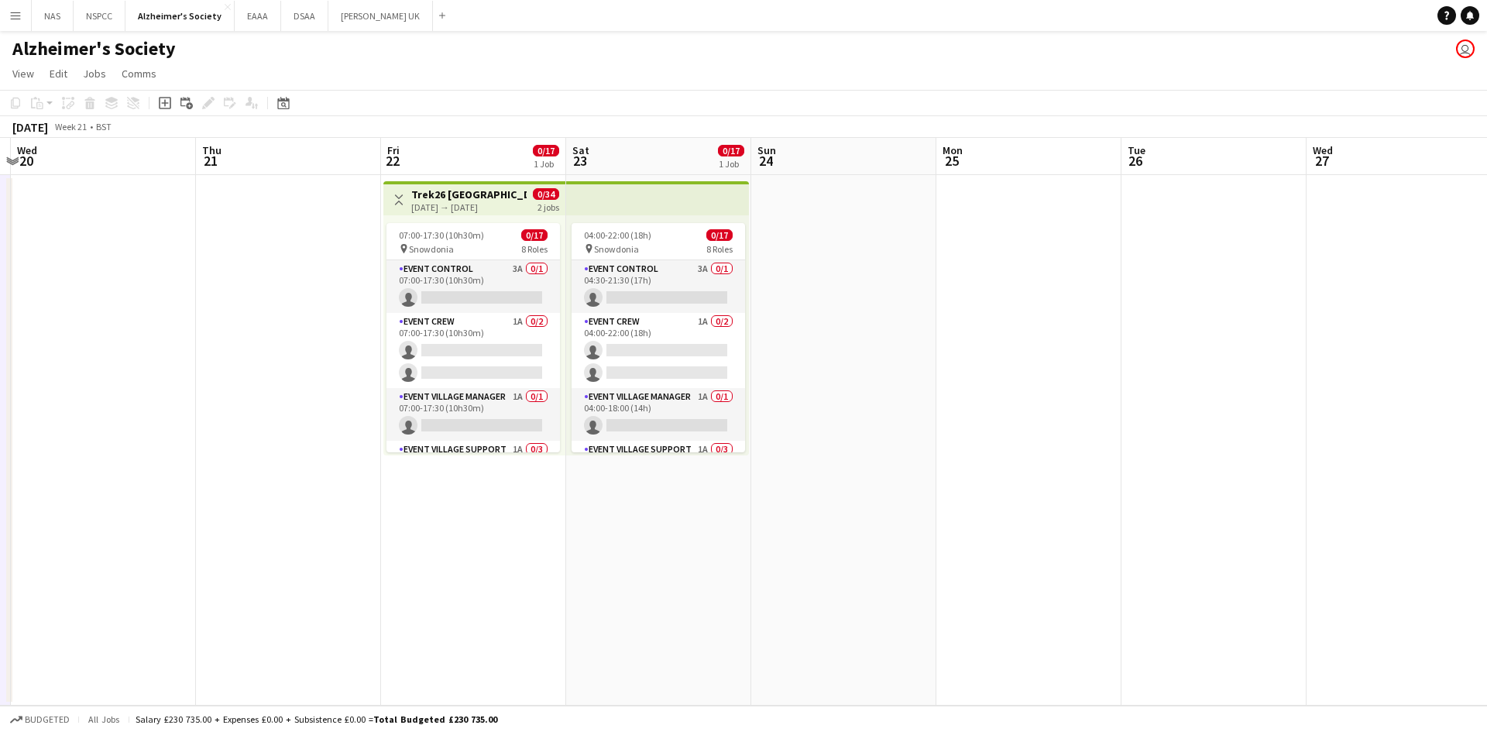
drag, startPoint x: 984, startPoint y: 373, endPoint x: 765, endPoint y: 373, distance: 218.4
click at [772, 373] on app-calendar-viewport "Sun 17 Mon 18 Tue 19 Wed 20 Thu 21 Fri 22 0/17 1 Job Sat 23 0/17 1 Job Sun 24 M…" at bounding box center [743, 422] width 1487 height 568
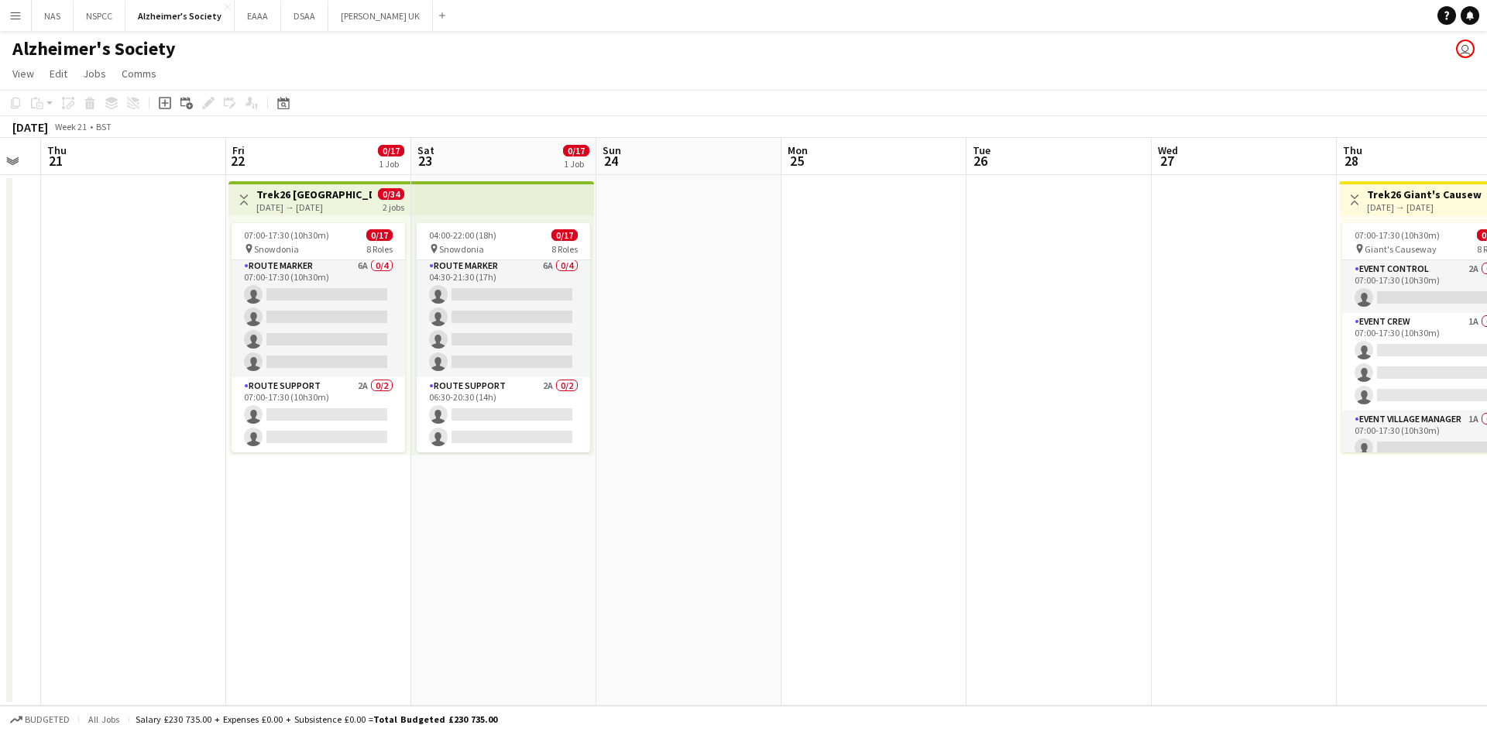
drag, startPoint x: 730, startPoint y: 428, endPoint x: 451, endPoint y: 431, distance: 279.7
click at [502, 431] on app-calendar-viewport "Mon 18 Tue 19 Wed 20 Thu 21 Fri 22 0/17 1 Job Sat 23 0/17 1 Job Sun 24 Mon 25 T…" at bounding box center [743, 422] width 1487 height 568
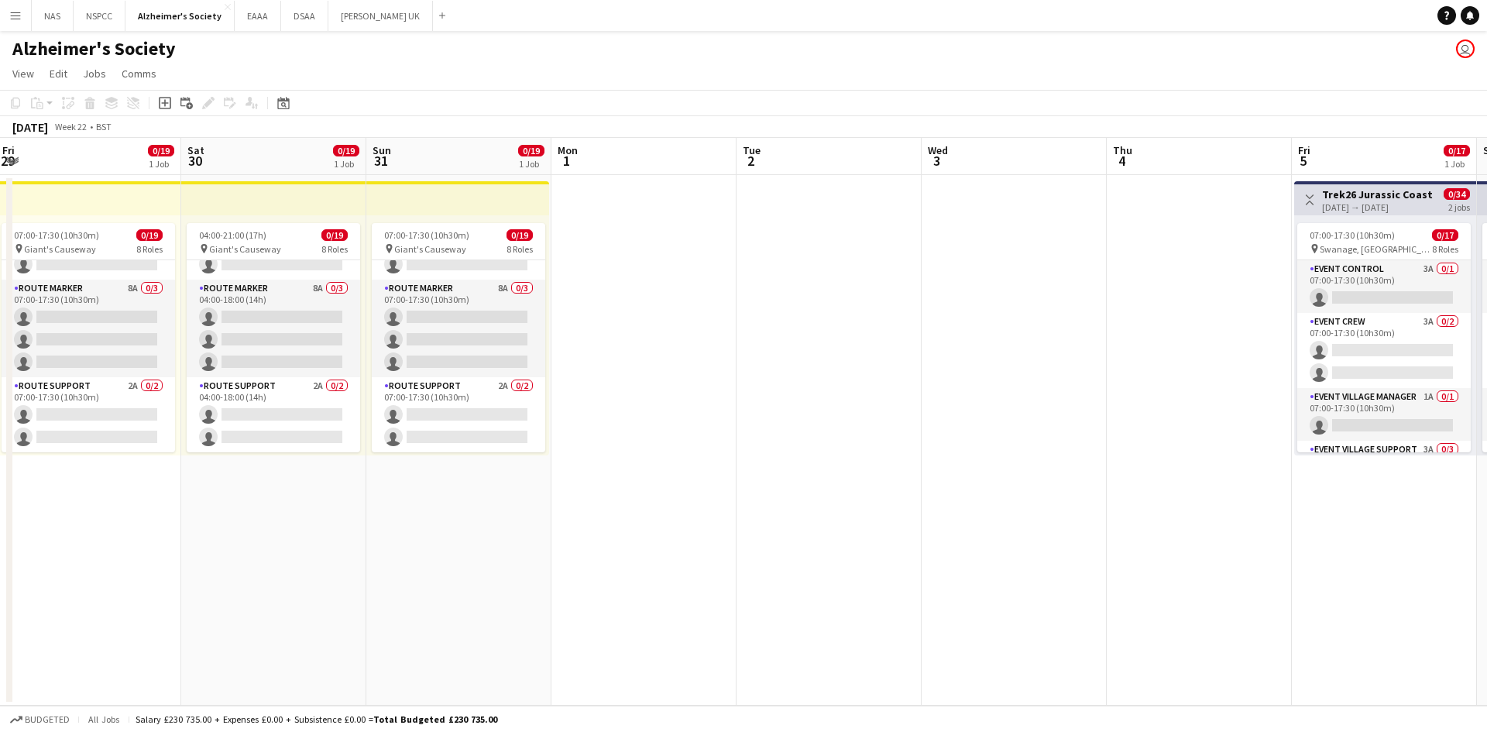
drag, startPoint x: 1030, startPoint y: 509, endPoint x: 353, endPoint y: 478, distance: 677.7
click at [353, 478] on app-calendar-viewport "Tue 26 Wed 27 Thu 28 0/19 1 Job Fri 29 0/19 1 Job Sat 30 0/19 1 Job Sun 31 0/19…" at bounding box center [743, 422] width 1487 height 568
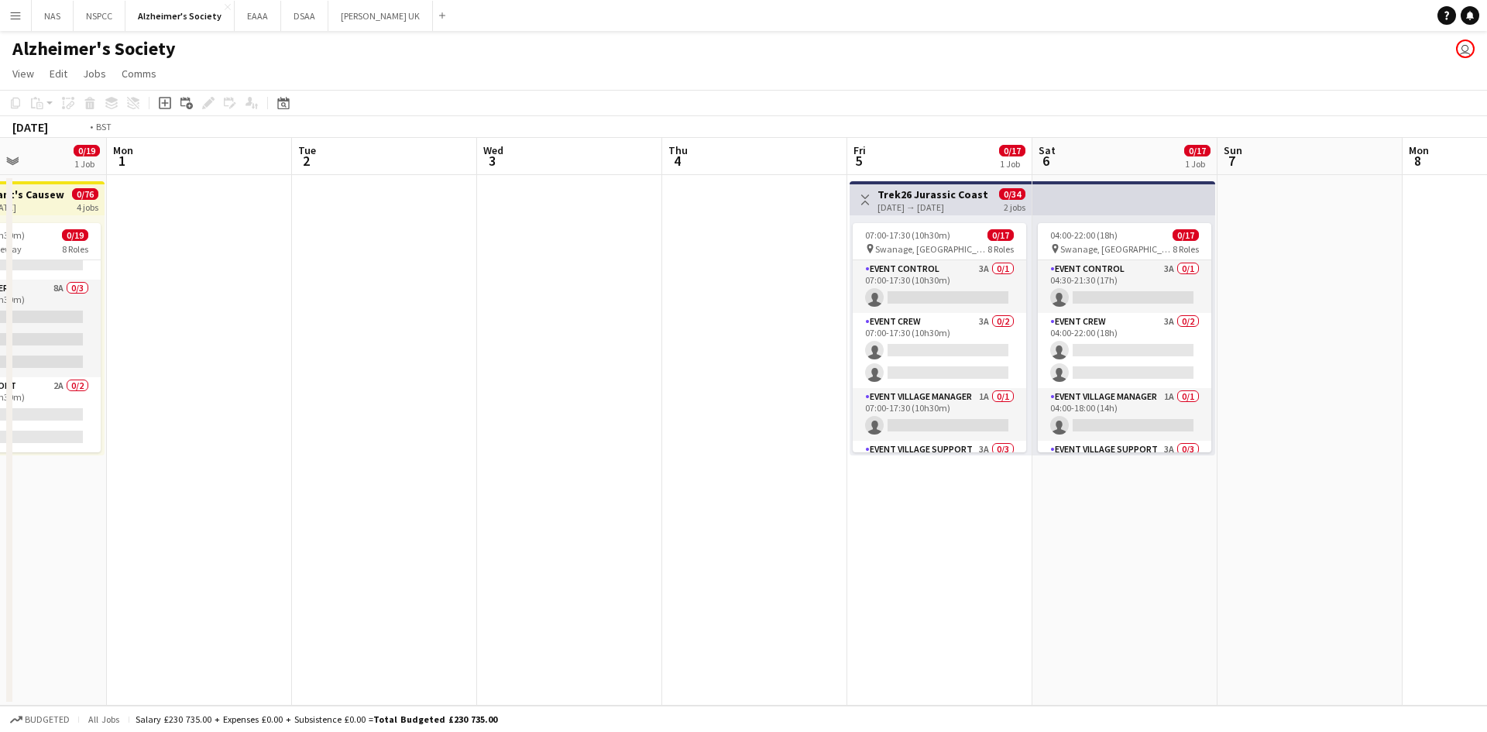
drag, startPoint x: 860, startPoint y: 482, endPoint x: 230, endPoint y: 462, distance: 630.1
click at [230, 462] on app-calendar-viewport "Fri 29 0/19 1 Job Sat 30 0/19 1 Job Sun 31 0/19 1 Job Mon 1 Tue 2 Wed 3 Thu 4 F…" at bounding box center [743, 422] width 1487 height 568
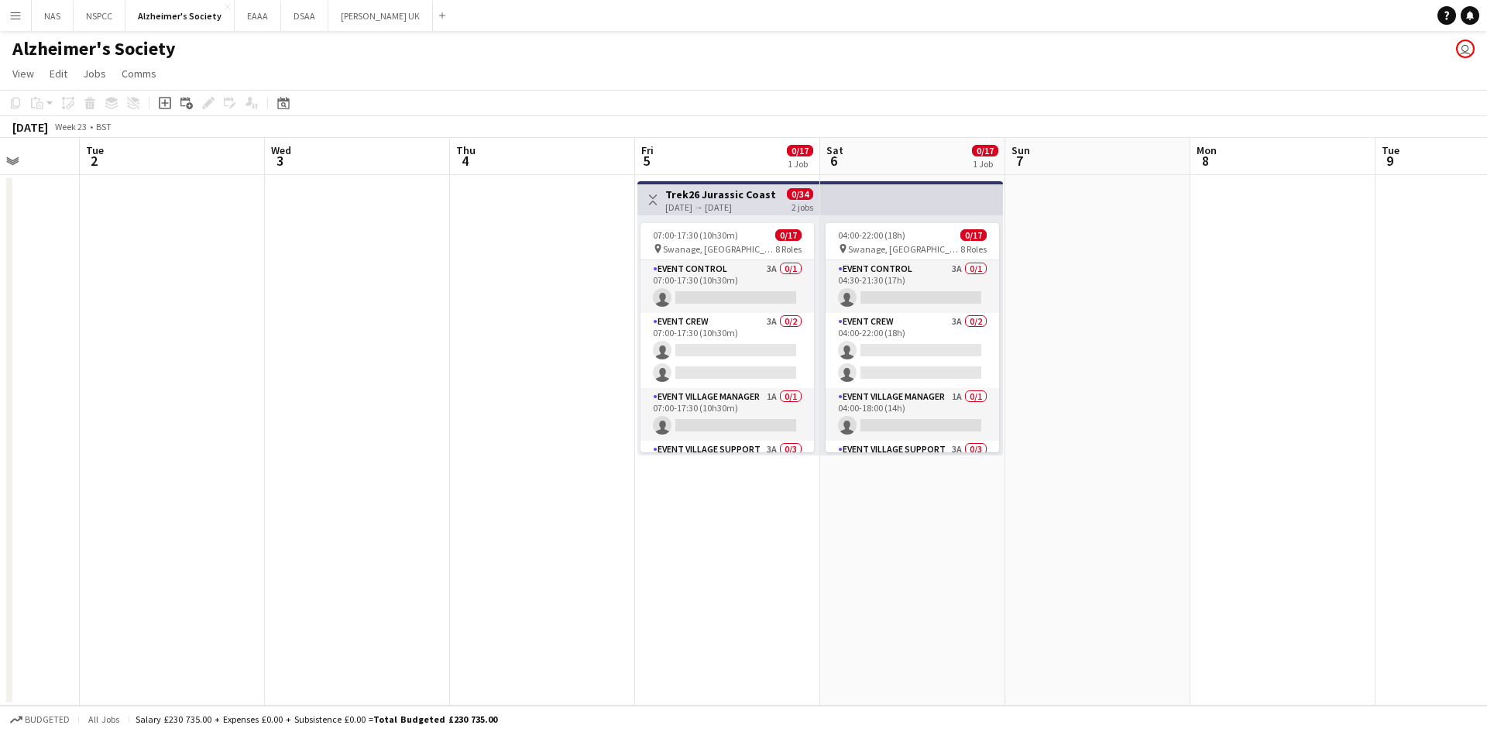
drag, startPoint x: 854, startPoint y: 490, endPoint x: 684, endPoint y: 490, distance: 169.6
click at [704, 493] on app-calendar-viewport "Sat 30 0/19 1 Job Sun 31 0/19 1 Job Mon 1 Tue 2 Wed 3 Thu 4 Fri 5 0/17 1 Job Sa…" at bounding box center [743, 422] width 1487 height 568
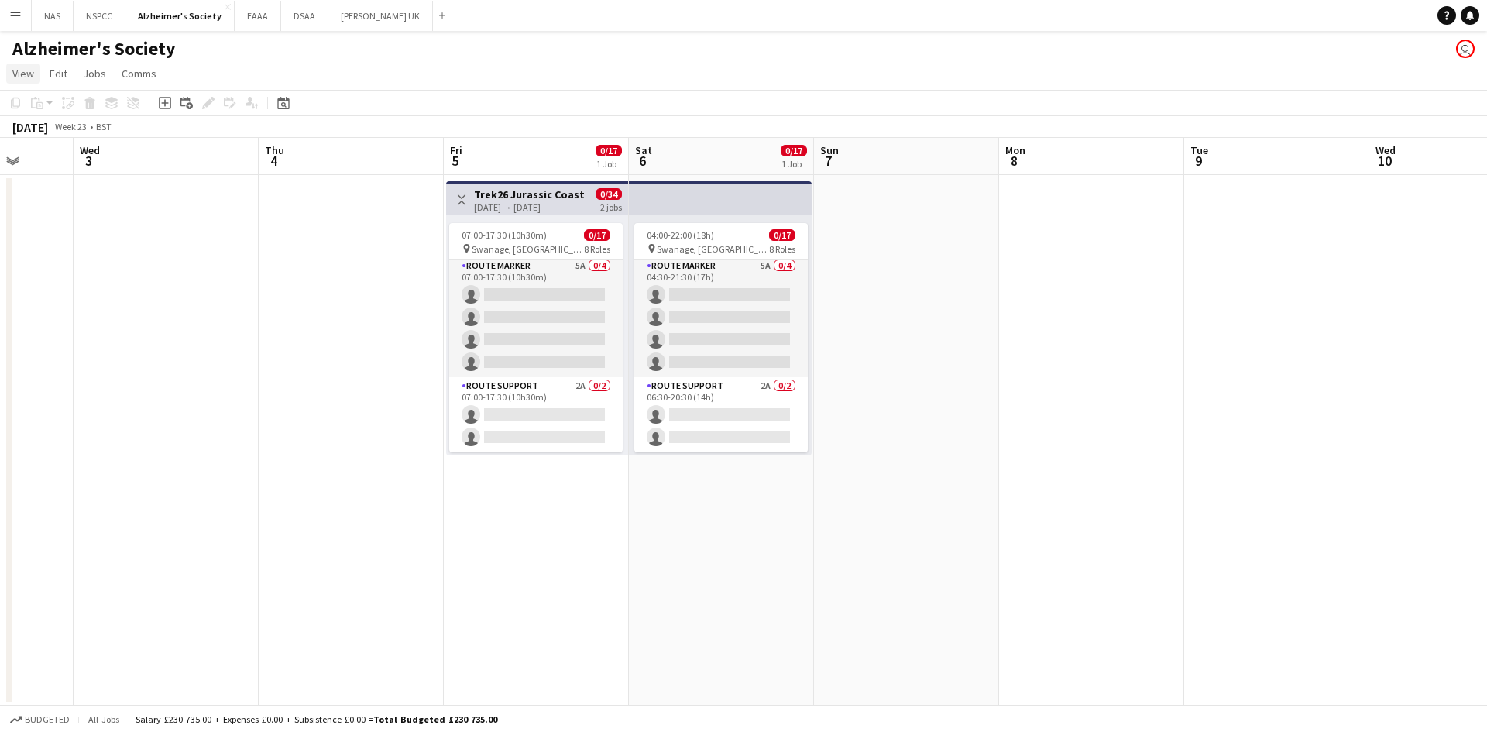
click at [31, 78] on span "View" at bounding box center [23, 74] width 22 height 14
click at [205, 194] on app-date-cell at bounding box center [166, 440] width 185 height 531
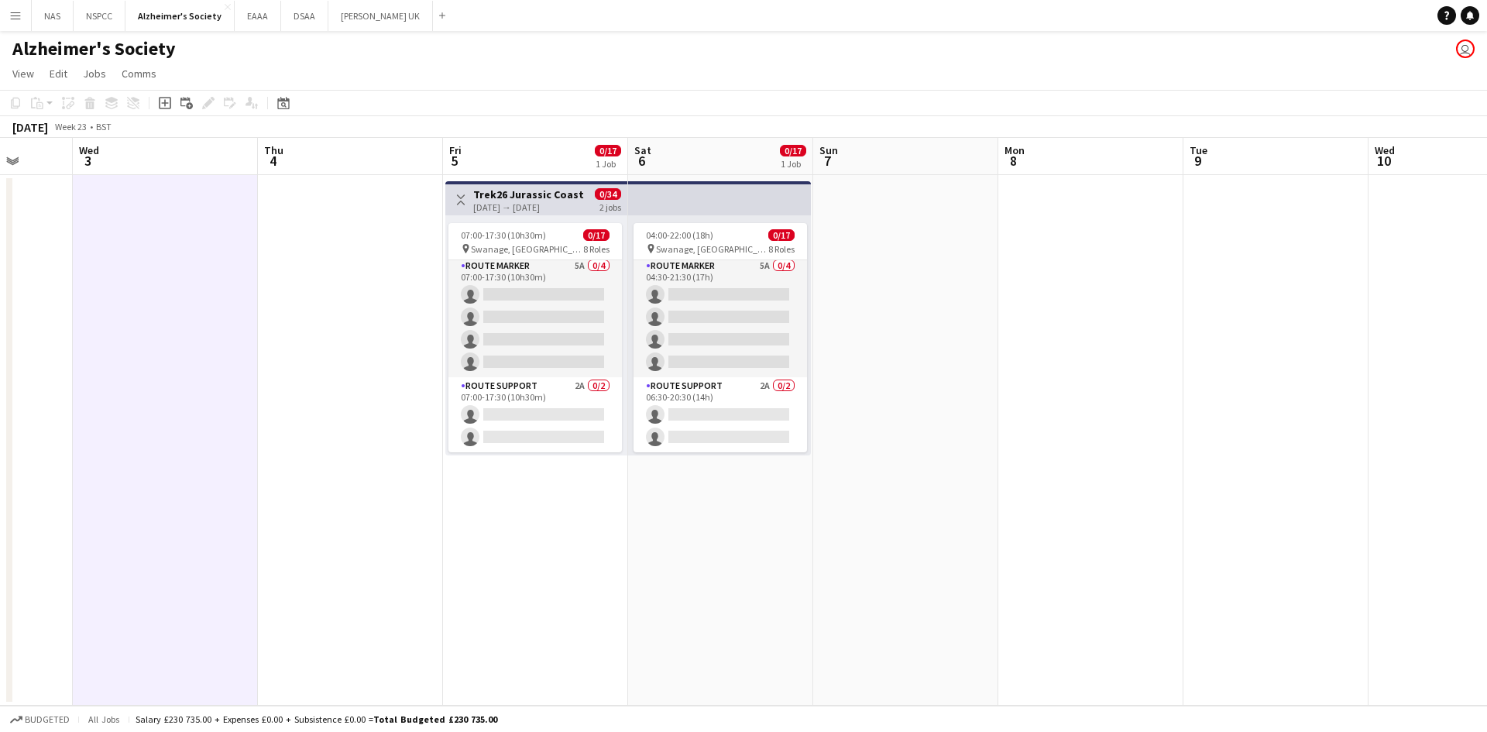
click at [8, 15] on button "Menu" at bounding box center [15, 15] width 31 height 31
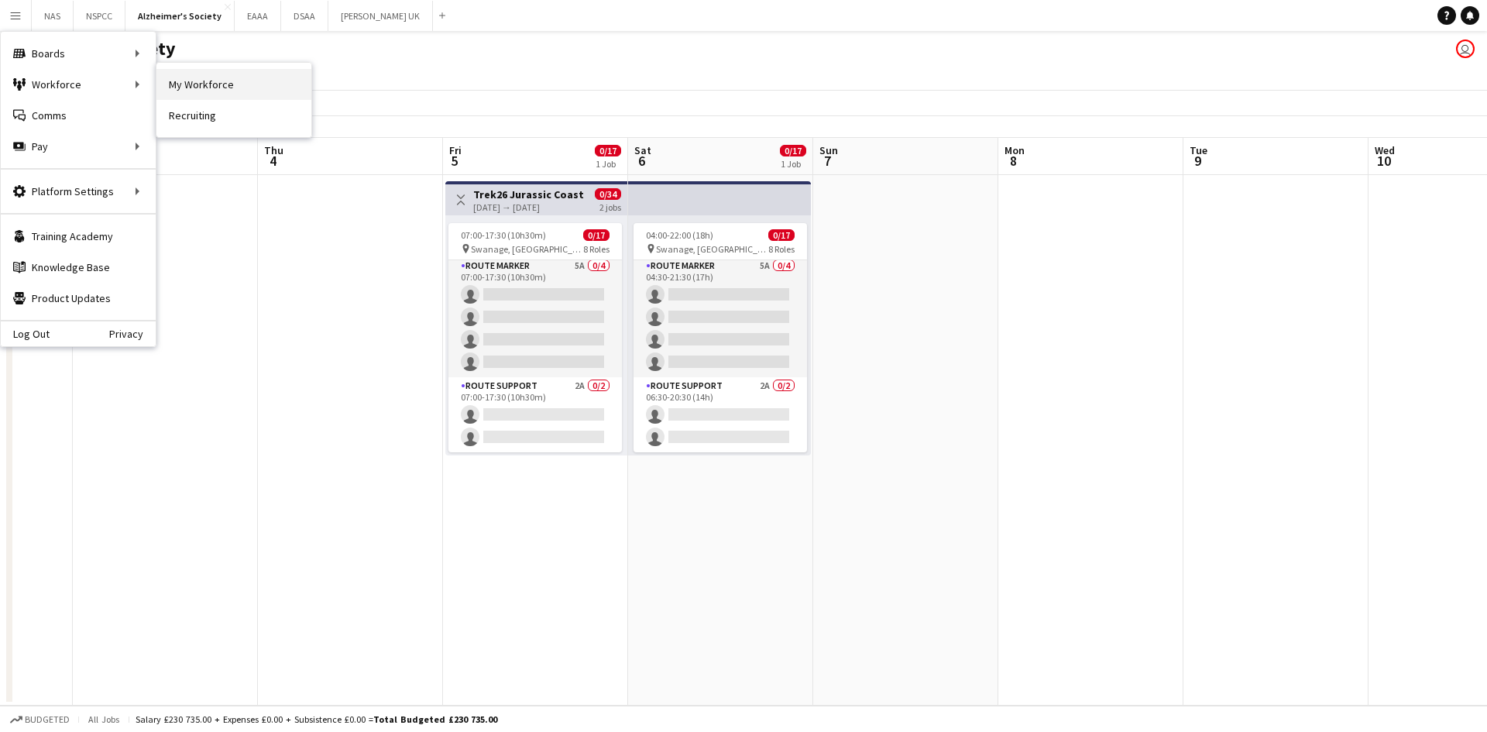
click at [198, 86] on link "My Workforce" at bounding box center [233, 84] width 155 height 31
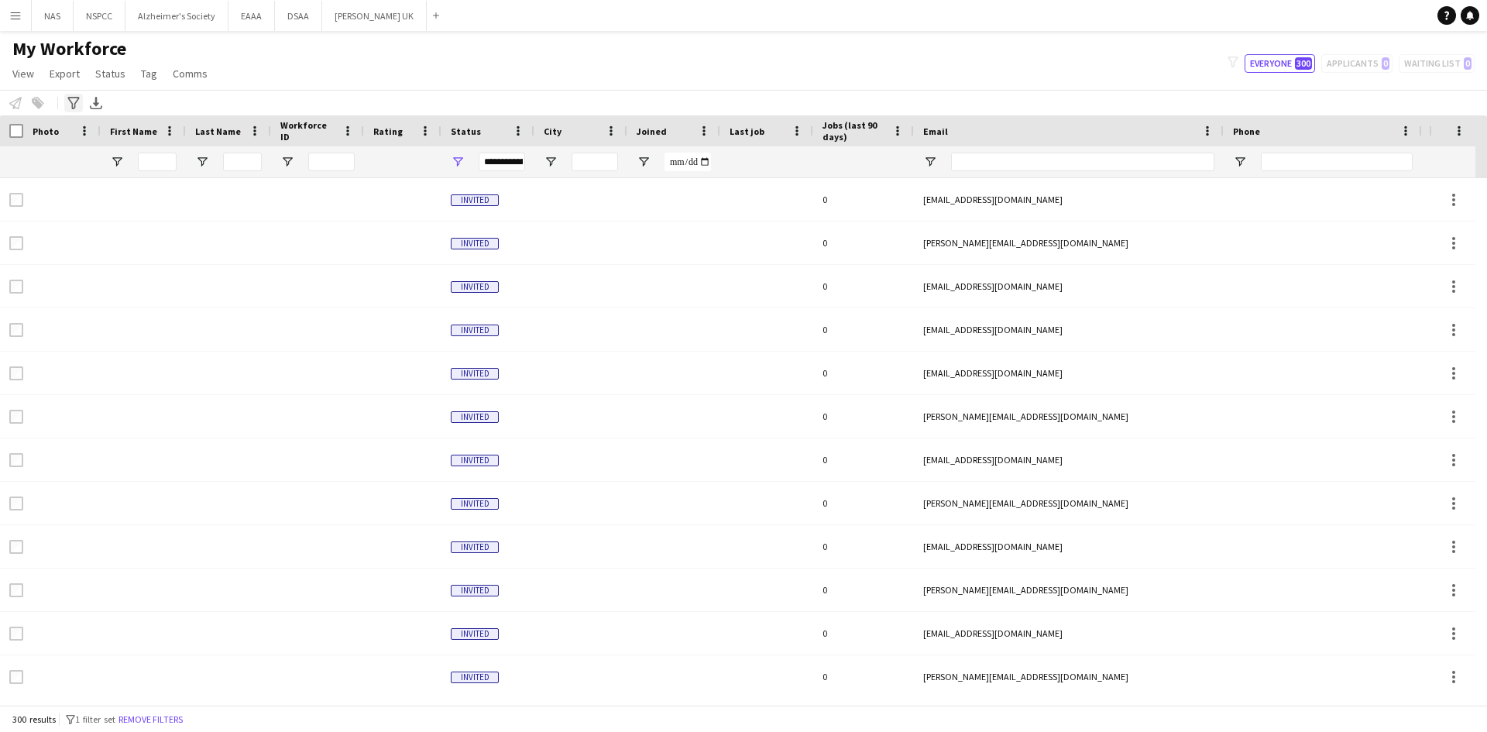
click at [74, 100] on icon "Advanced filters" at bounding box center [73, 103] width 12 height 12
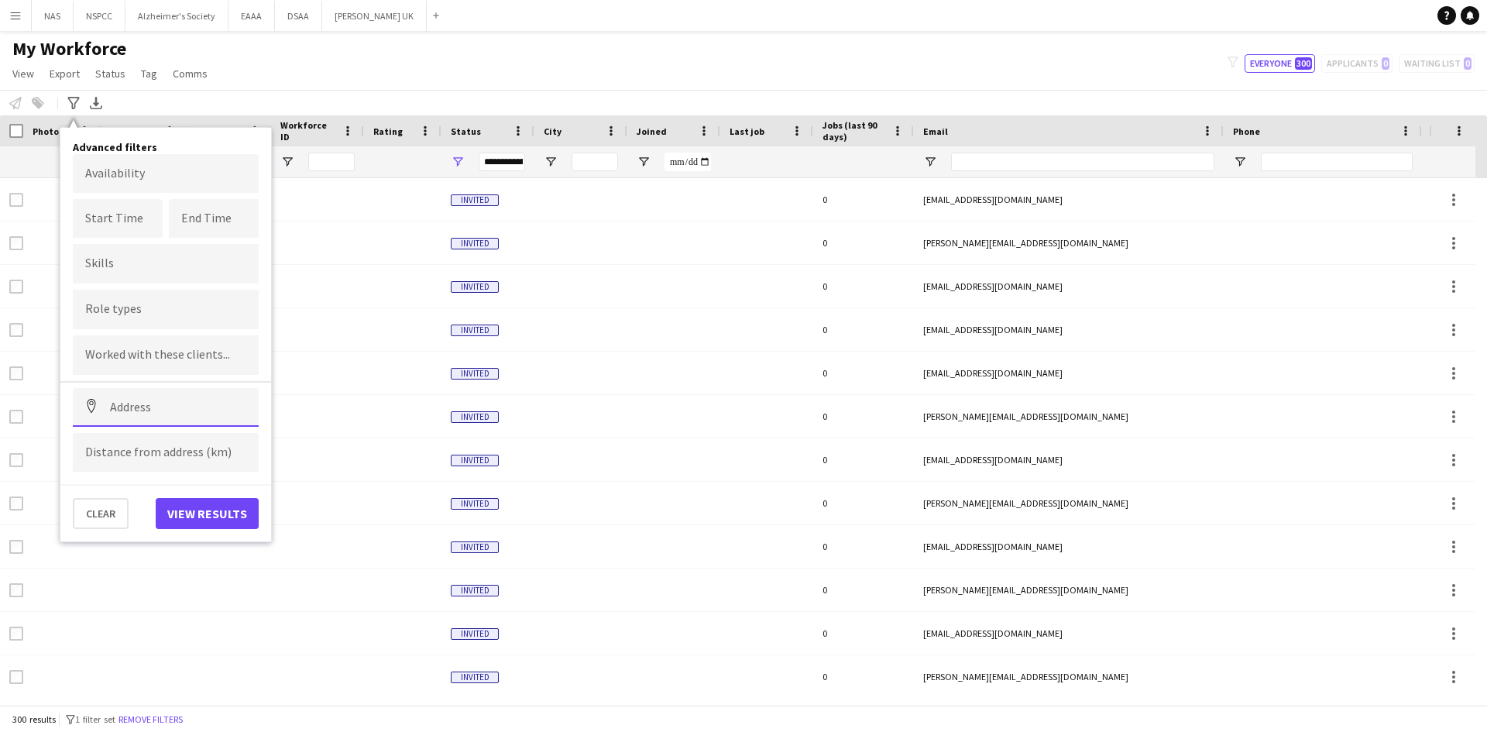
click at [136, 404] on input at bounding box center [166, 407] width 186 height 39
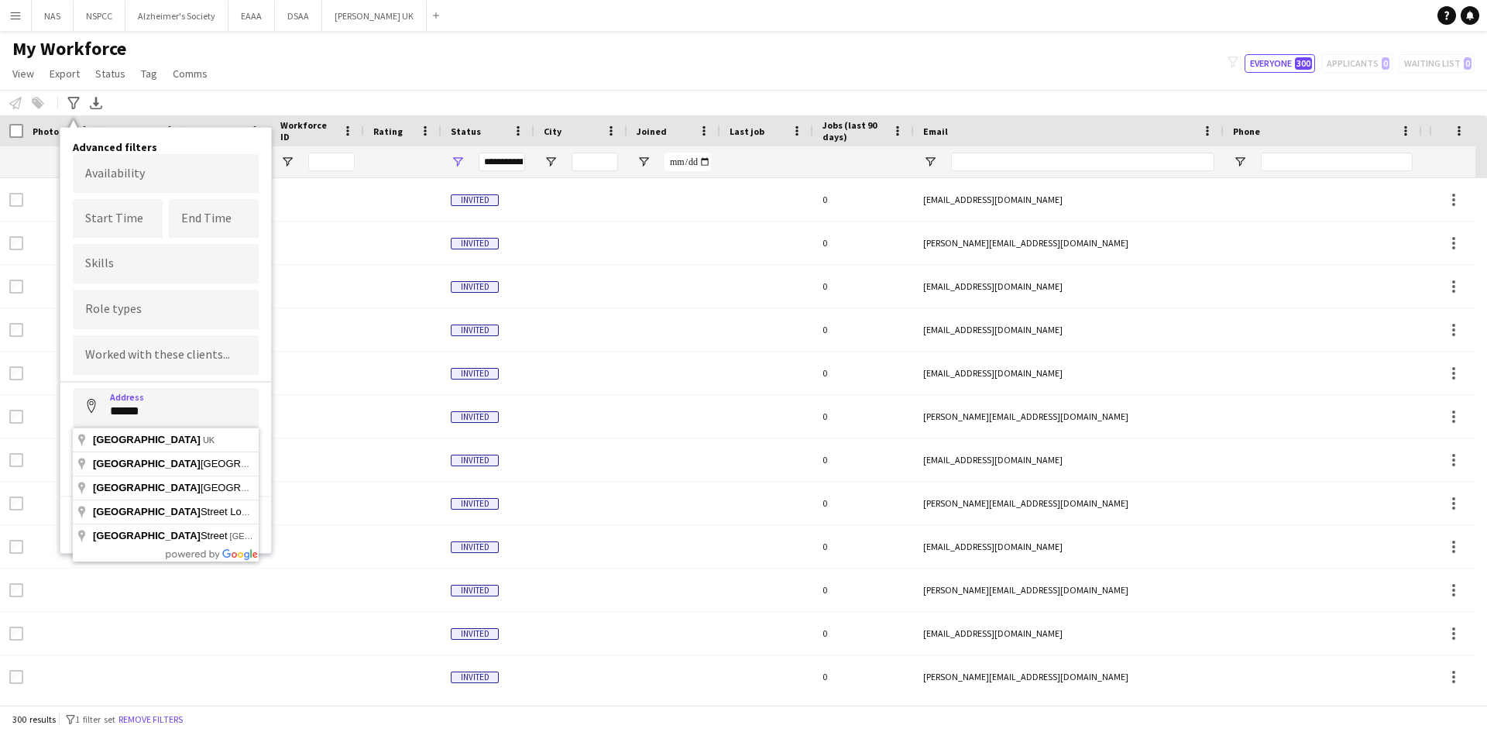
type input "**********"
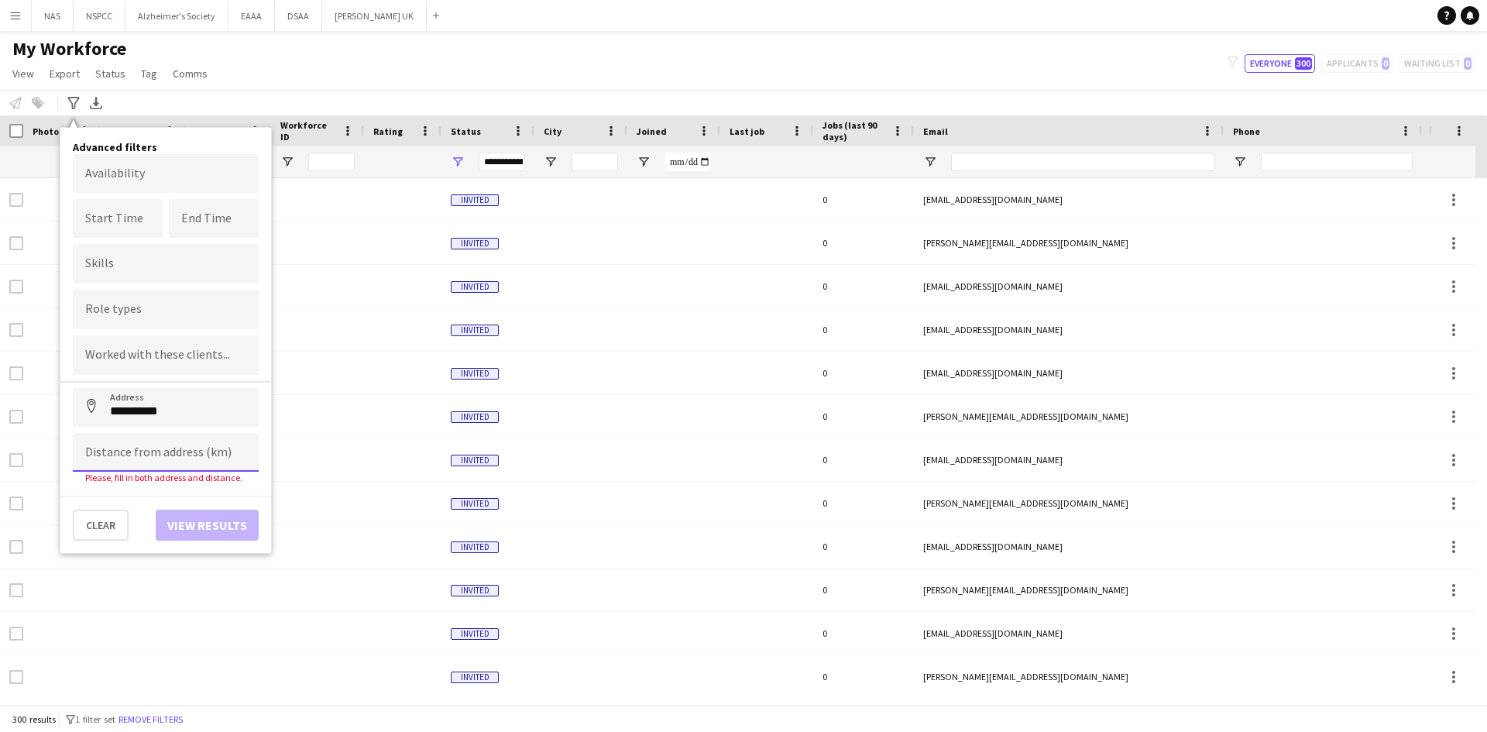
click at [132, 453] on input at bounding box center [166, 452] width 186 height 39
type input "******"
click at [228, 511] on button "View results" at bounding box center [207, 513] width 103 height 31
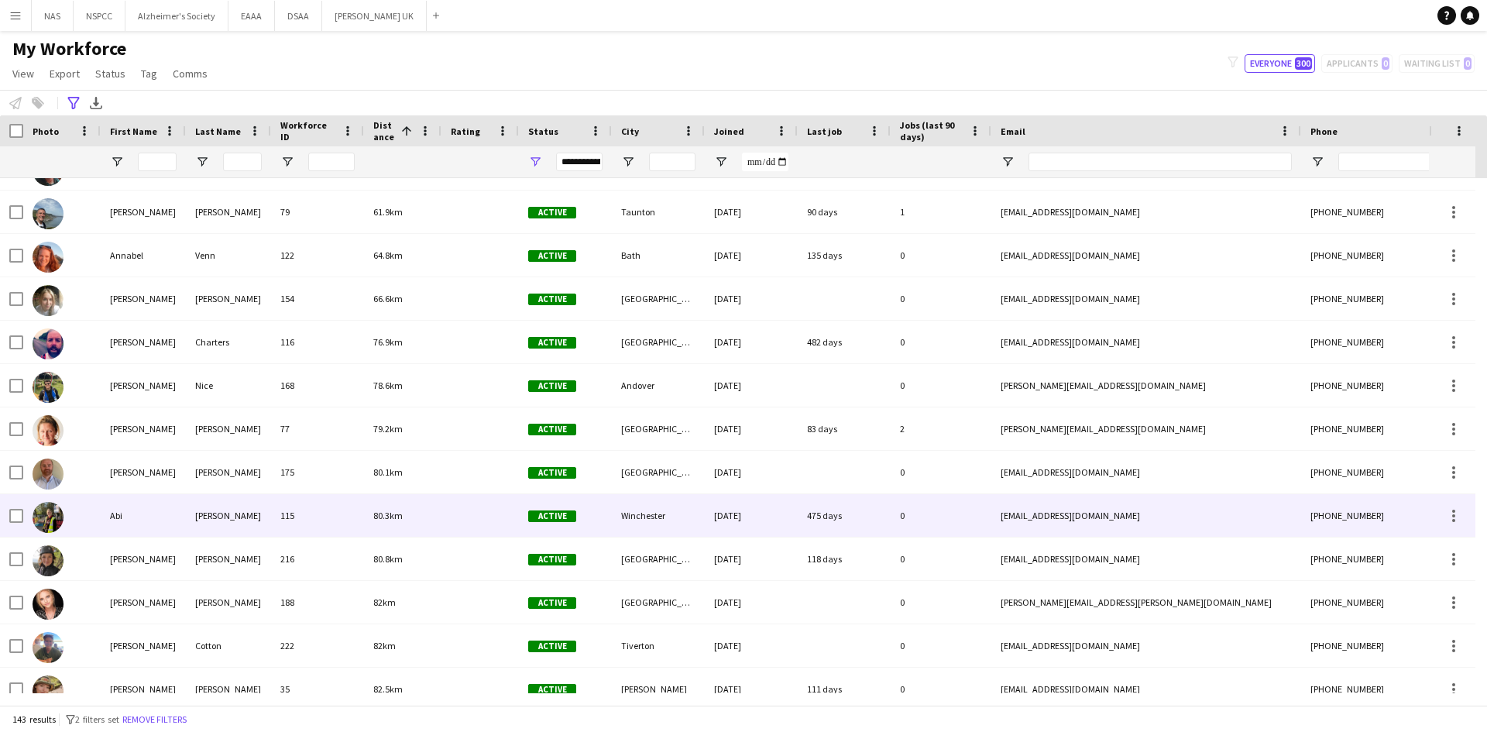
scroll to position [515, 0]
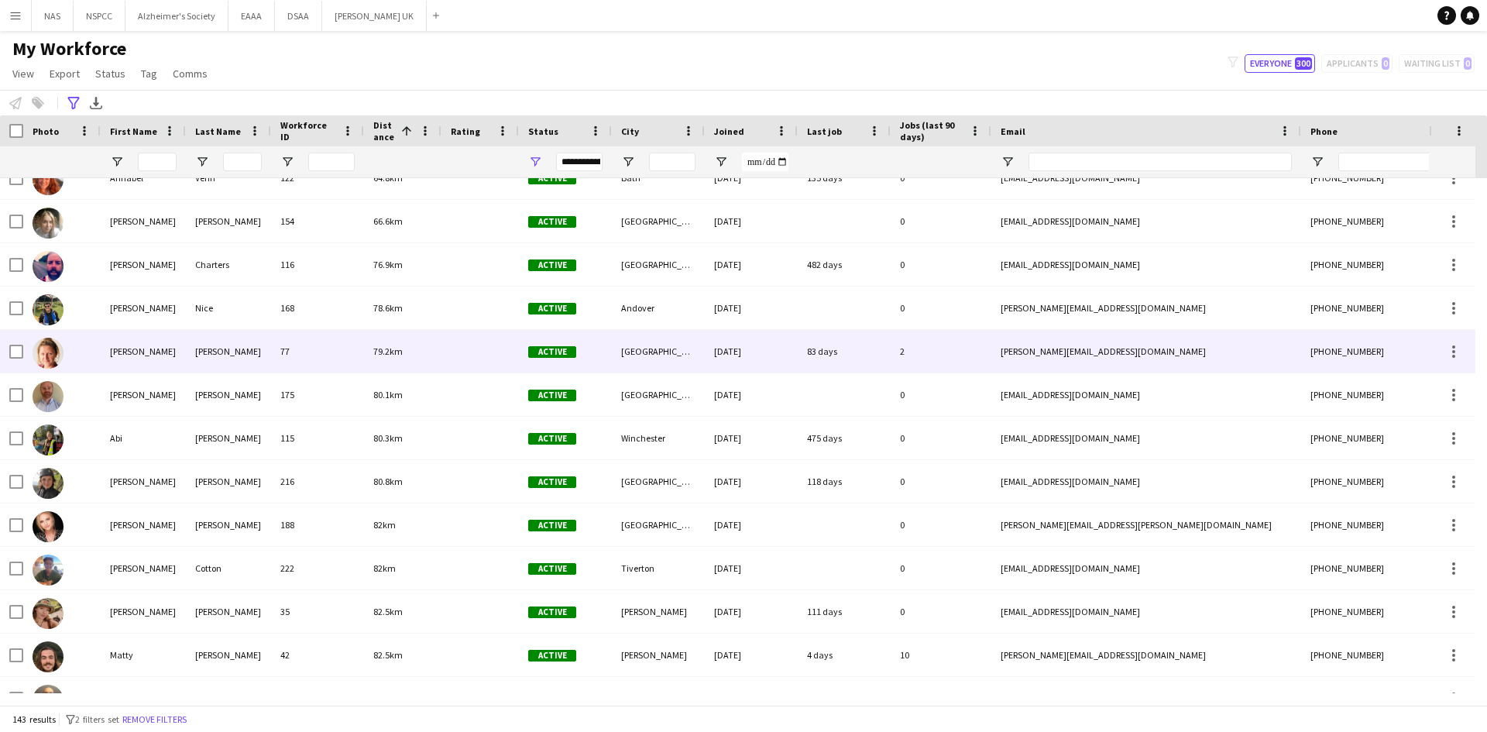
drag, startPoint x: 119, startPoint y: 349, endPoint x: 161, endPoint y: 355, distance: 42.3
click at [119, 349] on div "[PERSON_NAME]" at bounding box center [143, 351] width 85 height 43
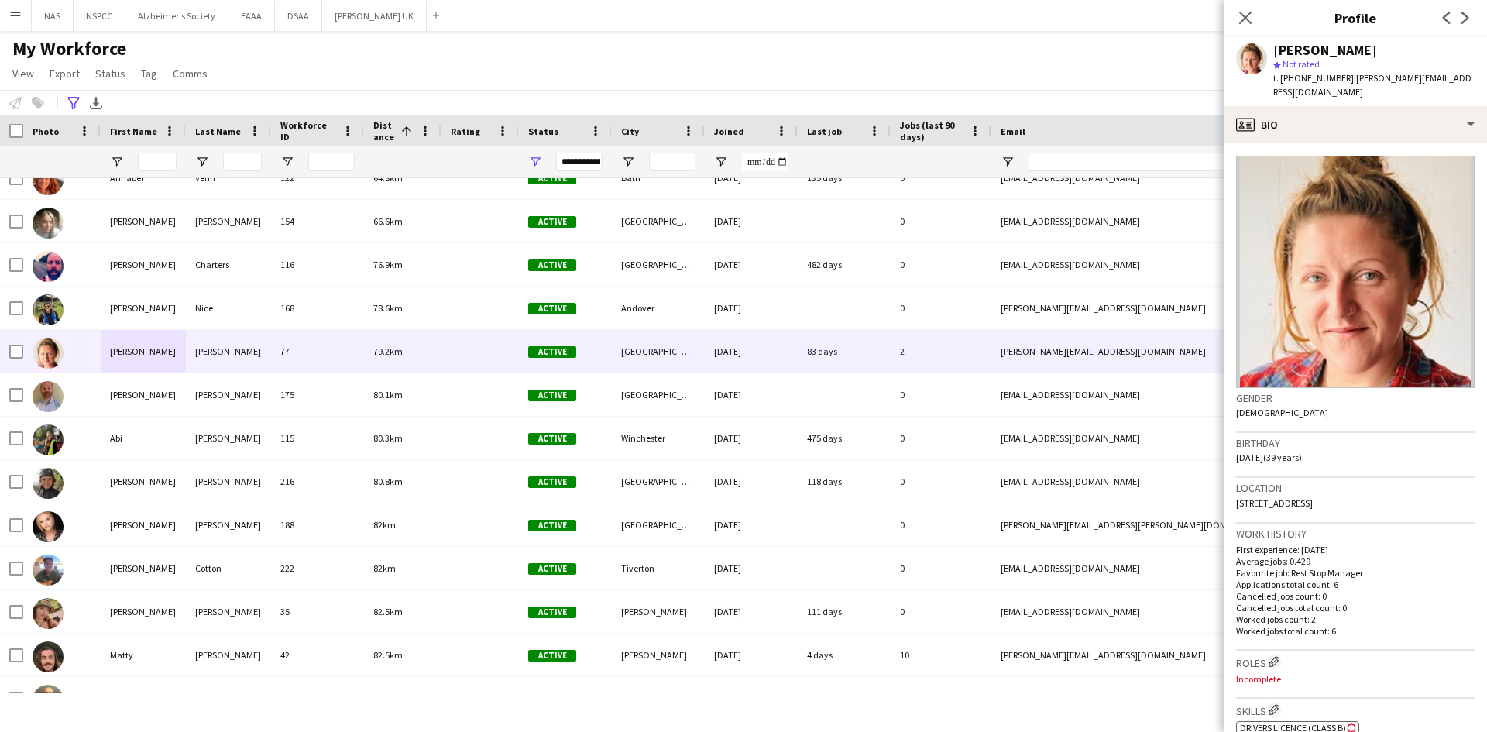
drag, startPoint x: 1366, startPoint y: 560, endPoint x: 1293, endPoint y: 562, distance: 73.6
click at [1293, 567] on p "Favourite job: Rest Stop Manager" at bounding box center [1355, 573] width 239 height 12
drag, startPoint x: 1344, startPoint y: 572, endPoint x: 1332, endPoint y: 572, distance: 11.6
click at [1332, 579] on p "Applications total count: 6" at bounding box center [1355, 585] width 239 height 12
click at [1340, 614] on p "Worked jobs count: 2" at bounding box center [1355, 620] width 239 height 12
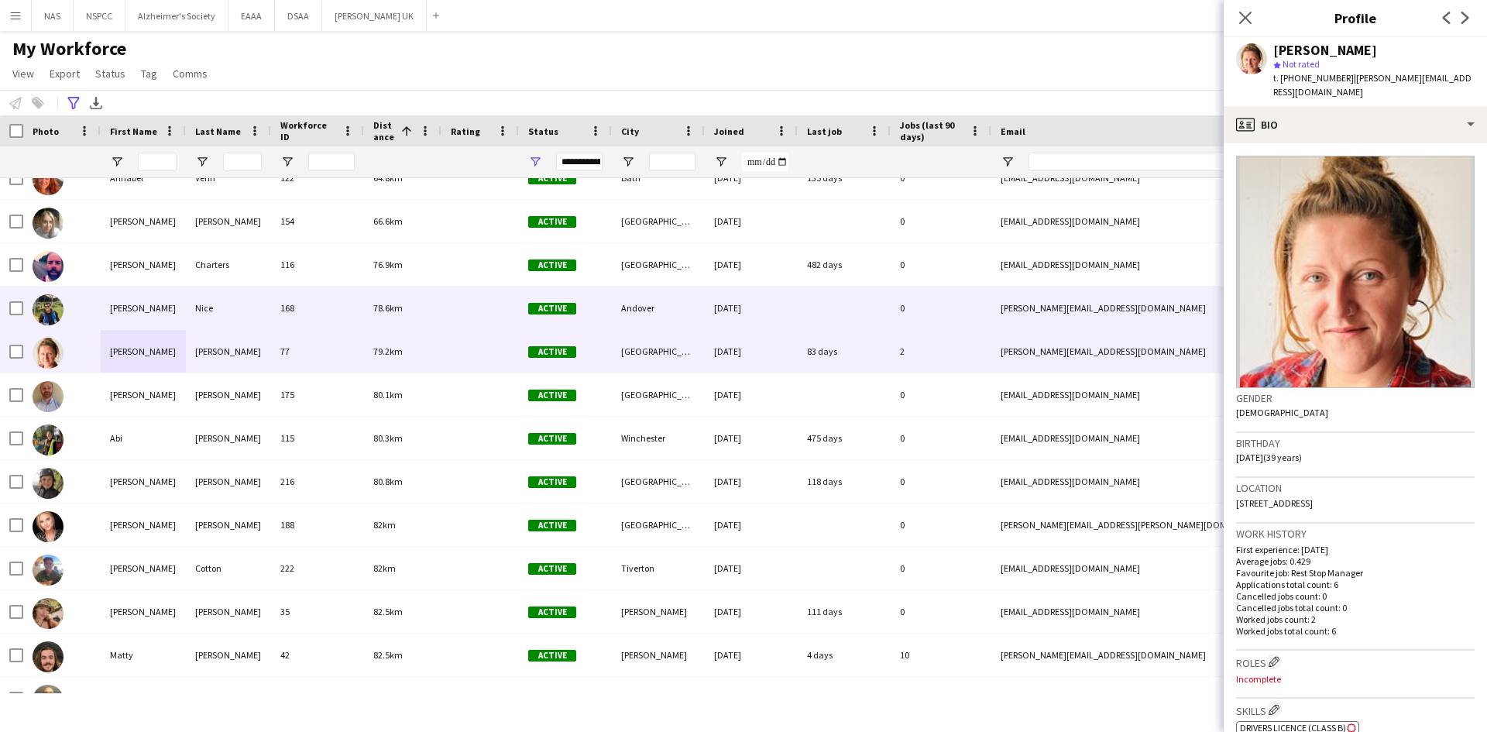
click at [138, 310] on div "[PERSON_NAME]" at bounding box center [143, 308] width 85 height 43
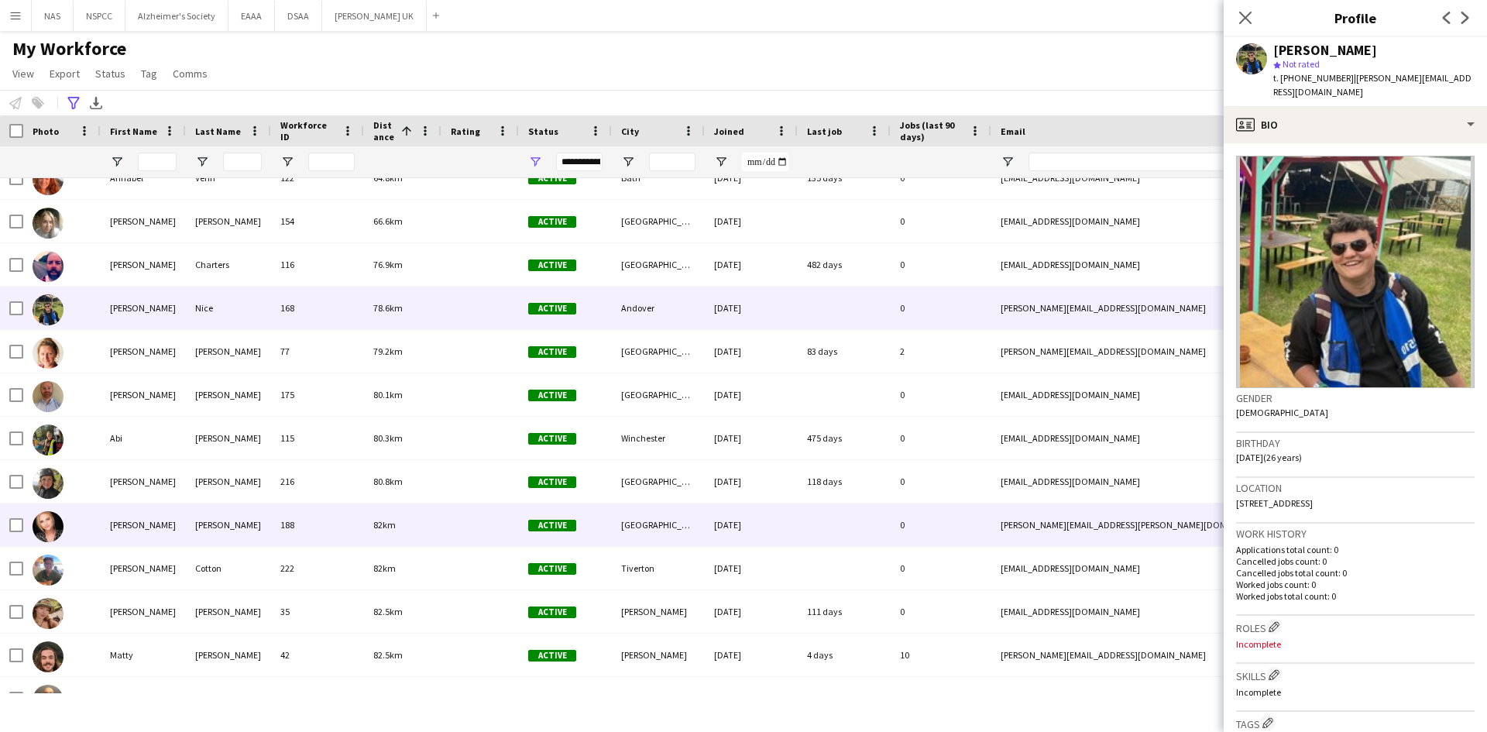
click at [150, 525] on div "[PERSON_NAME]" at bounding box center [143, 525] width 85 height 43
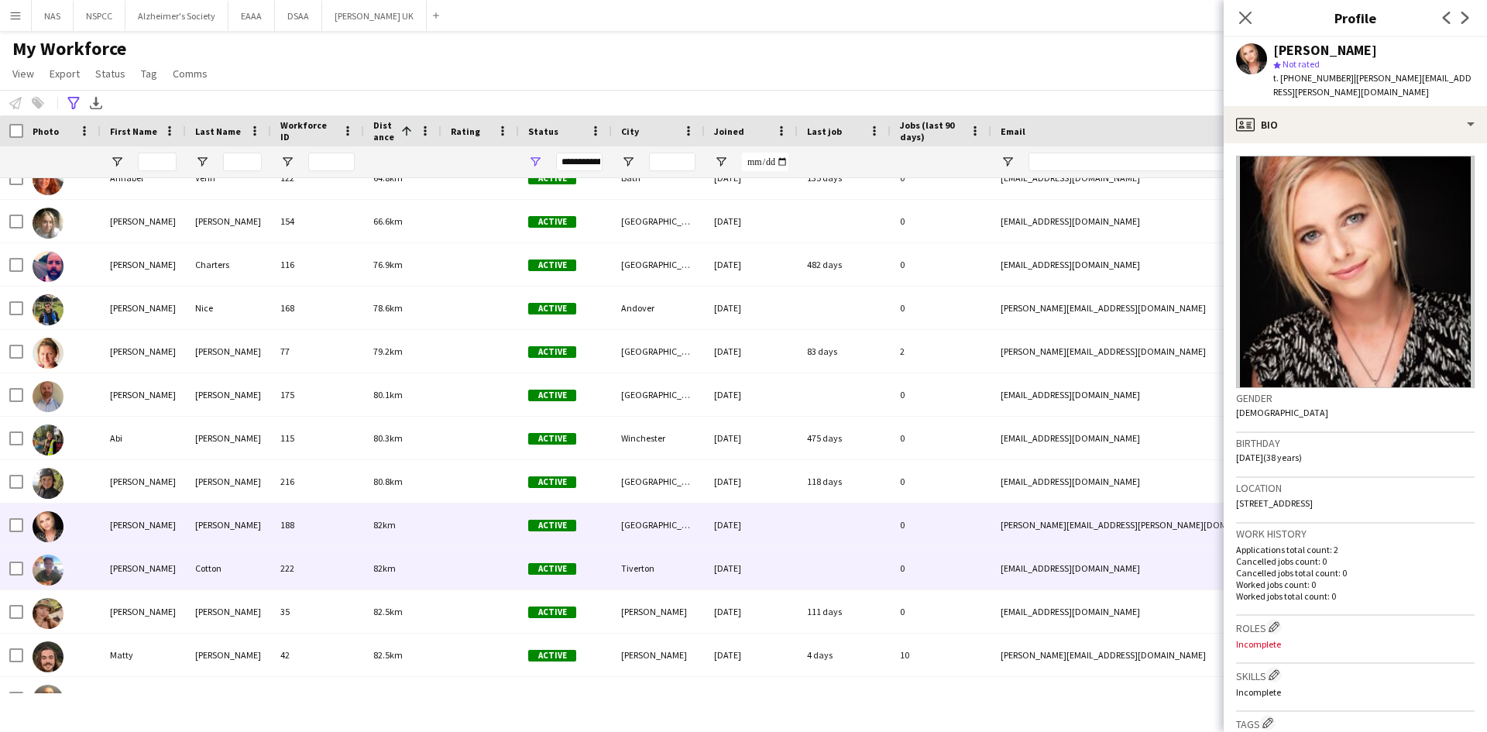
click at [151, 563] on div "[PERSON_NAME]" at bounding box center [143, 568] width 85 height 43
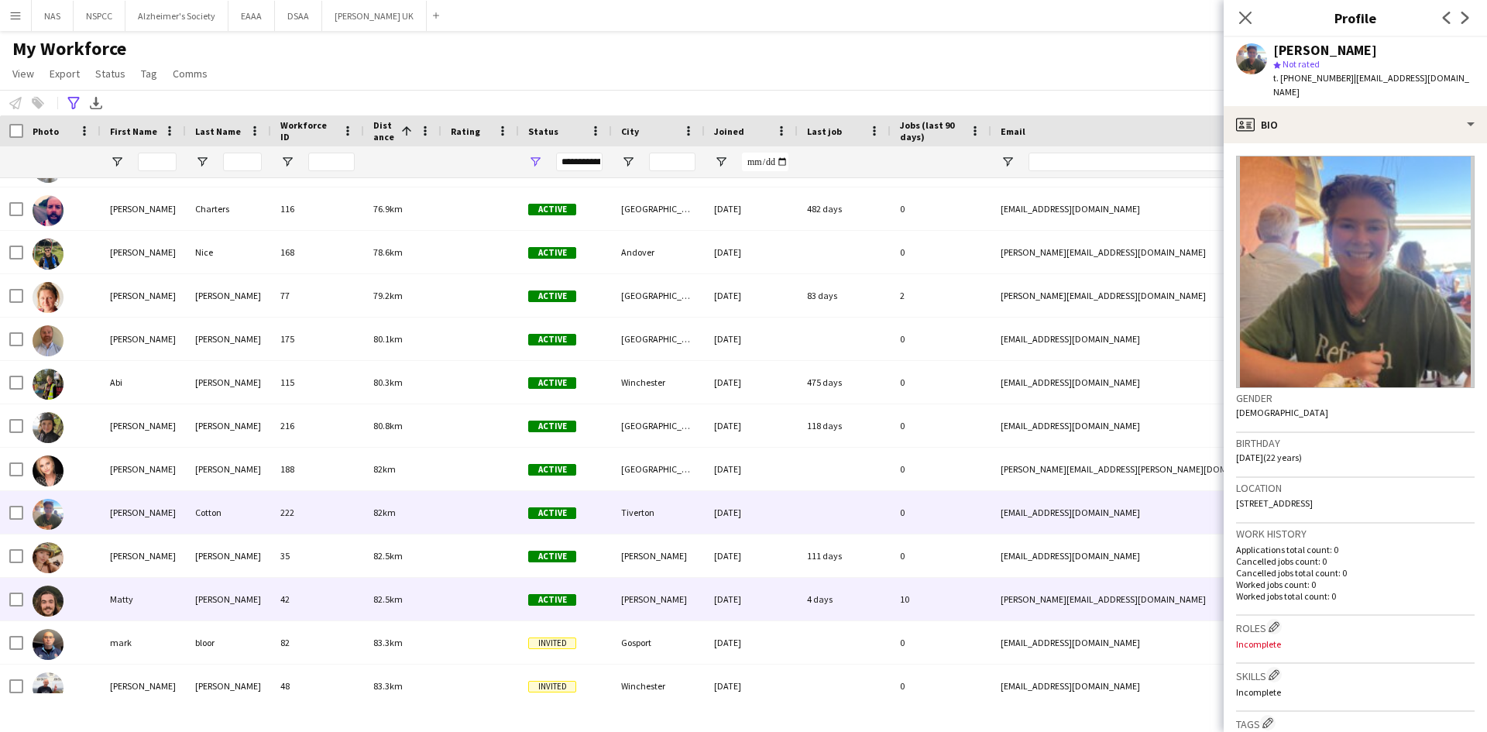
scroll to position [620, 0]
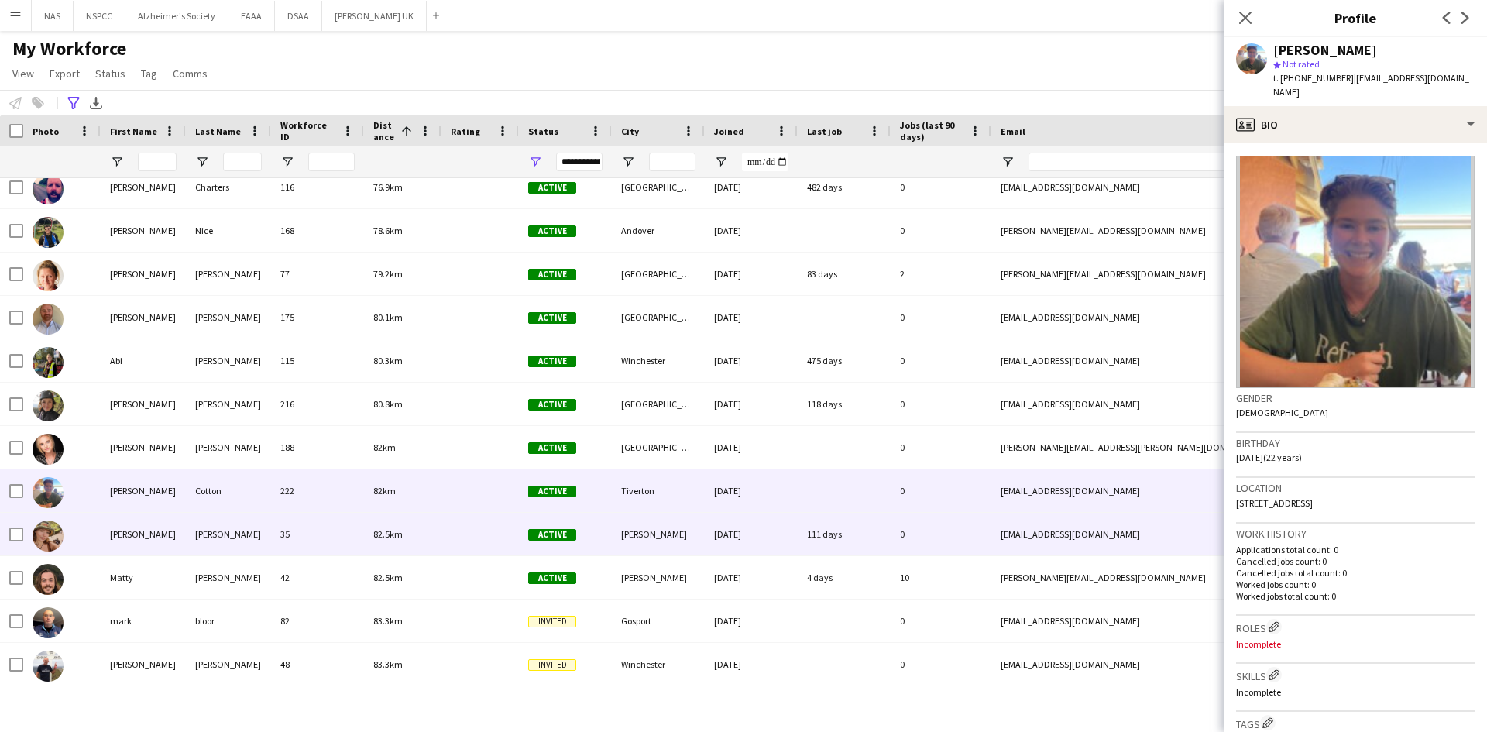
click at [124, 534] on div "[PERSON_NAME]" at bounding box center [143, 534] width 85 height 43
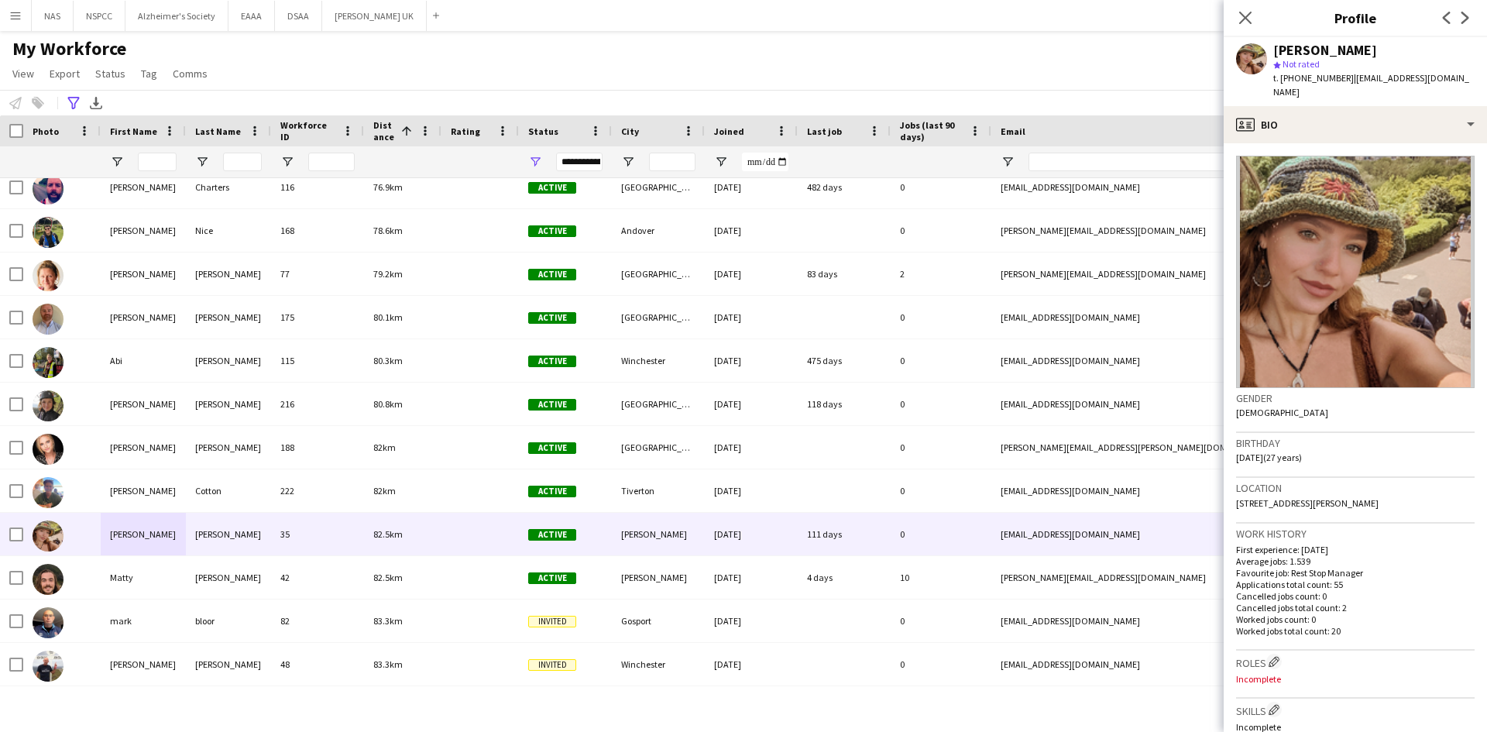
drag, startPoint x: 1353, startPoint y: 572, endPoint x: 1334, endPoint y: 570, distance: 19.5
click at [1334, 579] on p "Applications total count: 55" at bounding box center [1355, 585] width 239 height 12
click at [1366, 590] on p "Cancelled jobs count: 0" at bounding box center [1355, 596] width 239 height 12
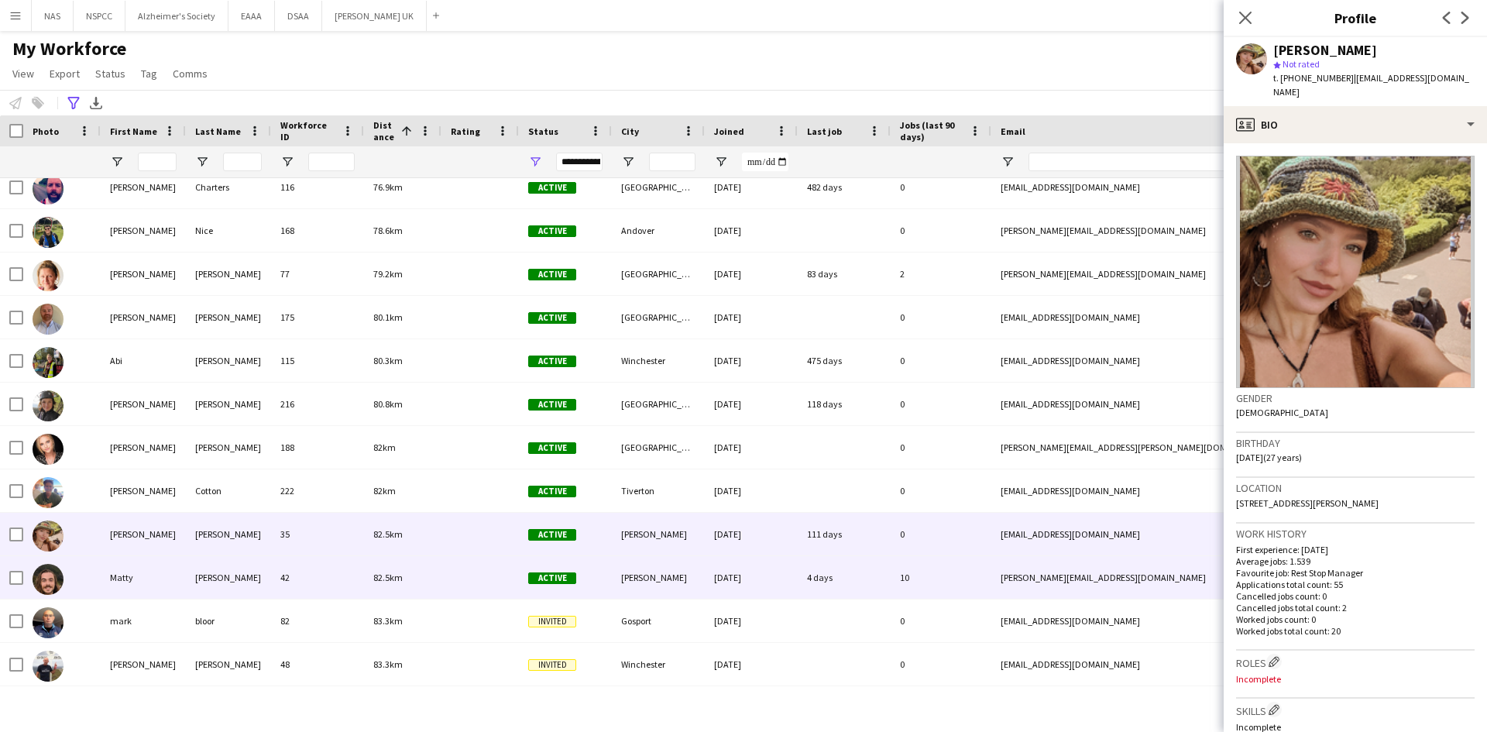
click at [125, 583] on div "Matty" at bounding box center [143, 577] width 85 height 43
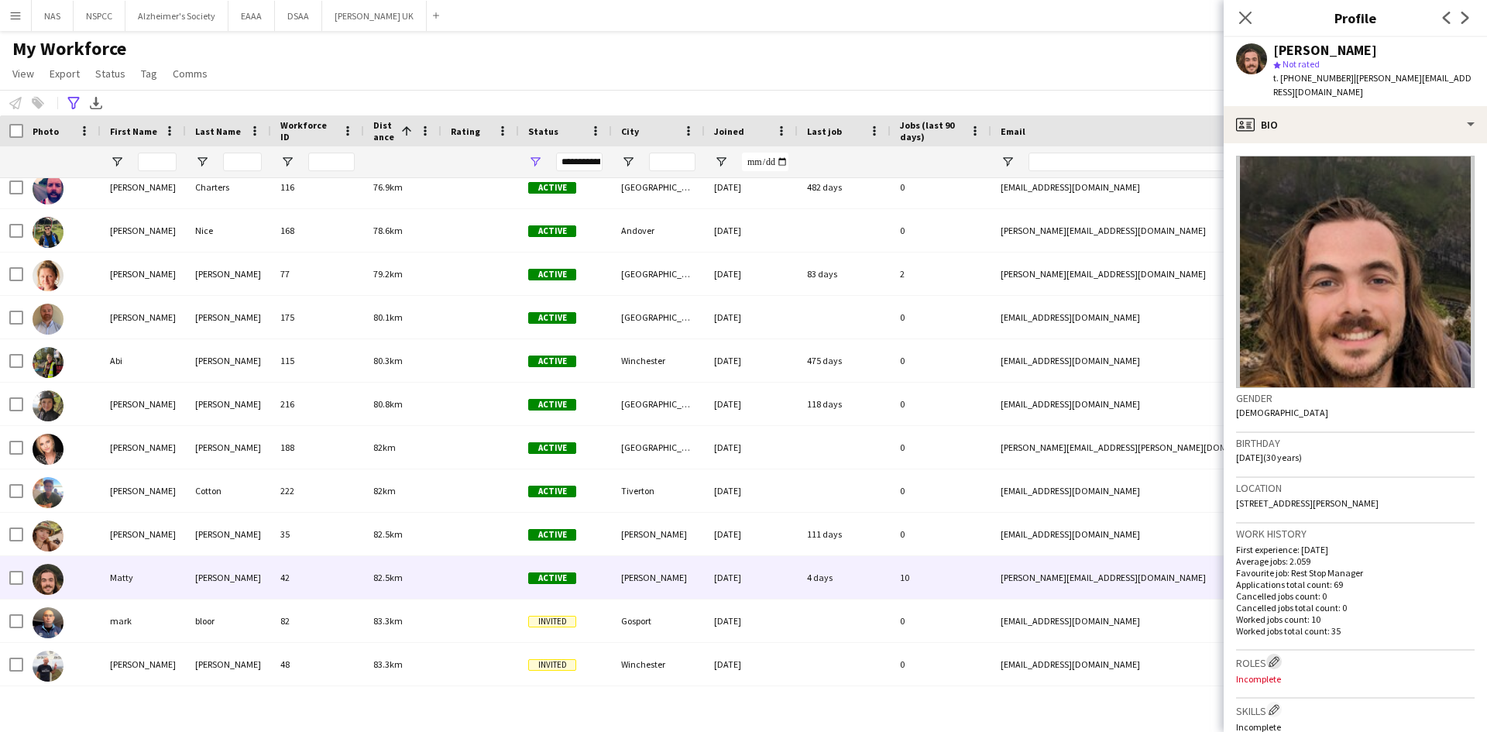
click at [1278, 656] on app-icon "Edit crew company roles" at bounding box center [1274, 661] width 11 height 11
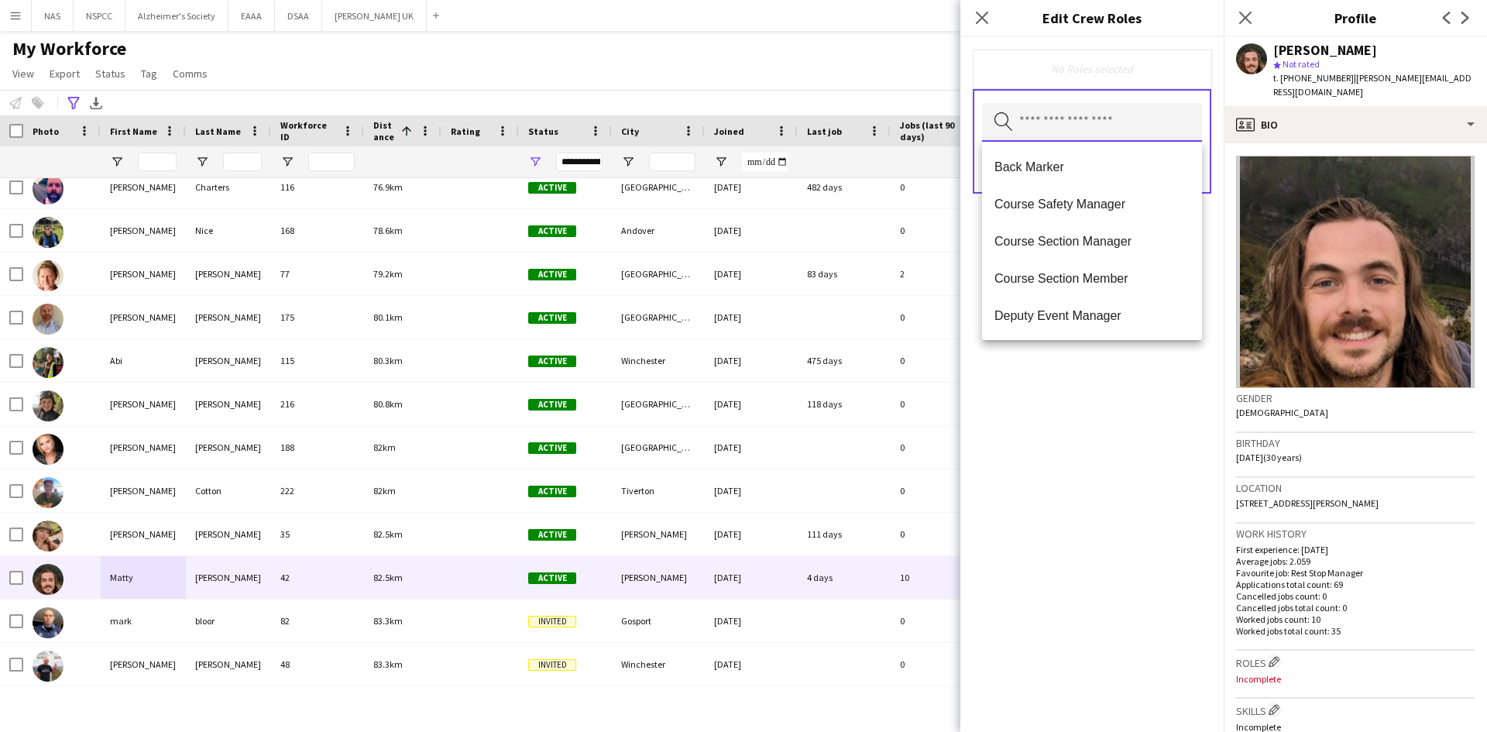
click at [1084, 123] on input "text" at bounding box center [1092, 122] width 220 height 39
click at [976, 12] on icon at bounding box center [981, 17] width 15 height 15
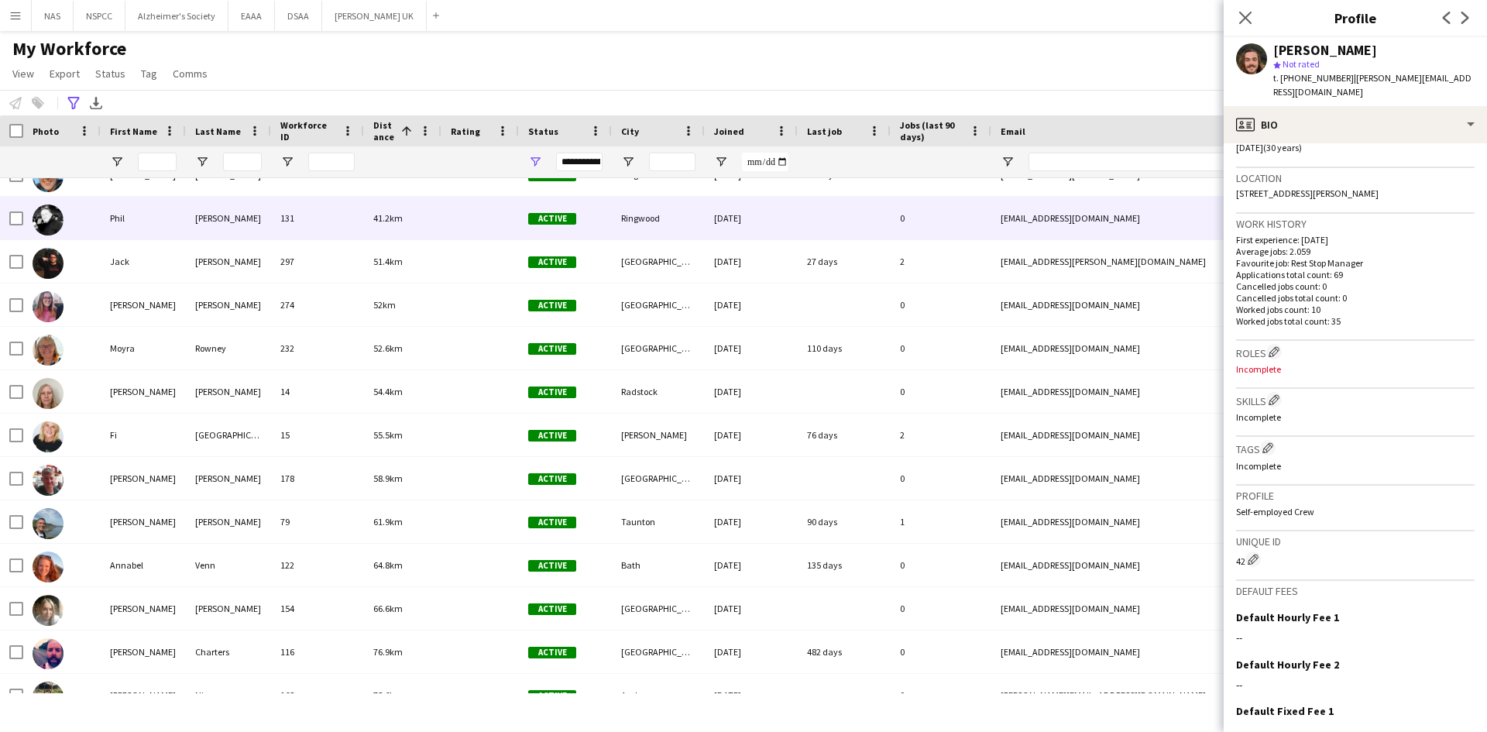
scroll to position [0, 0]
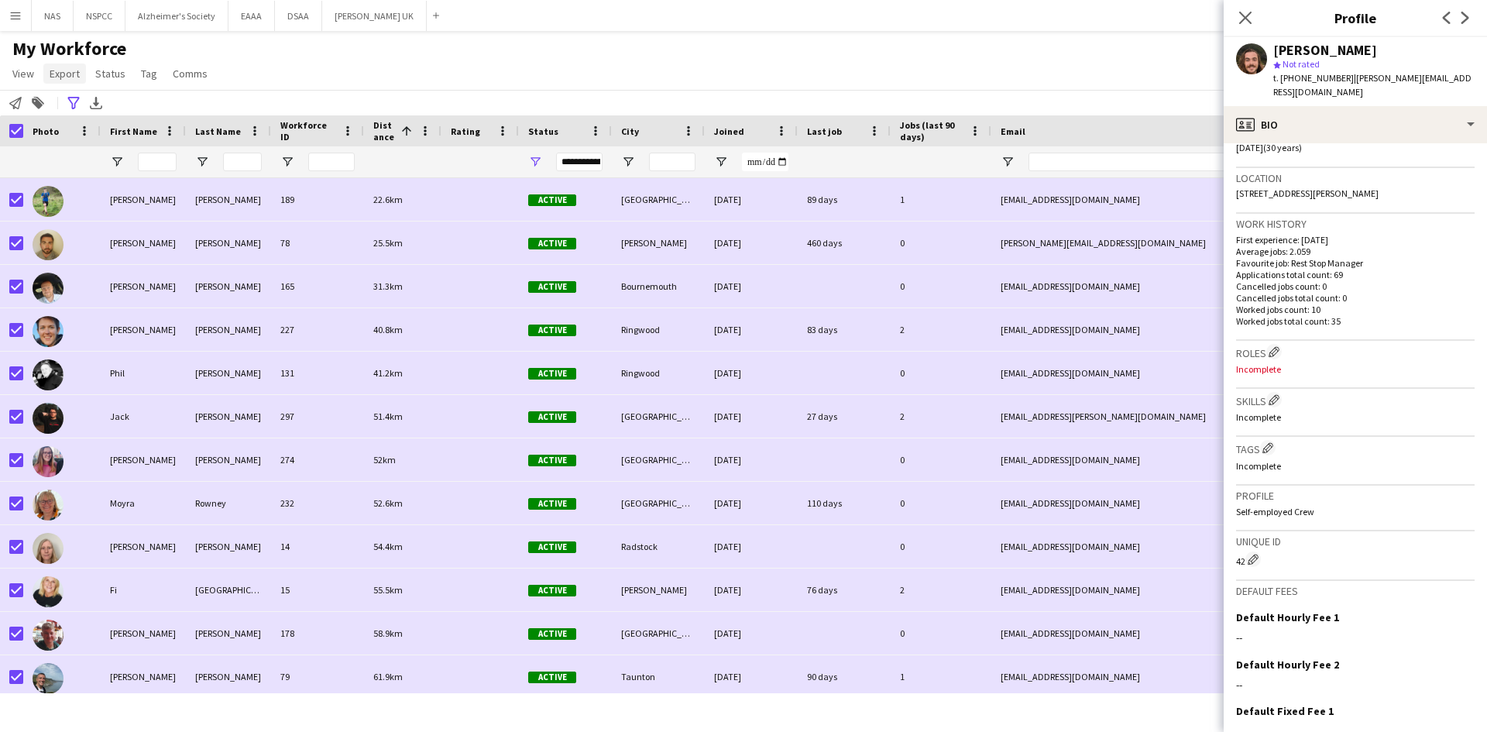
click at [70, 74] on span "Export" at bounding box center [65, 74] width 30 height 14
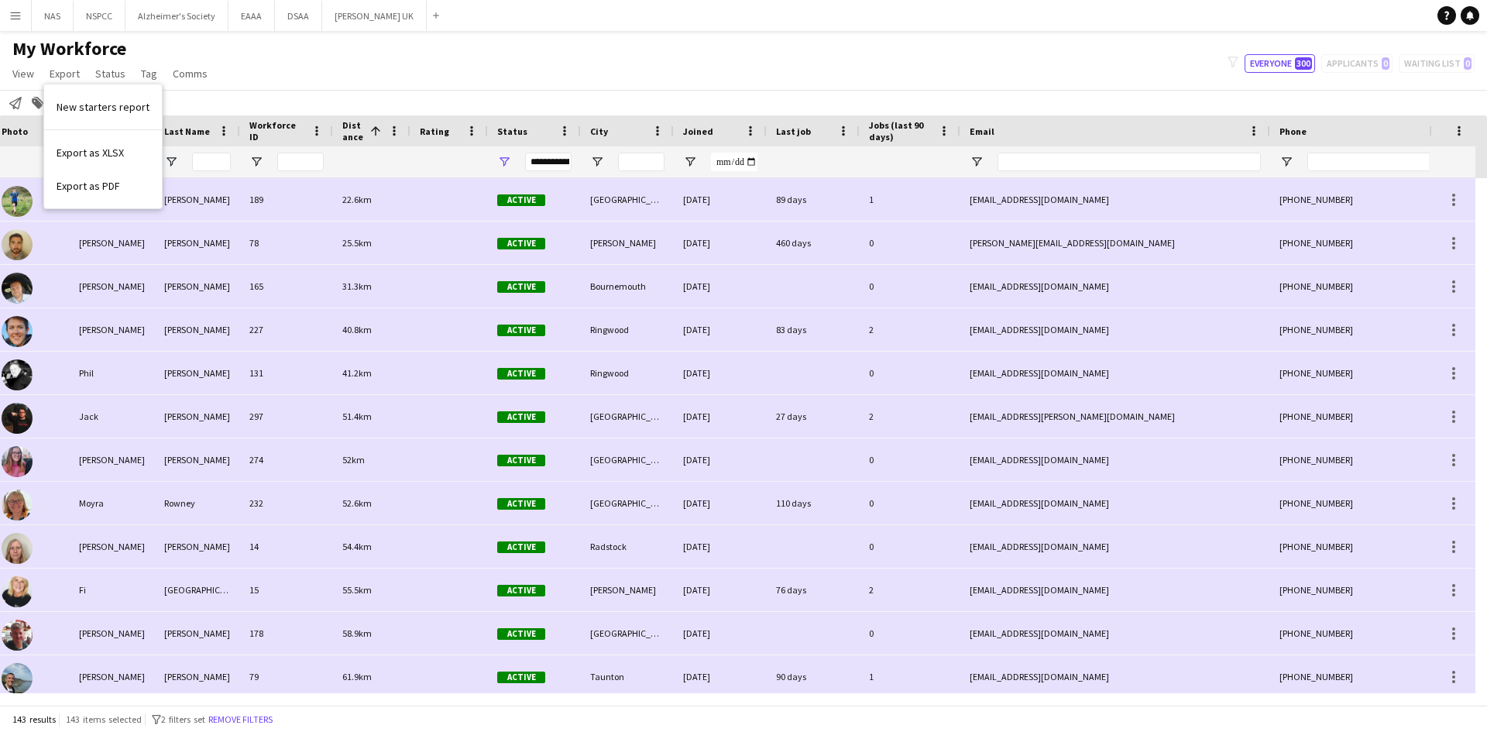
scroll to position [0, 43]
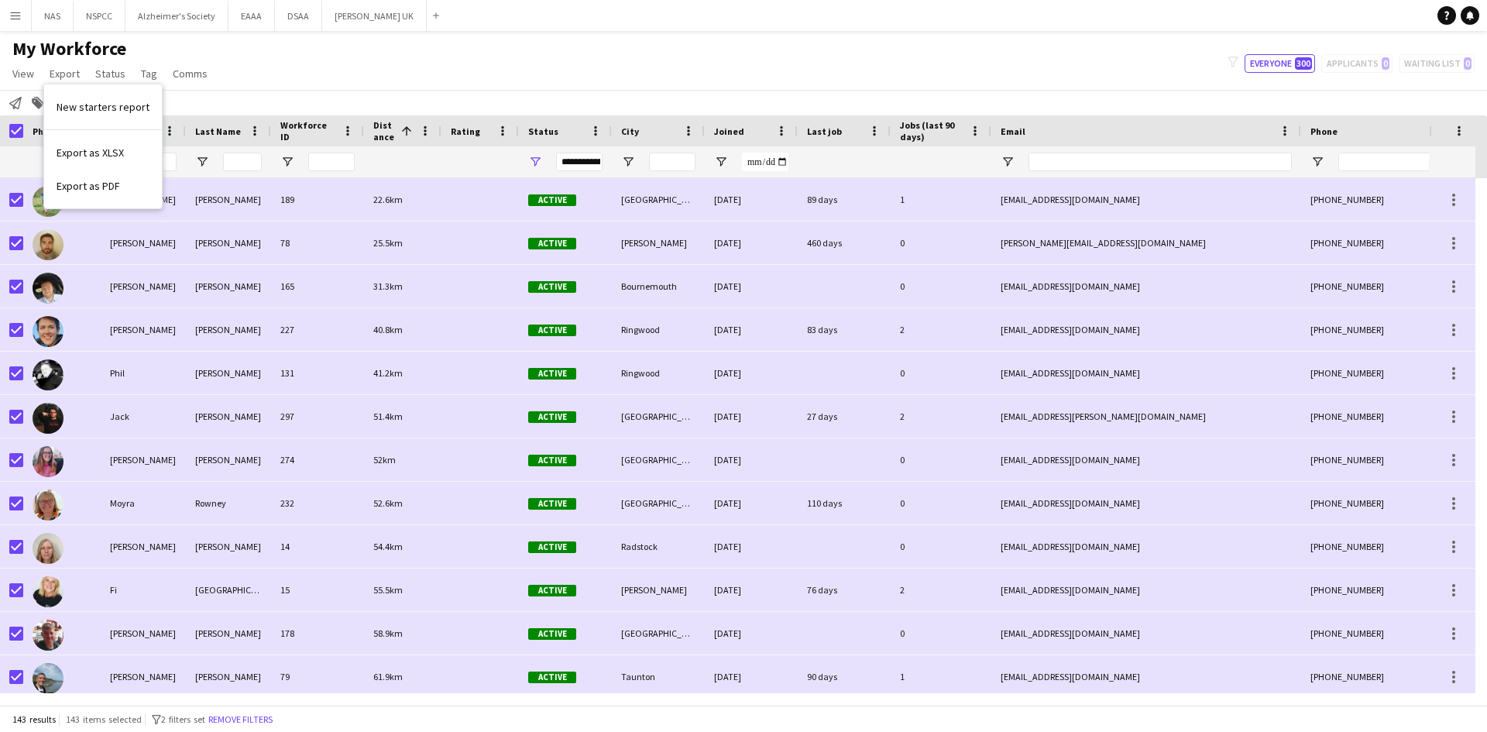
click at [555, 95] on div "**********" at bounding box center [743, 103] width 1487 height 26
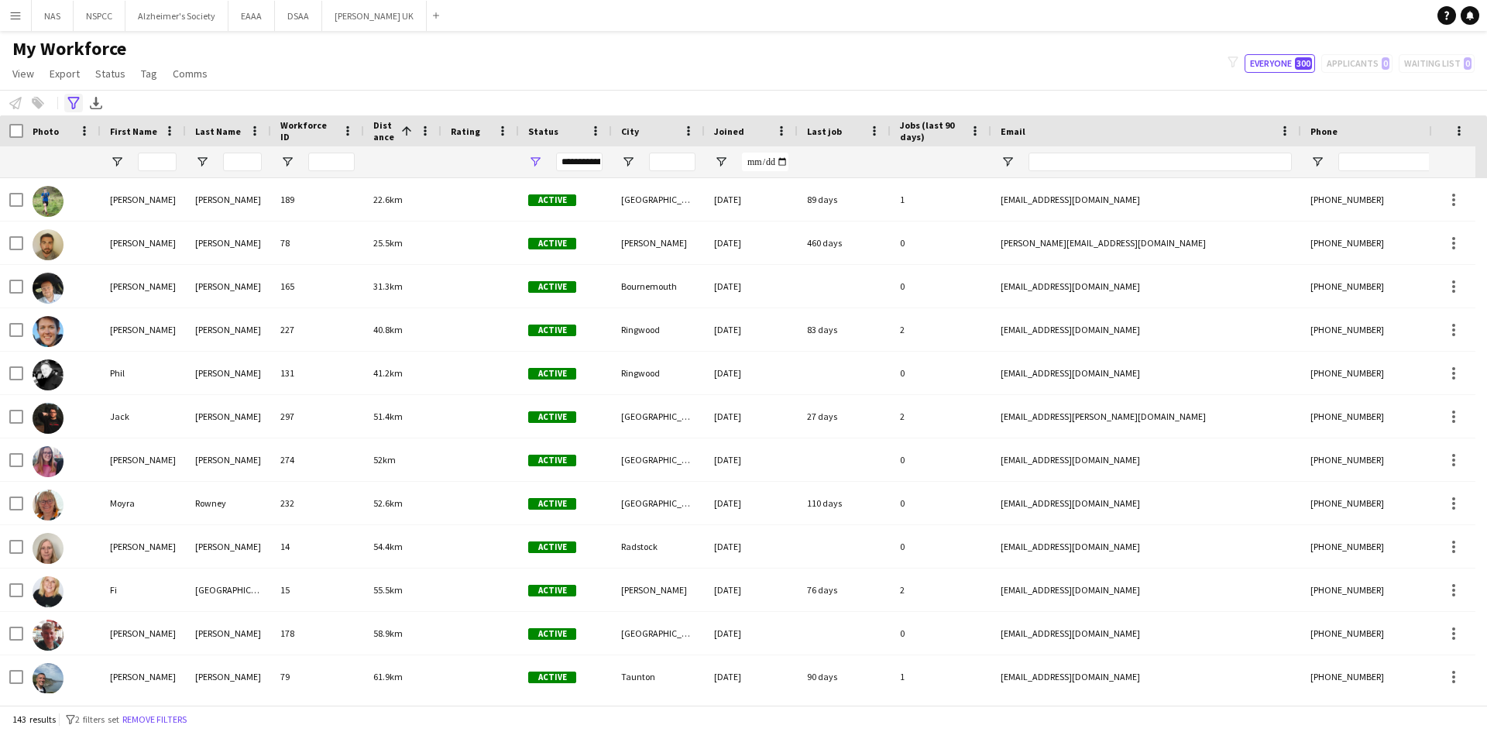
click at [72, 95] on div "Advanced filters" at bounding box center [73, 103] width 19 height 19
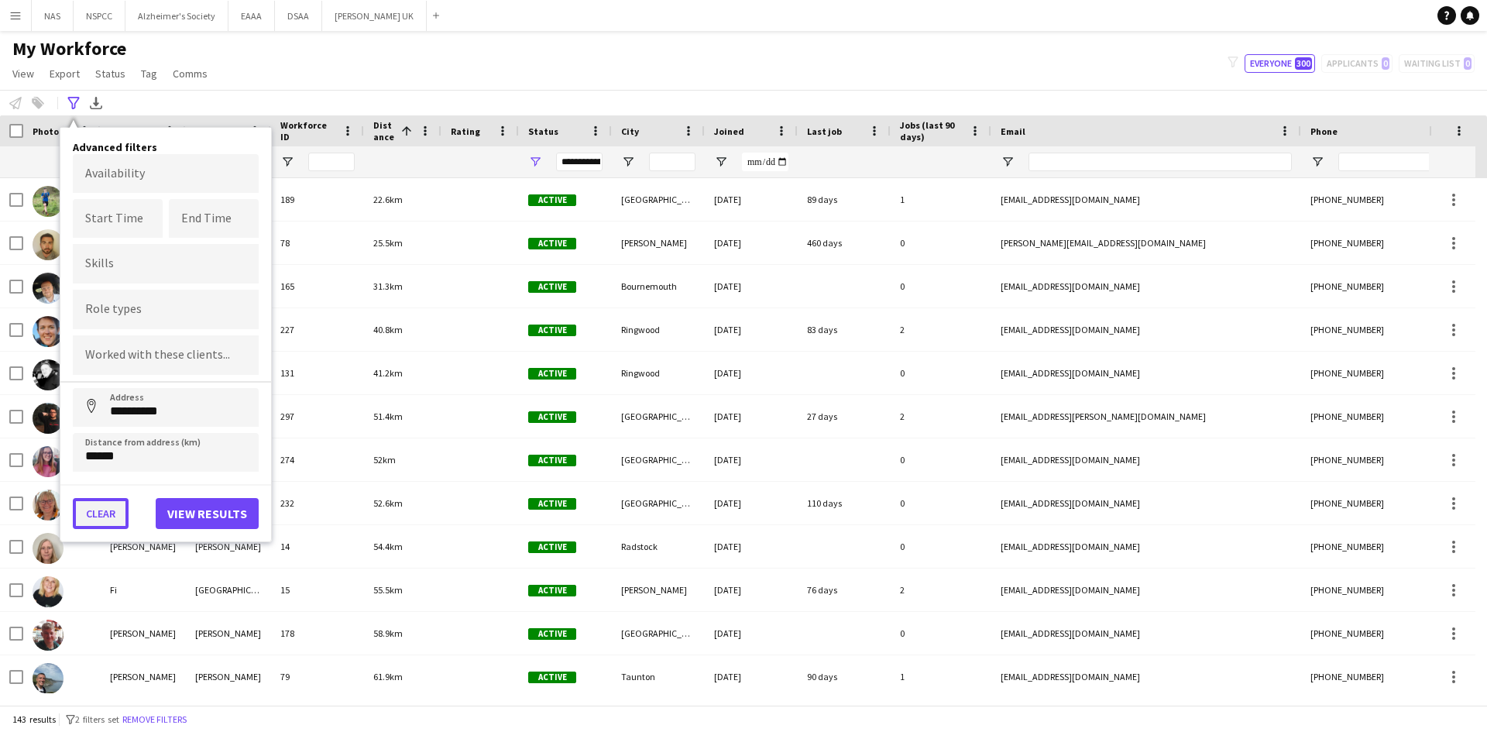
click at [97, 507] on button "Clear" at bounding box center [101, 513] width 56 height 31
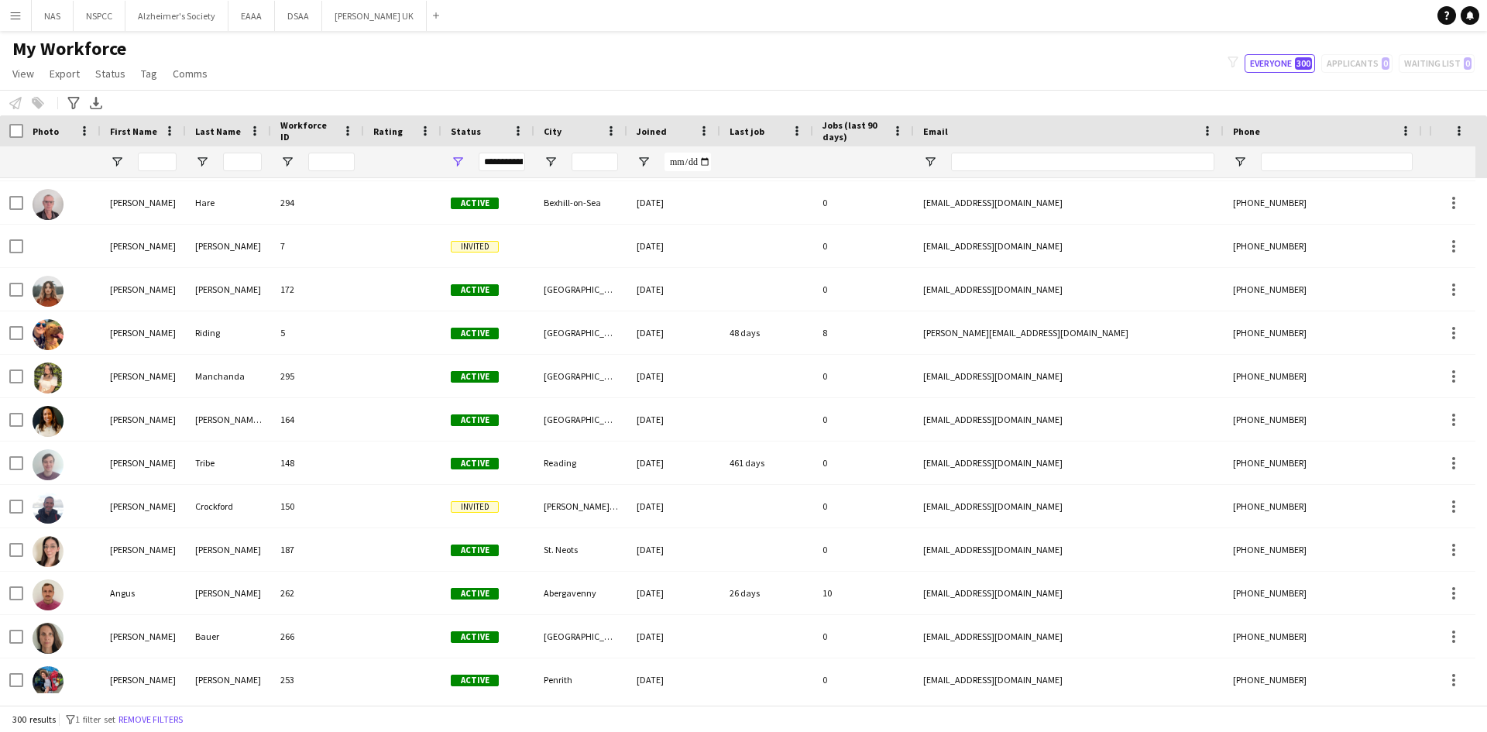
click at [432, 132] on div "Rating" at bounding box center [402, 130] width 77 height 31
click at [424, 133] on span at bounding box center [425, 131] width 14 height 14
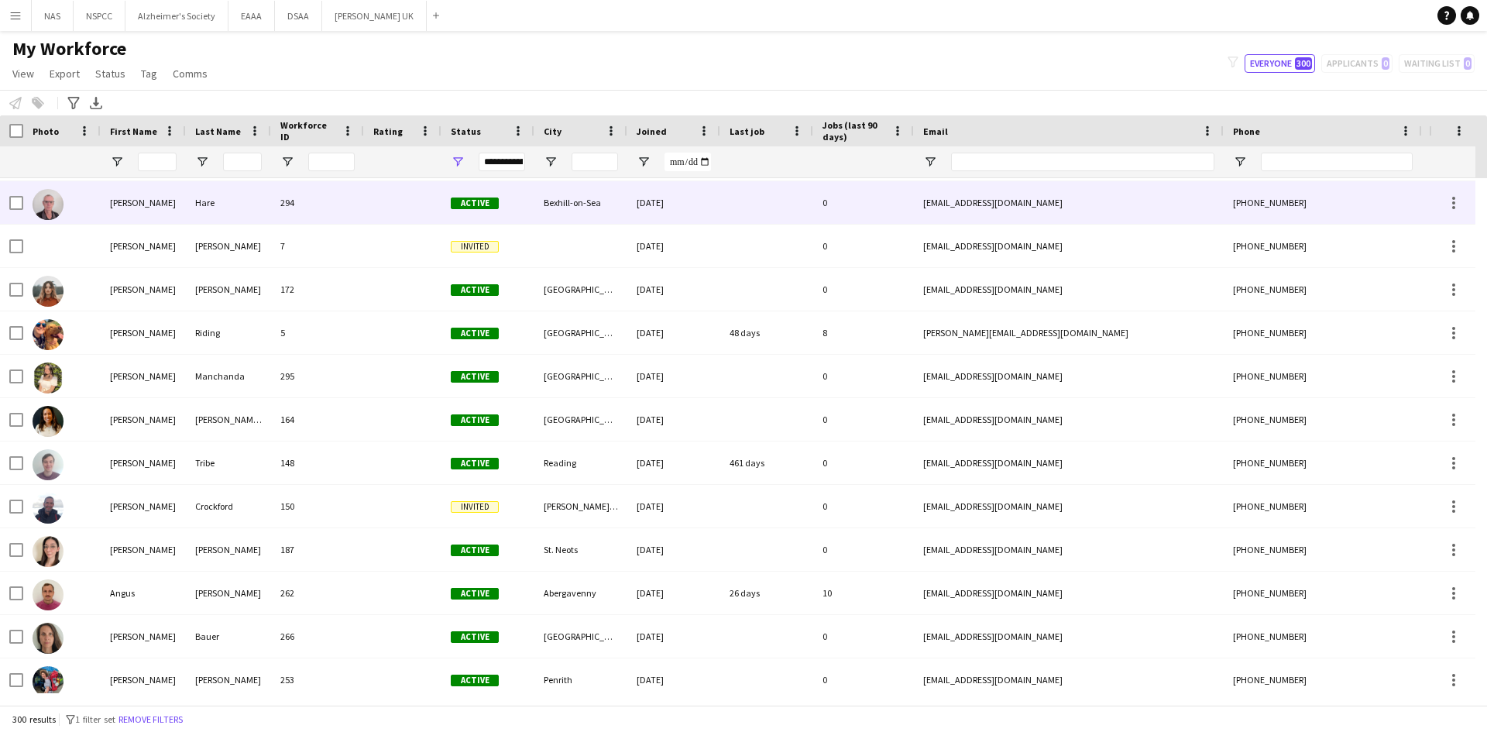
click at [97, 204] on div at bounding box center [61, 202] width 77 height 43
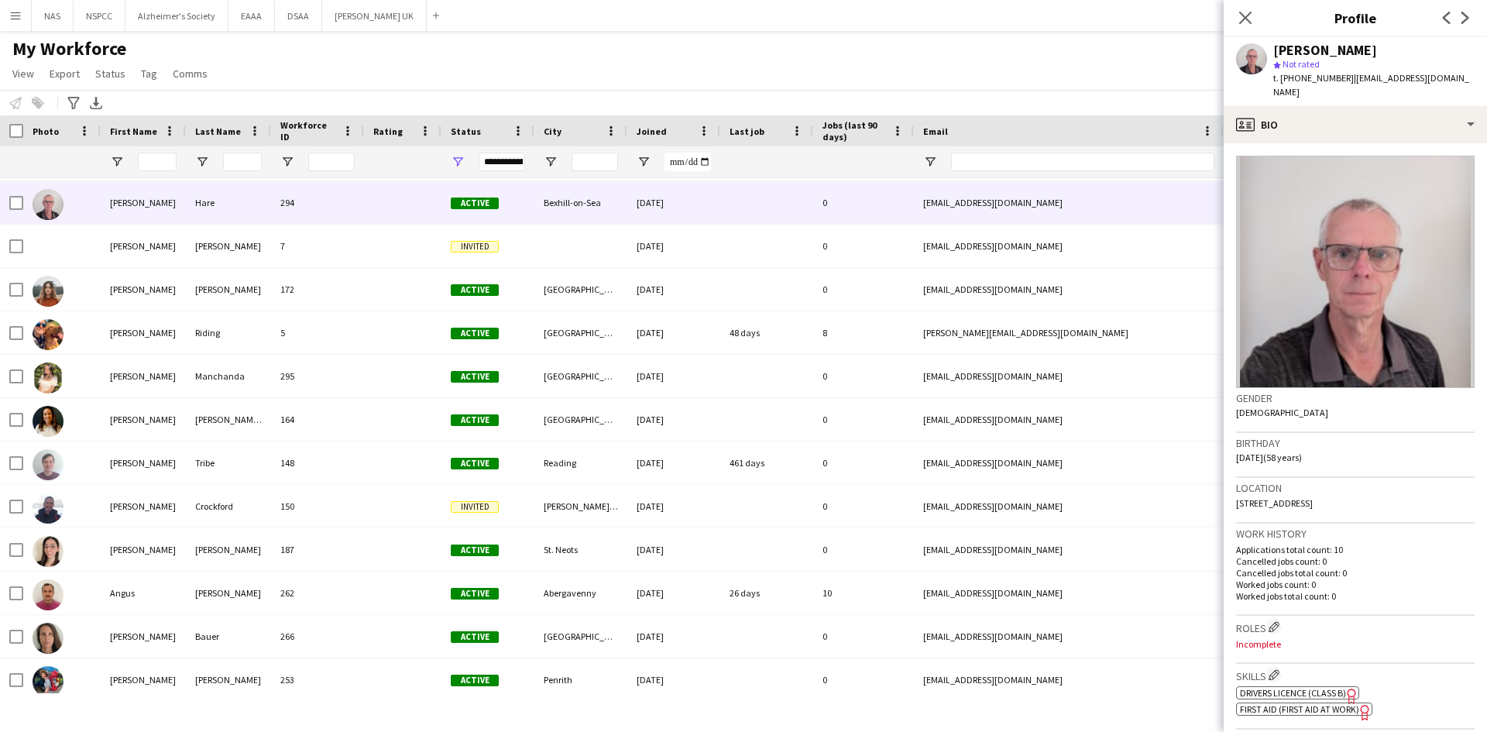
click at [1291, 62] on span "Not rated" at bounding box center [1301, 64] width 37 height 12
click at [1278, 66] on polygon at bounding box center [1277, 65] width 8 height 8
click at [1302, 64] on span "Not rated" at bounding box center [1301, 64] width 37 height 12
click at [1318, 64] on span "Not rated" at bounding box center [1301, 64] width 37 height 12
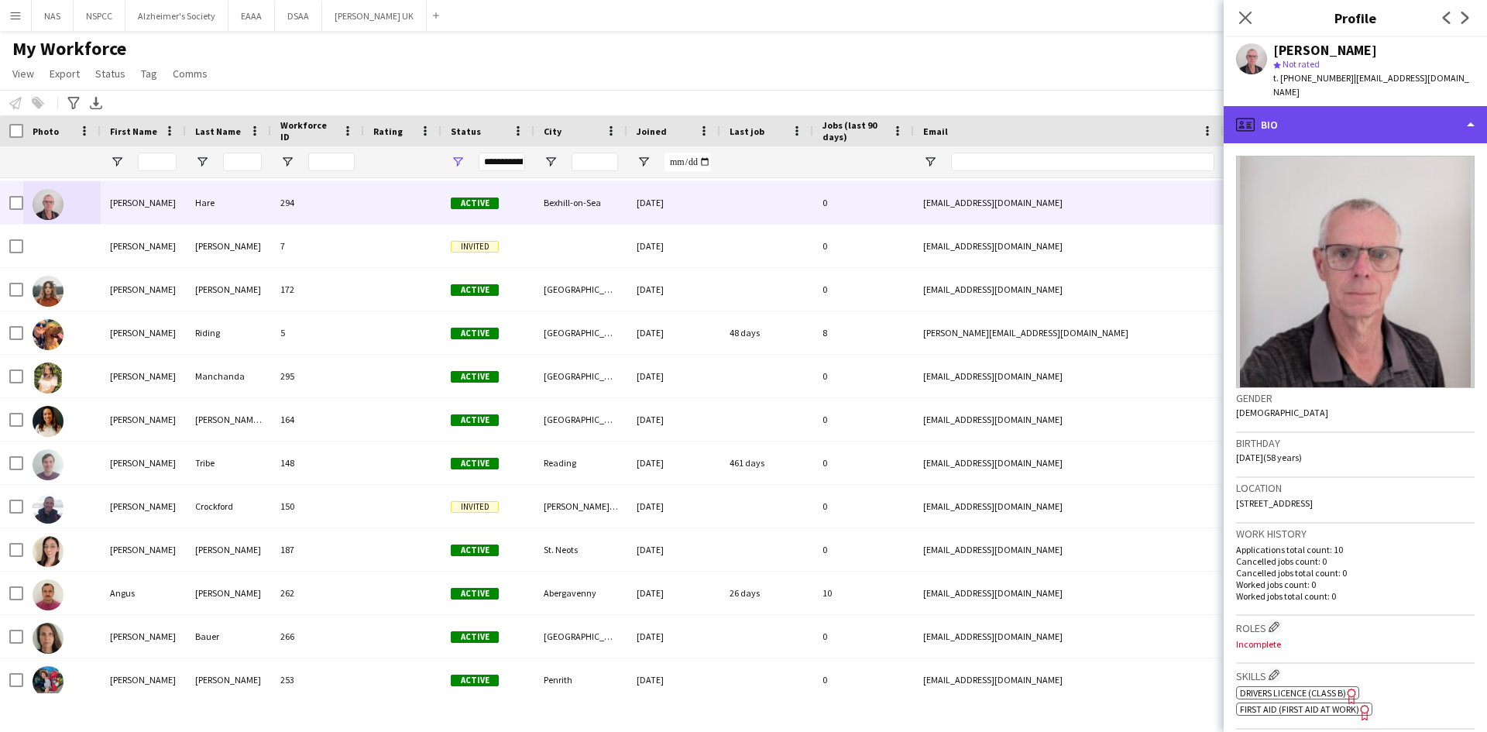
click at [1311, 106] on div "profile Bio" at bounding box center [1355, 124] width 263 height 37
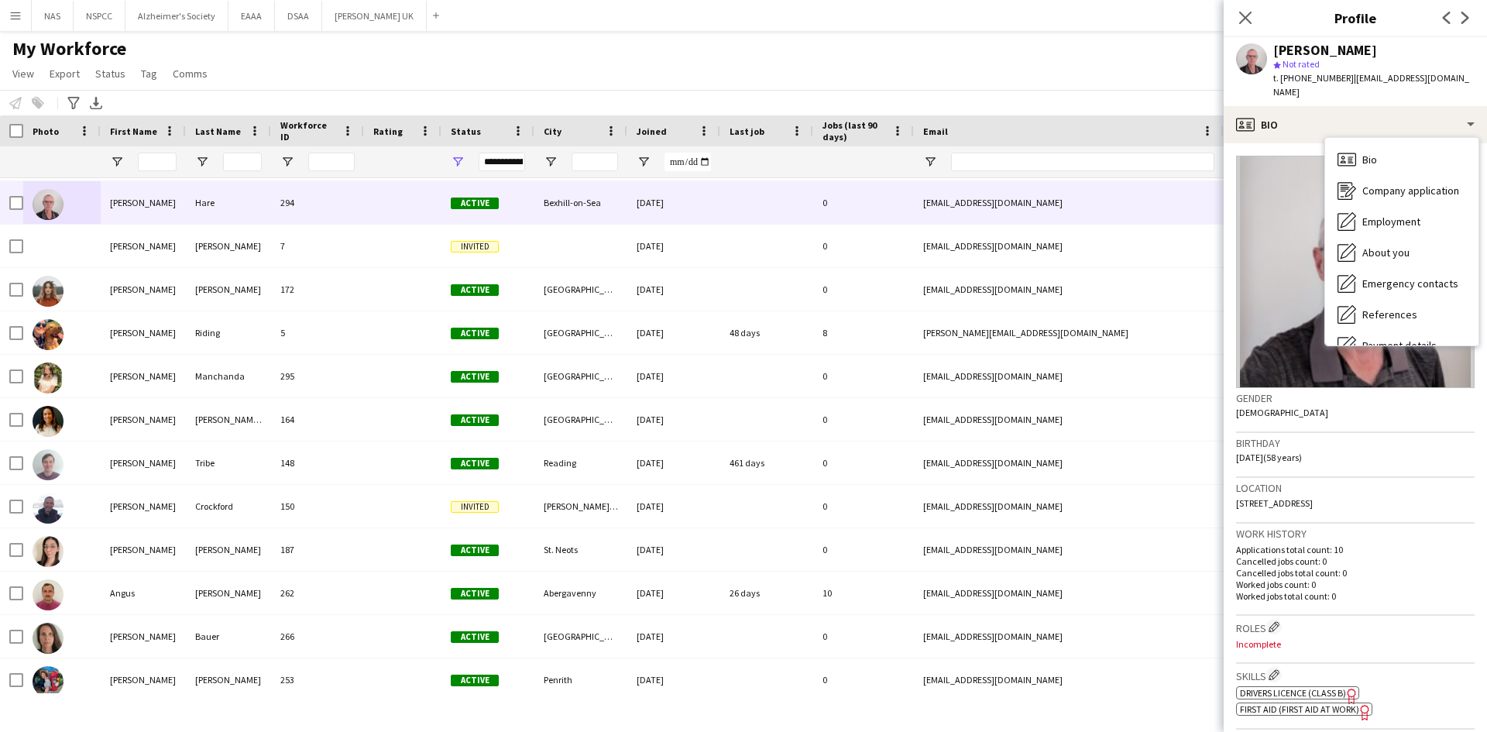
click at [1105, 89] on div "My Workforce View Views Default view New view Update view Delete view Edit name…" at bounding box center [743, 63] width 1487 height 53
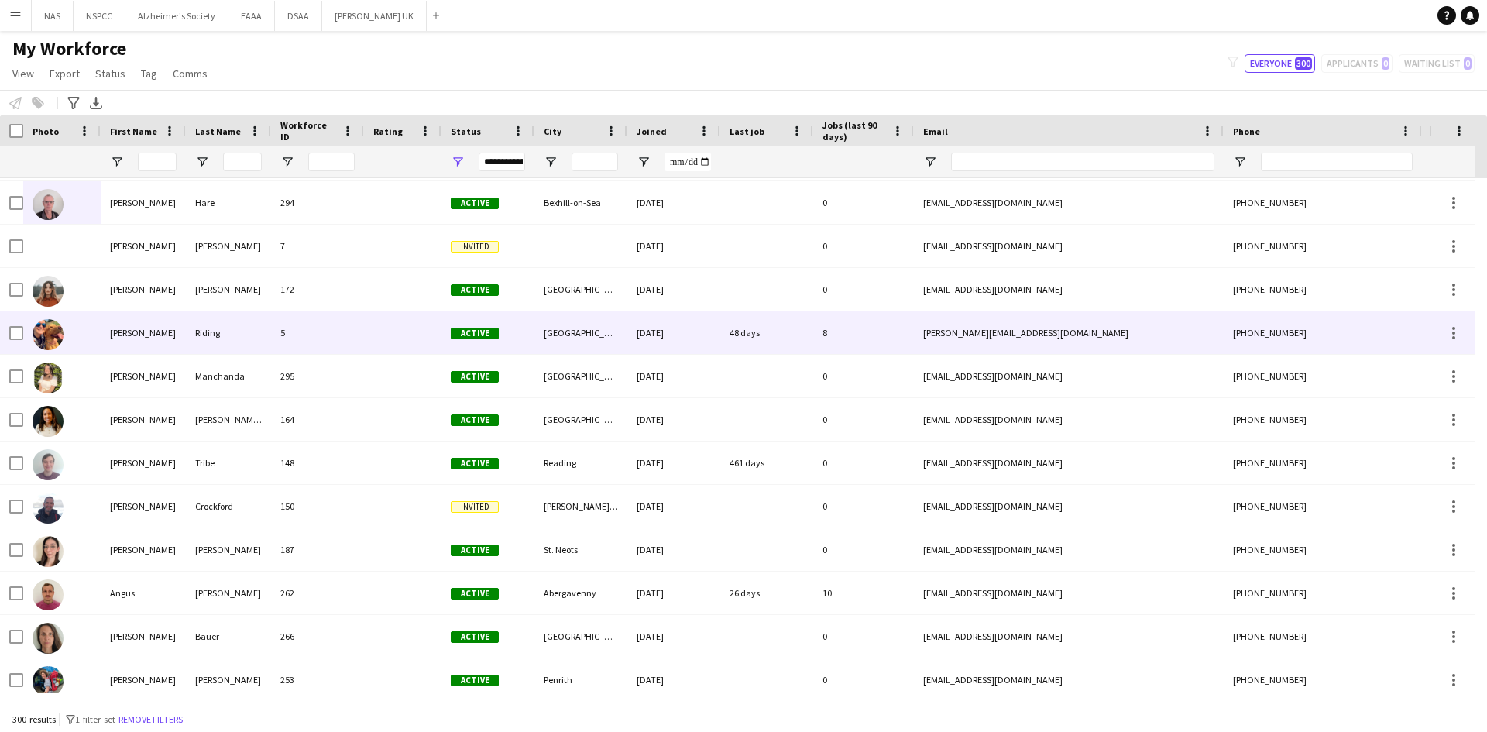
click at [112, 331] on div "[PERSON_NAME]" at bounding box center [143, 332] width 85 height 43
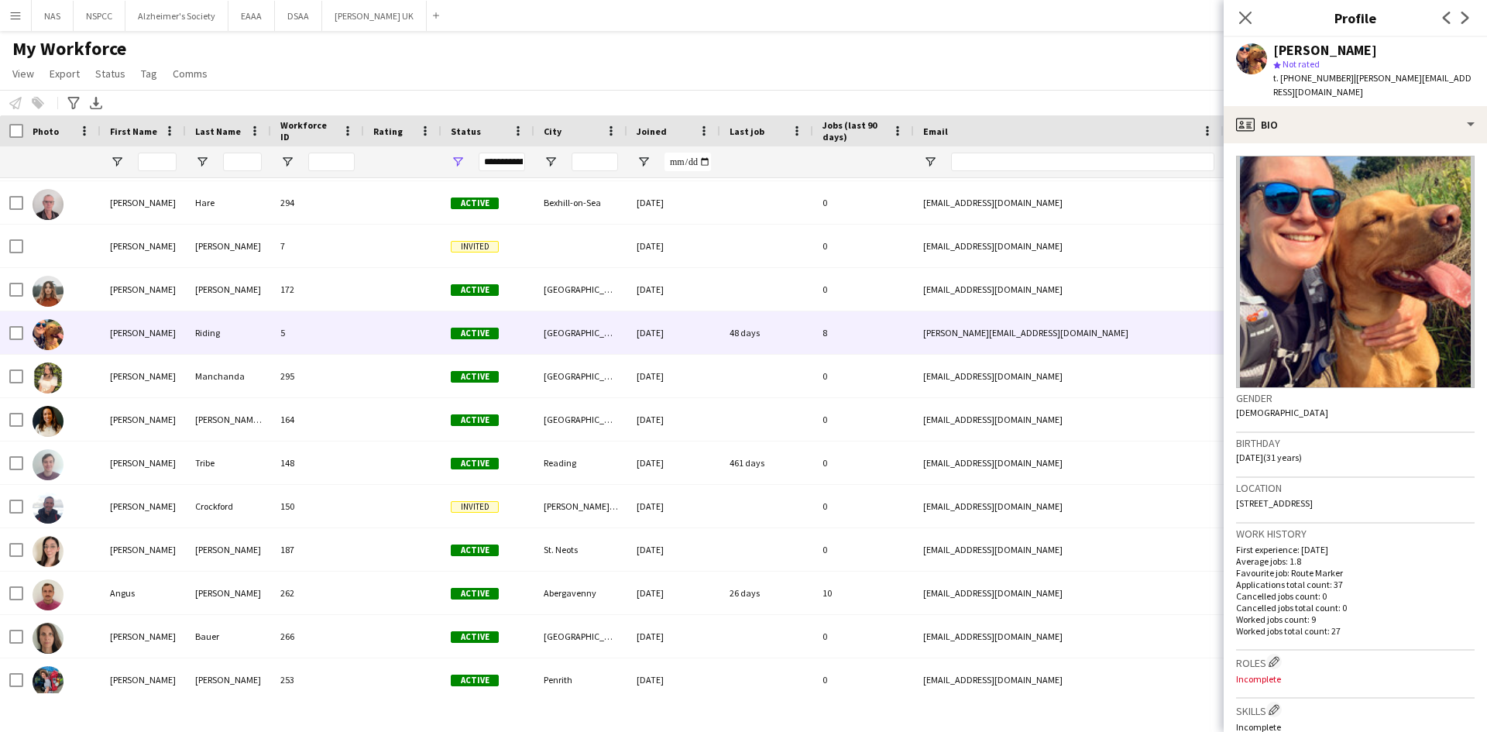
click at [1313, 62] on span "Not rated" at bounding box center [1301, 64] width 37 height 12
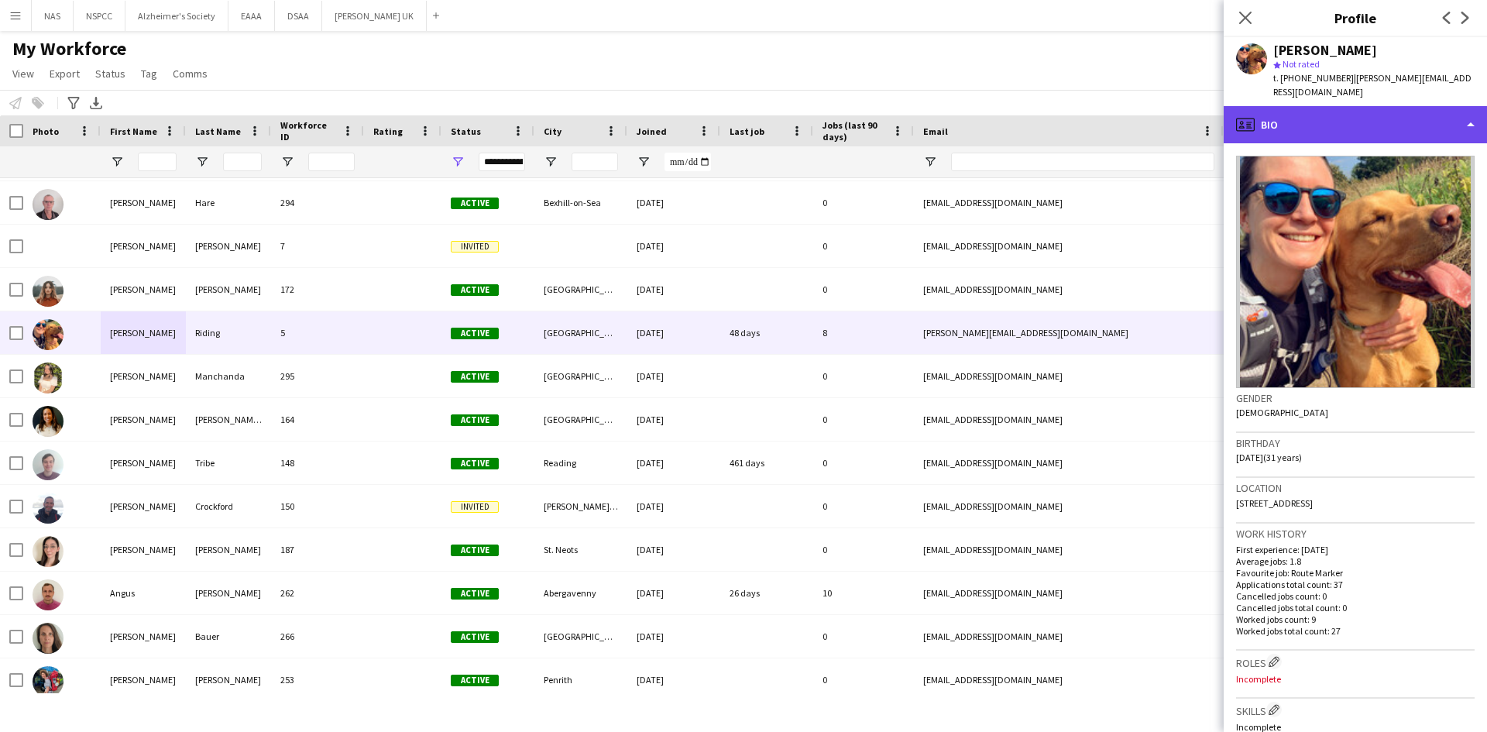
click at [1308, 110] on div "profile Bio" at bounding box center [1355, 124] width 263 height 37
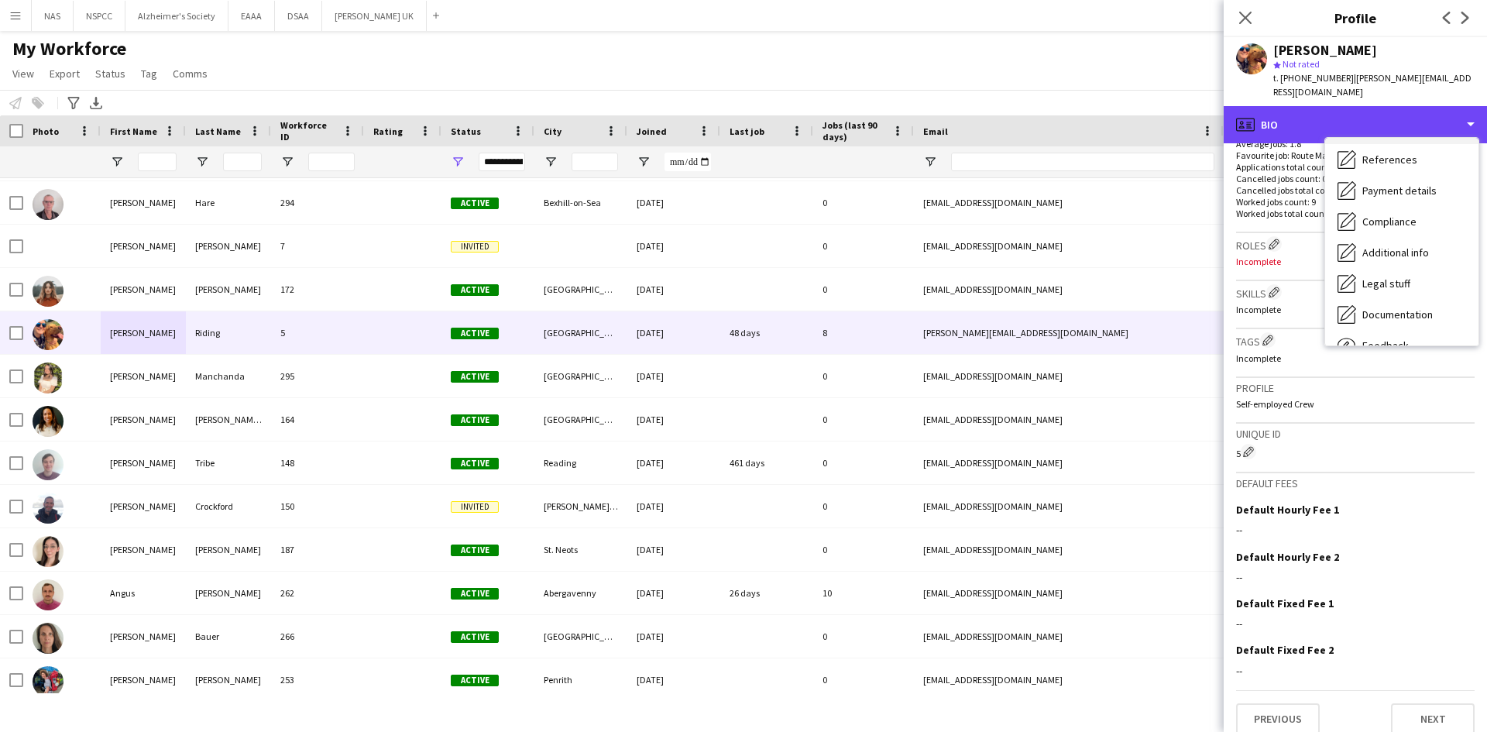
scroll to position [208, 0]
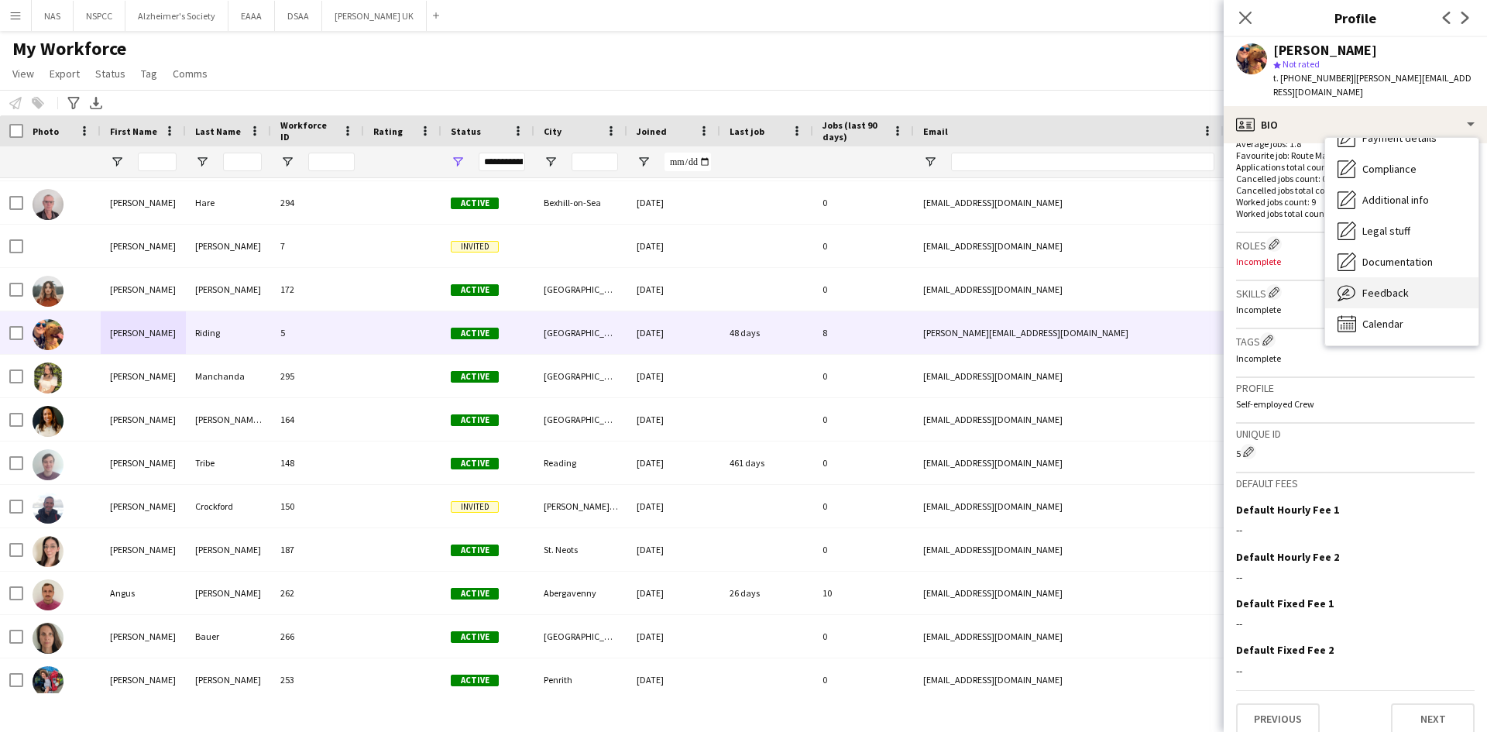
click at [1412, 278] on div "Feedback Feedback" at bounding box center [1401, 292] width 153 height 31
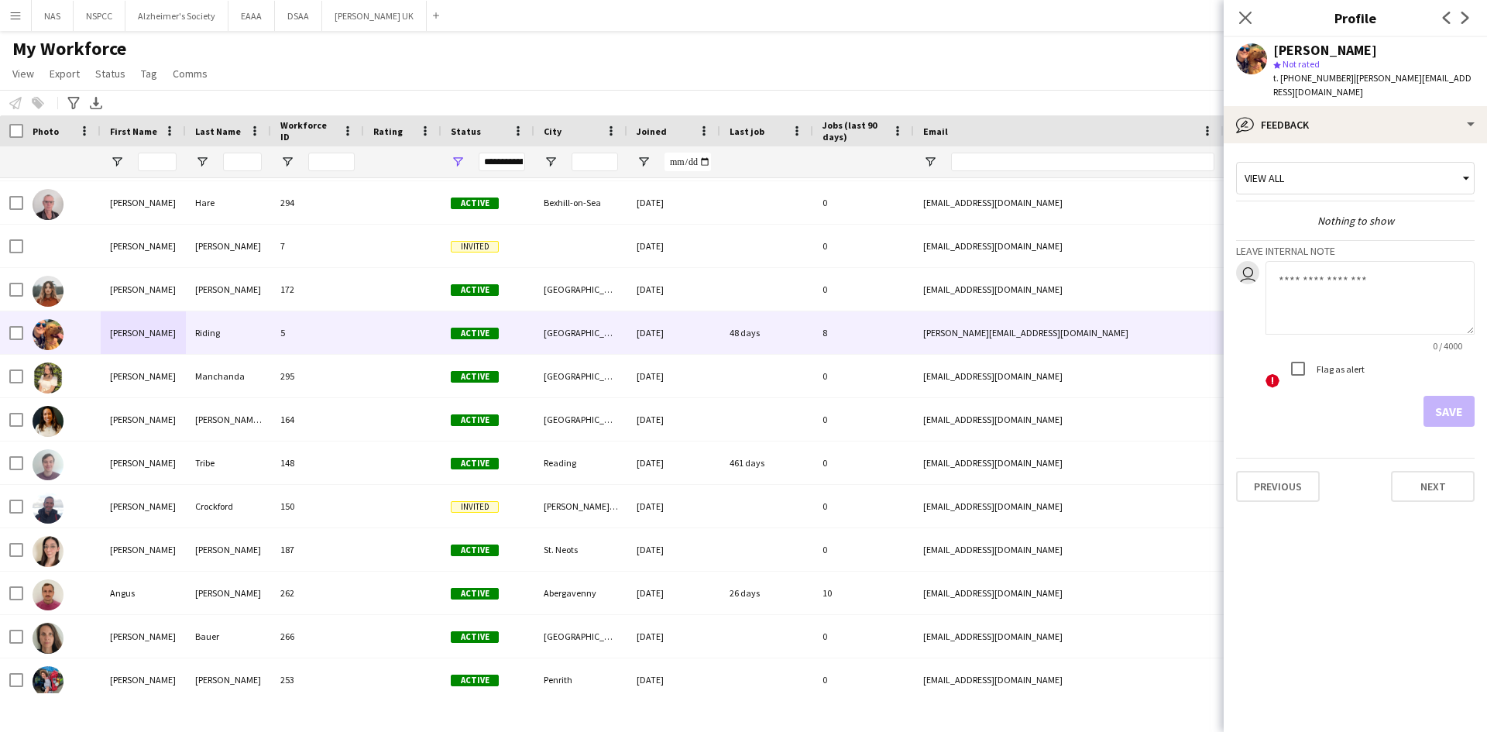
click at [1319, 261] on textarea at bounding box center [1370, 298] width 209 height 74
click at [1325, 282] on textarea at bounding box center [1370, 298] width 209 height 74
click at [918, 49] on div "My Workforce View Views Default view New view Update view Delete view Edit name…" at bounding box center [743, 63] width 1487 height 53
